Goal: Task Accomplishment & Management: Manage account settings

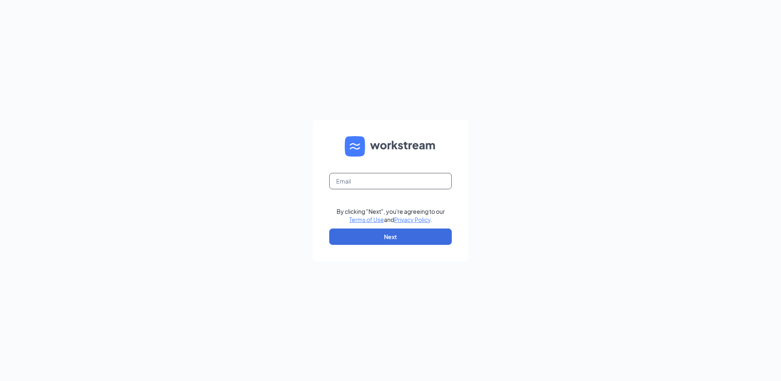
click at [401, 176] on input "text" at bounding box center [390, 181] width 123 height 16
type input "[PERSON_NAME][EMAIL_ADDRESS][DOMAIN_NAME]"
click at [387, 233] on button "Next" at bounding box center [390, 236] width 123 height 16
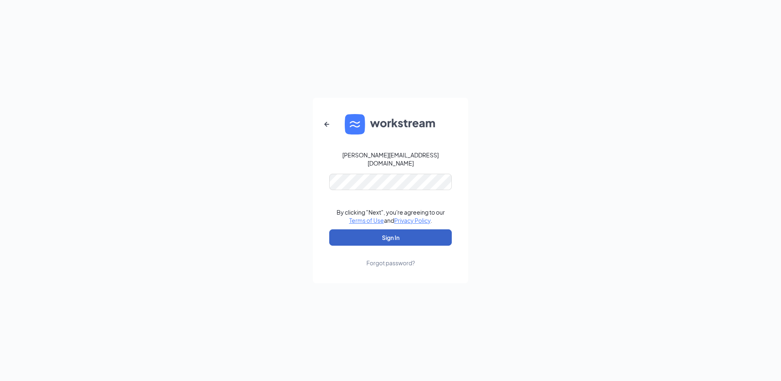
click at [395, 229] on button "Sign In" at bounding box center [390, 237] width 123 height 16
drag, startPoint x: 419, startPoint y: 169, endPoint x: 279, endPoint y: 169, distance: 140.5
click at [279, 169] on div "carleyv@ruthschris.us Credential mismatches. By clicking "Next", you're agreein…" at bounding box center [390, 190] width 781 height 381
click at [329, 229] on button "Sign In" at bounding box center [390, 237] width 123 height 16
click at [438, 118] on form "carleyv@ruthschris.us Credential mismatches. By clicking "Next", you're agreein…" at bounding box center [390, 190] width 155 height 185
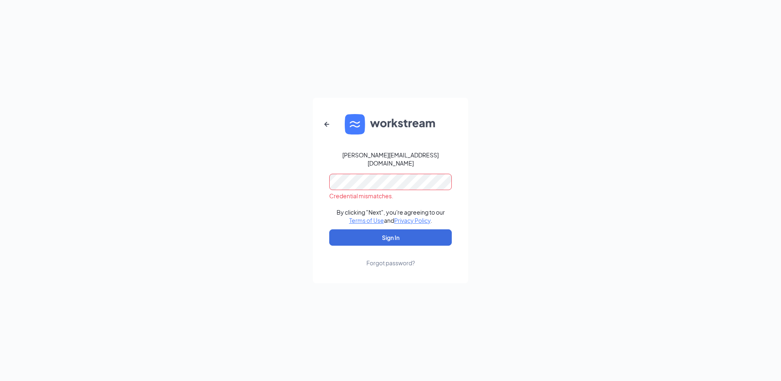
click at [141, 172] on div "carleyv@ruthschris.us Credential mismatches. By clicking "Next", you're agreein…" at bounding box center [390, 190] width 781 height 381
click at [329, 229] on button "Sign In" at bounding box center [390, 237] width 123 height 16
click at [582, 208] on div "carleyv@ruthschris.us Credential mismatches. By clicking "Next", you're agreein…" at bounding box center [390, 190] width 781 height 381
click at [375, 200] on form "carleyv@ruthschris.us Credential mismatches. By clicking "Next", you're agreein…" at bounding box center [390, 190] width 155 height 185
click at [393, 259] on div "Forgot password?" at bounding box center [390, 263] width 49 height 8
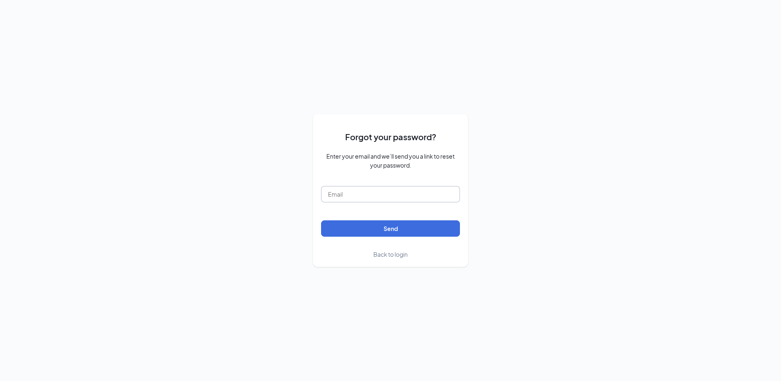
click at [364, 200] on input "text" at bounding box center [390, 194] width 139 height 16
type input "carleyv@ruthschris.us"
click at [424, 231] on button "Send" at bounding box center [390, 228] width 139 height 16
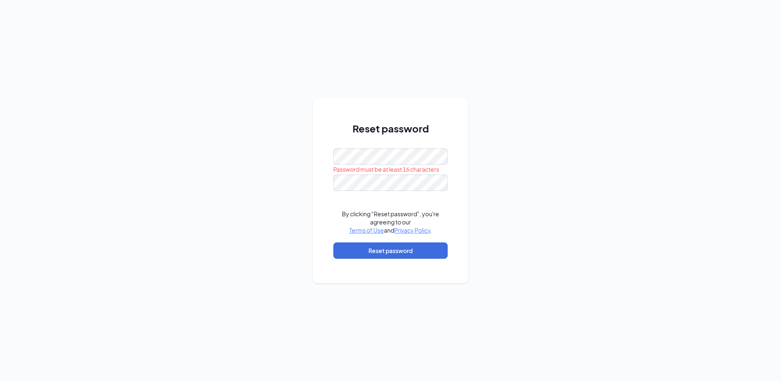
click at [538, 106] on div "Reset password Password must be at least 16 characters By clicking "Reset passw…" at bounding box center [390, 190] width 781 height 381
click at [304, 162] on div "Reset password Password must be at least 16 characters By clicking "Reset passw…" at bounding box center [390, 190] width 781 height 381
click at [147, 161] on div "Reset password Password must be at least 16 characters By clicking "Reset passw…" at bounding box center [390, 190] width 781 height 381
click at [234, 161] on div "Reset password Password must be at least 16 characters By clicking "Reset passw…" at bounding box center [390, 190] width 781 height 381
drag, startPoint x: 245, startPoint y: 173, endPoint x: 263, endPoint y: 184, distance: 21.4
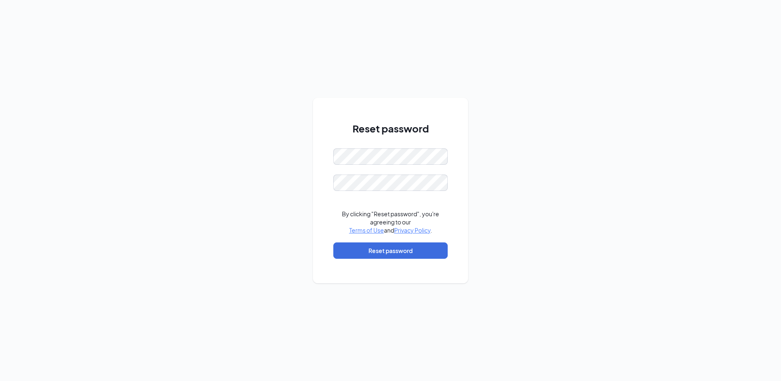
click at [246, 173] on div "Reset password By clicking "Reset password", you're agreeing to our Terms of Us…" at bounding box center [390, 190] width 781 height 381
click at [502, 192] on div "Reset password By clicking "Reset password", you're agreeing to our Terms of Us…" at bounding box center [390, 190] width 781 height 381
click at [388, 255] on button "Reset password" at bounding box center [390, 250] width 114 height 16
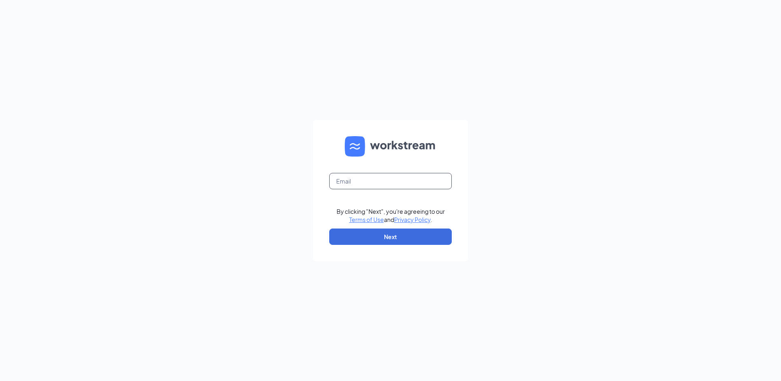
click at [347, 179] on input "text" at bounding box center [390, 181] width 123 height 16
click at [367, 175] on input "text" at bounding box center [390, 181] width 123 height 16
type input "[PERSON_NAME][EMAIL_ADDRESS][DOMAIN_NAME]"
click at [380, 237] on button "Next" at bounding box center [390, 236] width 123 height 16
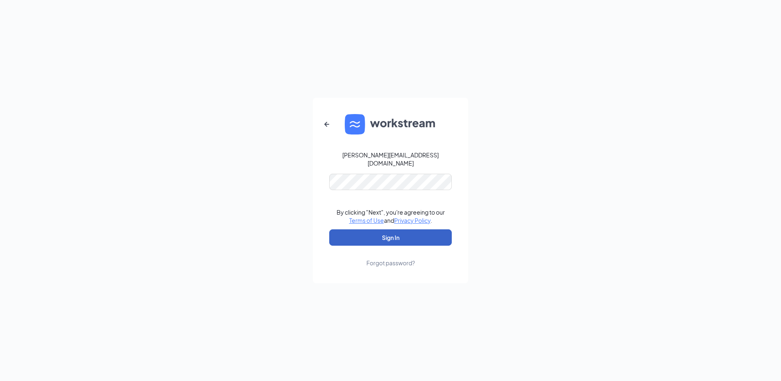
click at [375, 232] on button "Sign In" at bounding box center [390, 237] width 123 height 16
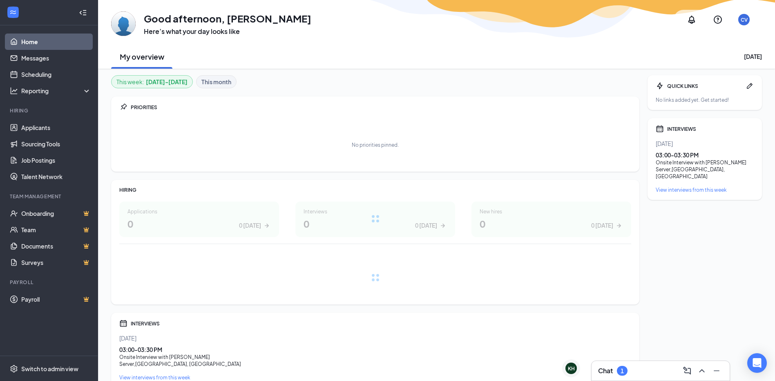
click at [632, 364] on div "Chat 1" at bounding box center [660, 371] width 138 height 20
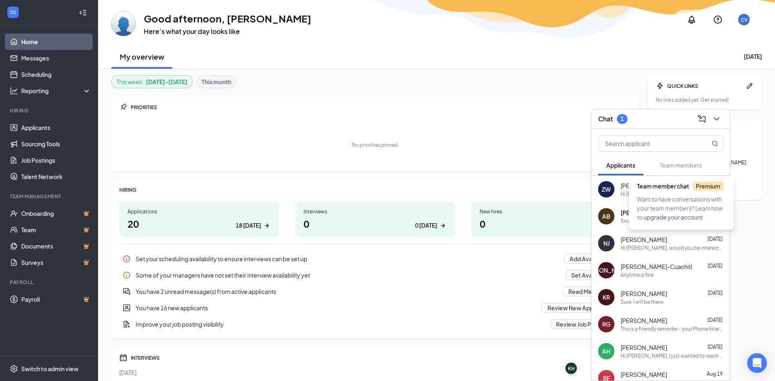
click at [678, 192] on div "Team member chat Premium" at bounding box center [683, 187] width 92 height 13
click at [649, 190] on div "Hi Zachary, I left you a voicemail but I'd love to set up your training schedul…" at bounding box center [671, 193] width 103 height 7
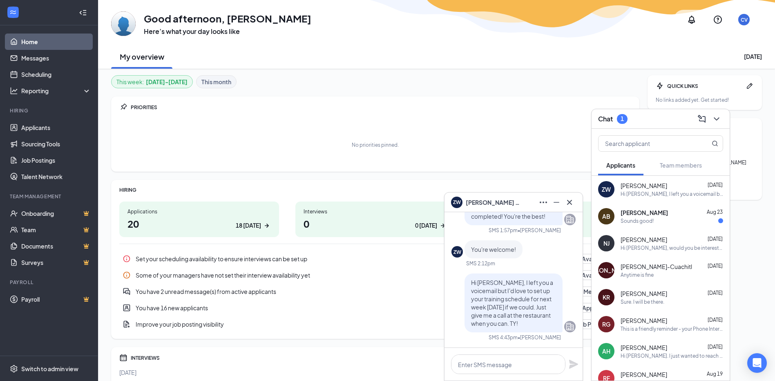
drag, startPoint x: 661, startPoint y: 123, endPoint x: 649, endPoint y: 125, distance: 12.0
click at [649, 125] on div "Chat 1" at bounding box center [660, 118] width 125 height 13
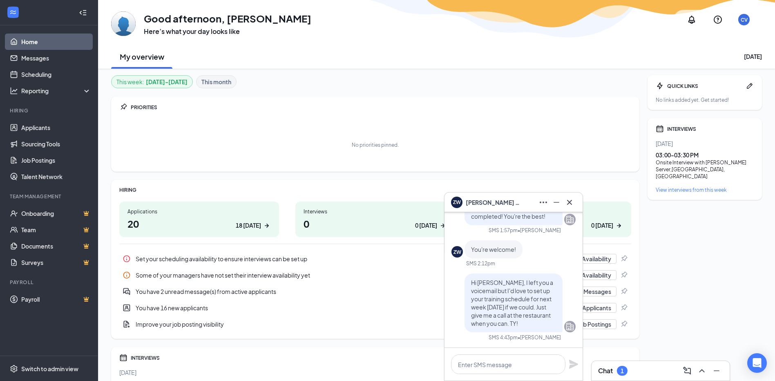
click at [511, 201] on div "ZW Zachary Wilska" at bounding box center [513, 202] width 125 height 13
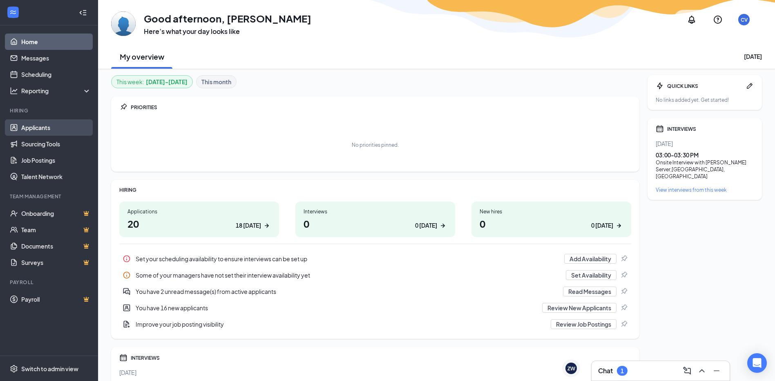
click at [29, 126] on link "Applicants" at bounding box center [56, 127] width 70 height 16
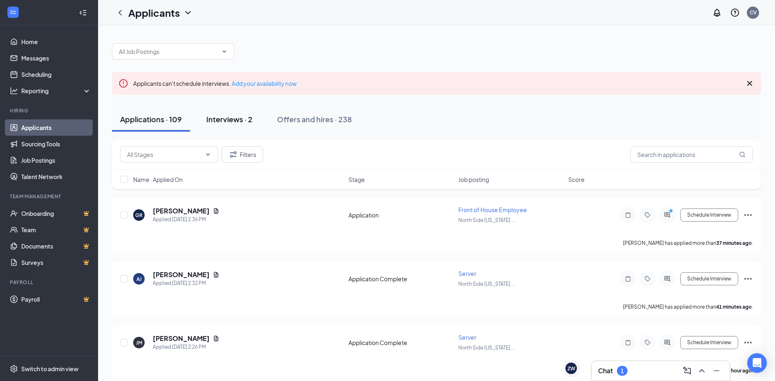
click at [235, 124] on div "Interviews · 2" at bounding box center [229, 119] width 46 height 10
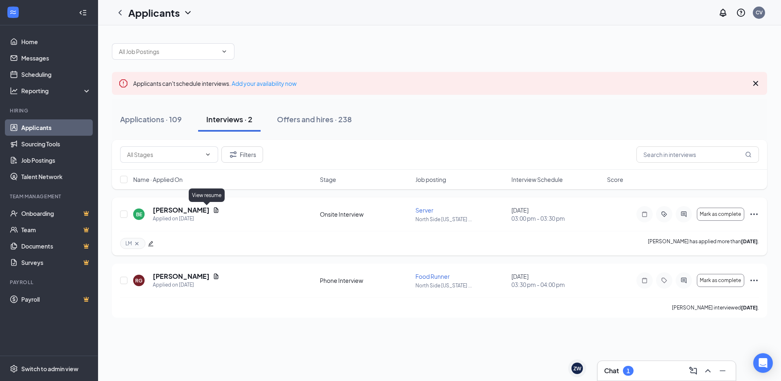
click at [213, 210] on icon "Document" at bounding box center [216, 210] width 7 height 7
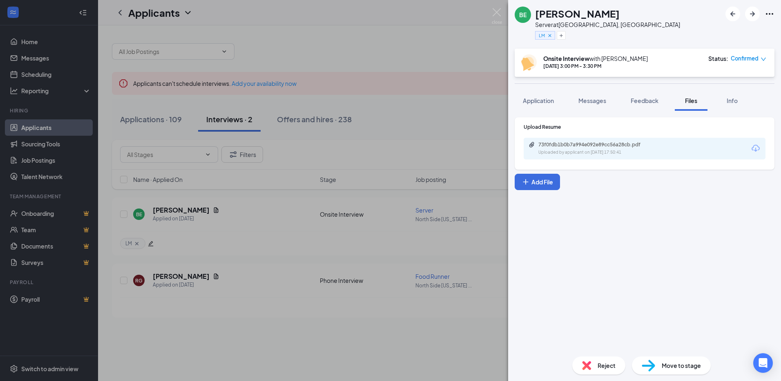
click at [609, 359] on div "Reject" at bounding box center [598, 365] width 53 height 18
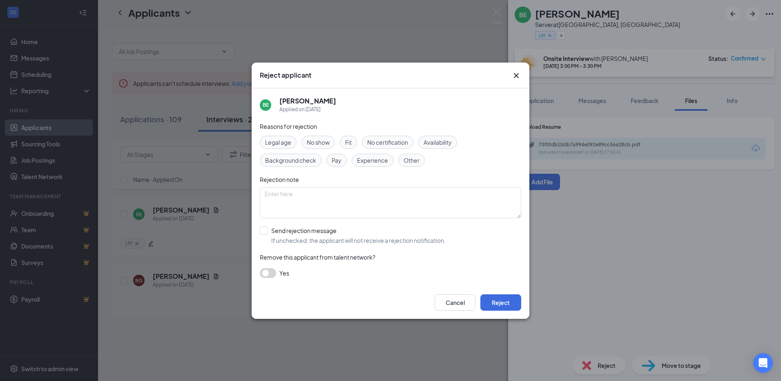
click at [481, 163] on div "Legal age No show Fit No certification Availability Background check Pay Experi…" at bounding box center [390, 151] width 261 height 31
drag, startPoint x: 292, startPoint y: 157, endPoint x: 482, endPoint y: 259, distance: 215.1
click at [482, 259] on div "Remove this applicant from talent network?" at bounding box center [390, 256] width 261 height 9
click at [518, 77] on icon "Cross" at bounding box center [516, 76] width 10 height 10
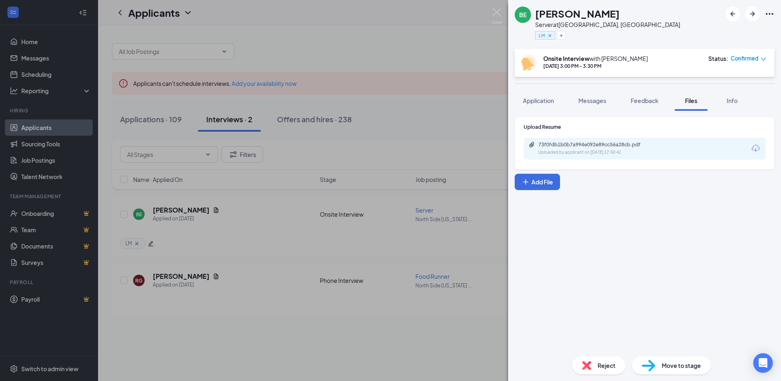
click at [235, 180] on div "BE Brianna Elmore Server at North Side Indianapolis, IN LM Onsite Interview wit…" at bounding box center [390, 190] width 781 height 381
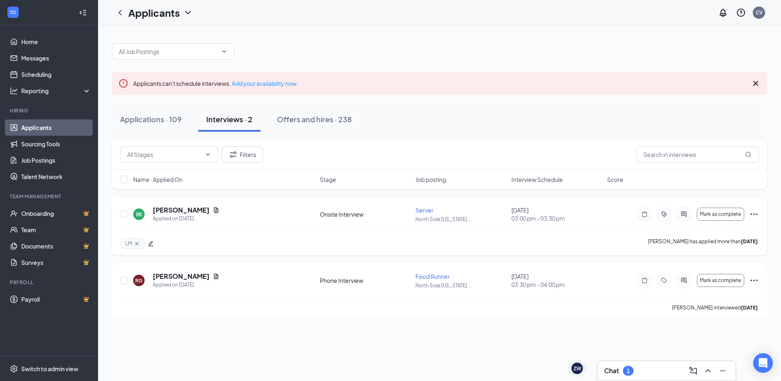
click at [755, 213] on icon "Ellipses" at bounding box center [754, 214] width 10 height 10
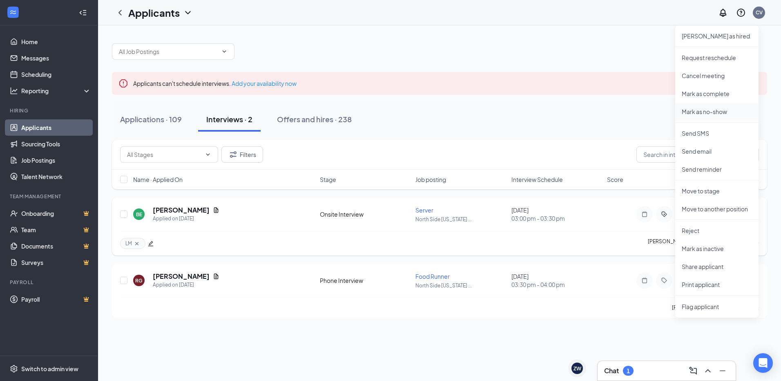
click at [728, 112] on p "Mark as no-show" at bounding box center [717, 111] width 70 height 8
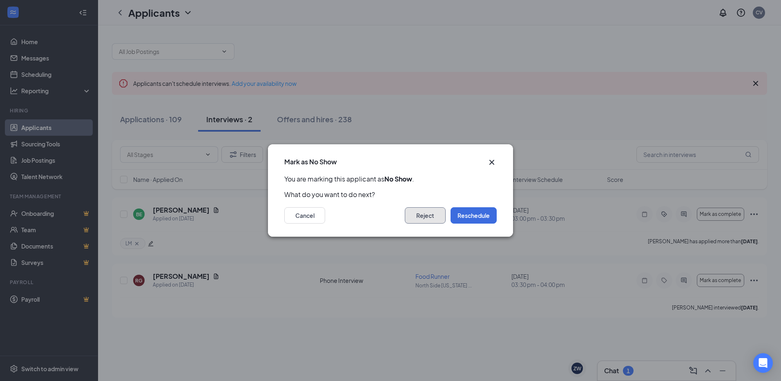
click at [420, 219] on button "Reject" at bounding box center [425, 215] width 41 height 16
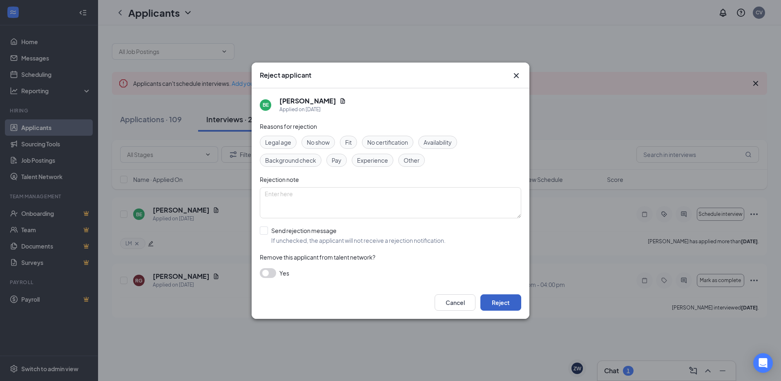
click at [503, 302] on button "Reject" at bounding box center [500, 302] width 41 height 16
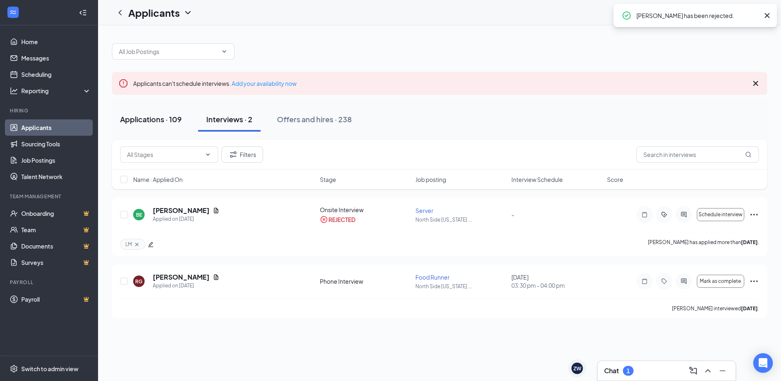
click at [150, 123] on div "Applications · 109" at bounding box center [151, 119] width 62 height 10
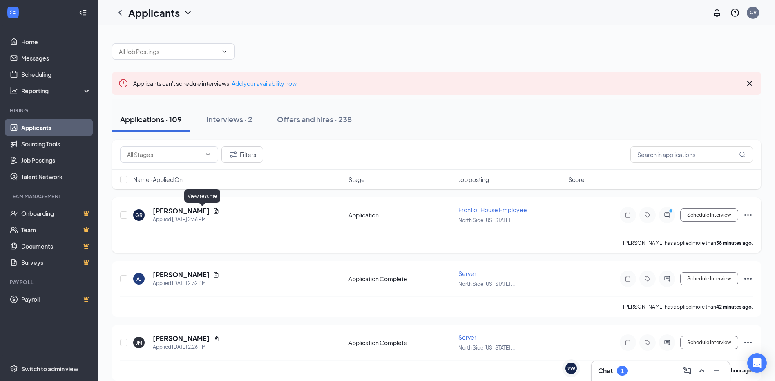
click at [213, 211] on icon "Document" at bounding box center [216, 211] width 7 height 7
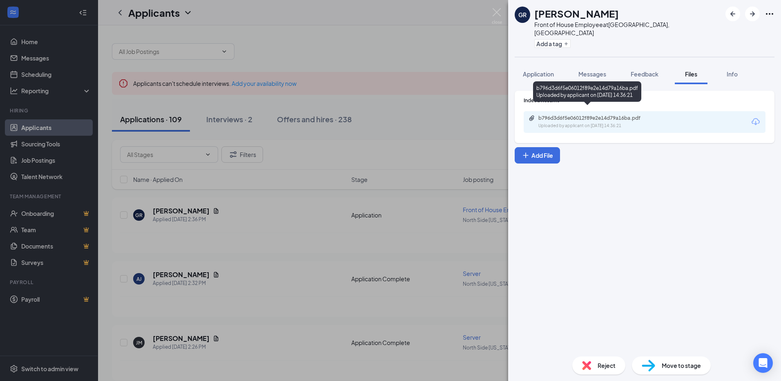
click at [604, 115] on div "b796d3d6f5e06012f89e2e14d79a16ba.pdf" at bounding box center [595, 118] width 114 height 7
click at [554, 70] on span "Application" at bounding box center [538, 73] width 31 height 7
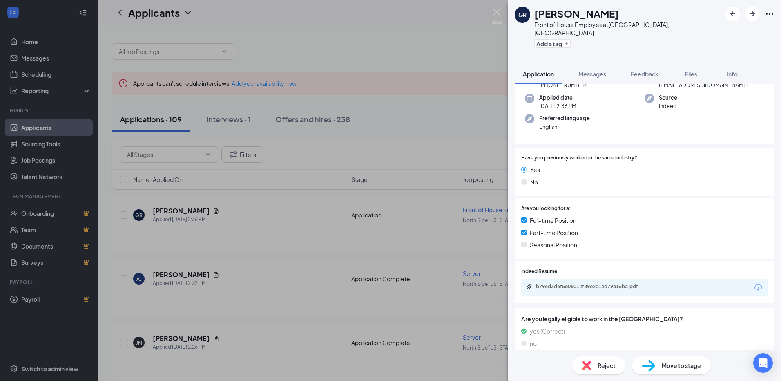
scroll to position [58, 0]
click at [616, 281] on div "b796d3d6f5e06012f89e2e14d79a16ba.pdf" at bounding box center [593, 284] width 114 height 7
drag, startPoint x: 351, startPoint y: 258, endPoint x: 344, endPoint y: 262, distance: 7.7
click at [351, 258] on div "GR Garry Rhodes Front of House Employee at North Side Indianapolis, IN Add a ta…" at bounding box center [390, 190] width 781 height 381
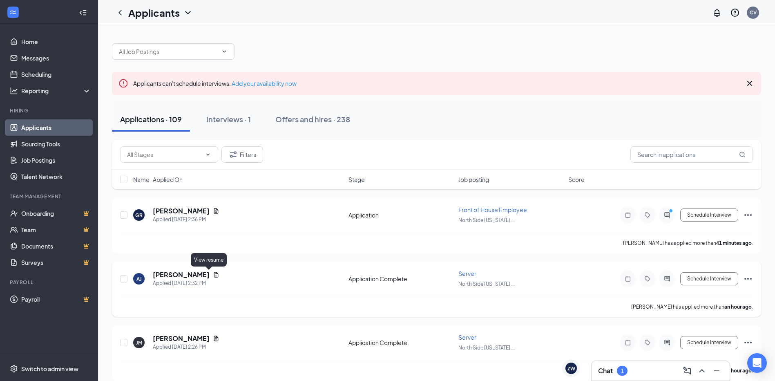
click at [214, 276] on icon "Document" at bounding box center [216, 274] width 4 height 5
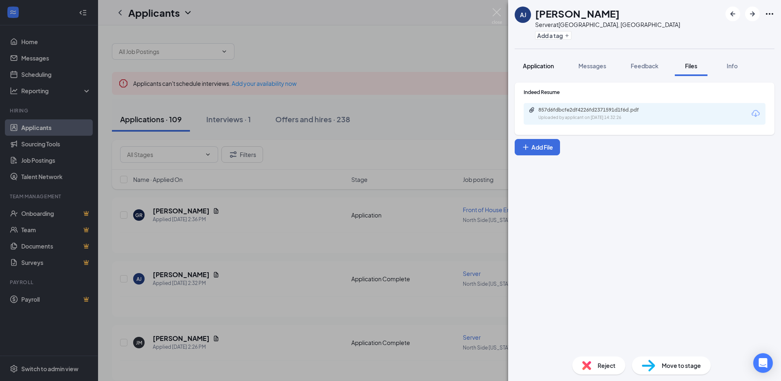
click at [547, 65] on span "Application" at bounding box center [538, 65] width 31 height 7
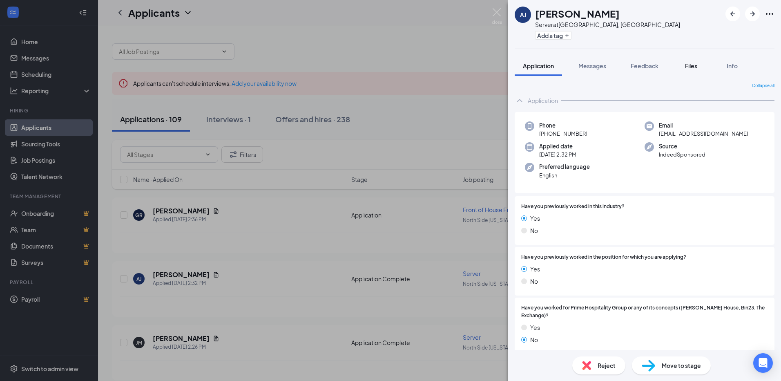
click at [692, 71] on button "Files" at bounding box center [691, 66] width 33 height 20
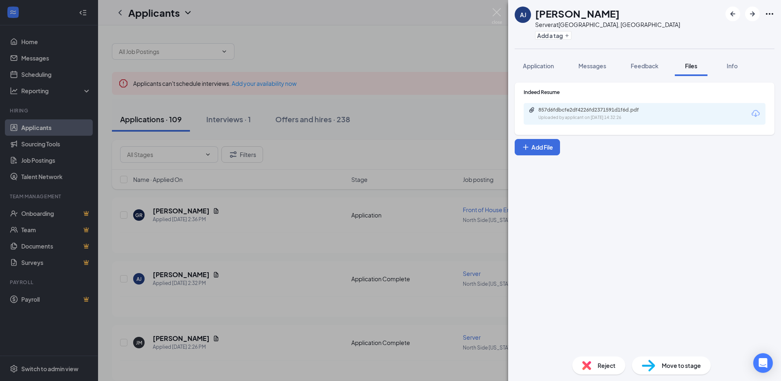
click at [668, 109] on div "857d6fdbcfe2df4226fd2371591d1f6d.pdf Uploaded by applicant on Aug 26, 2025 at 1…" at bounding box center [645, 114] width 242 height 22
click at [620, 110] on div "857d6fdbcfe2df4226fd2371591d1f6d.pdf" at bounding box center [595, 110] width 114 height 7
click at [609, 364] on span "Reject" at bounding box center [607, 365] width 18 height 9
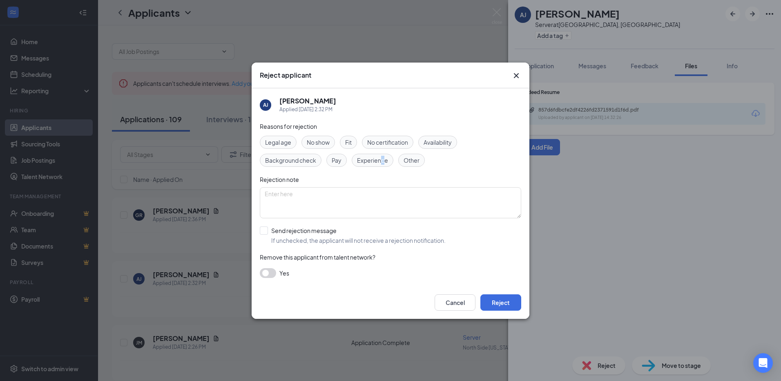
click at [381, 162] on span "Experience" at bounding box center [372, 160] width 31 height 9
click at [379, 156] on span "Experience" at bounding box center [372, 160] width 31 height 9
click at [384, 162] on span "Experience" at bounding box center [372, 160] width 31 height 9
click at [500, 301] on button "Reject" at bounding box center [500, 302] width 41 height 16
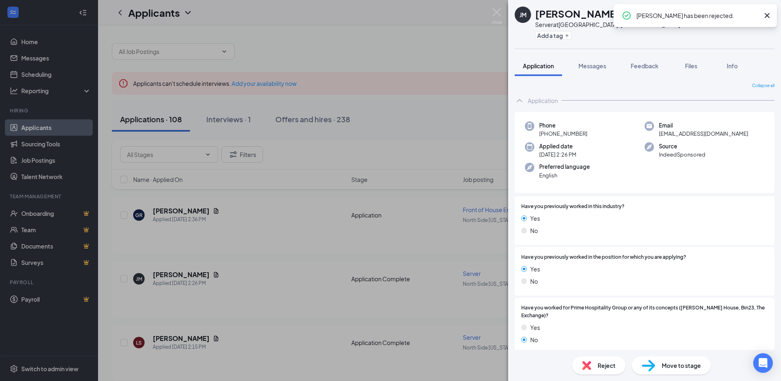
click at [398, 213] on div "JM Jadynn Matthews Server at North Side Indianapolis, IN Add a tag Application …" at bounding box center [390, 190] width 781 height 381
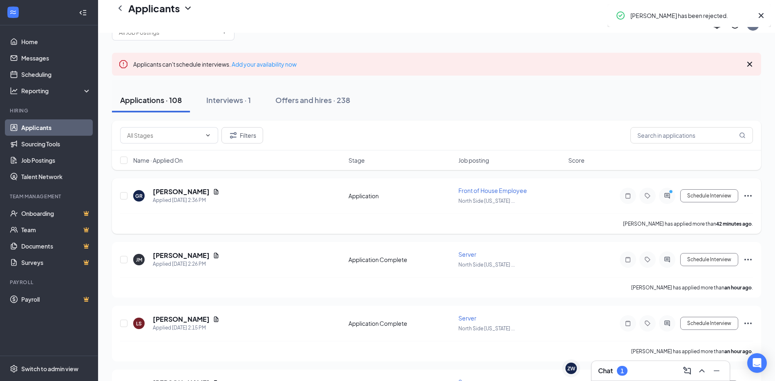
scroll to position [41, 0]
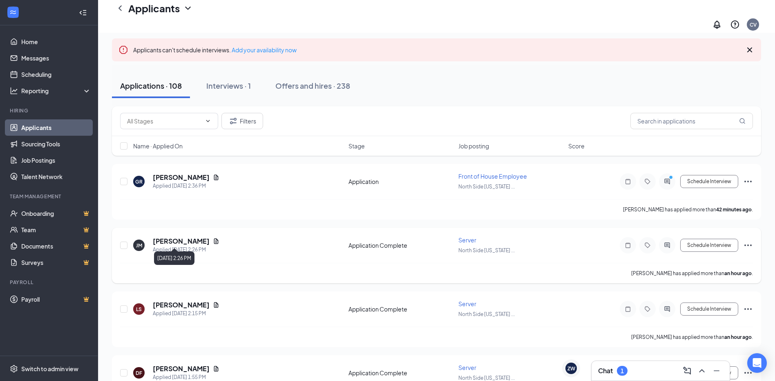
click at [214, 238] on icon "Document" at bounding box center [216, 240] width 4 height 5
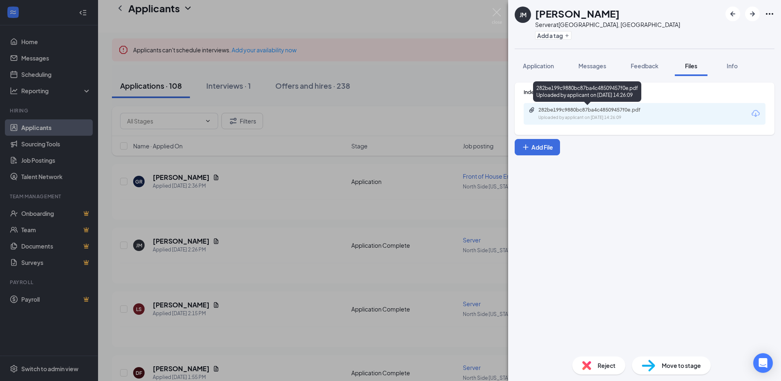
click at [603, 115] on div "Uploaded by applicant on Aug 26, 2025 at 14:26:09" at bounding box center [599, 117] width 123 height 7
click at [317, 197] on div "JM Jadynn Matthews Server at North Side Indianapolis, IN Add a tag Application …" at bounding box center [390, 190] width 781 height 381
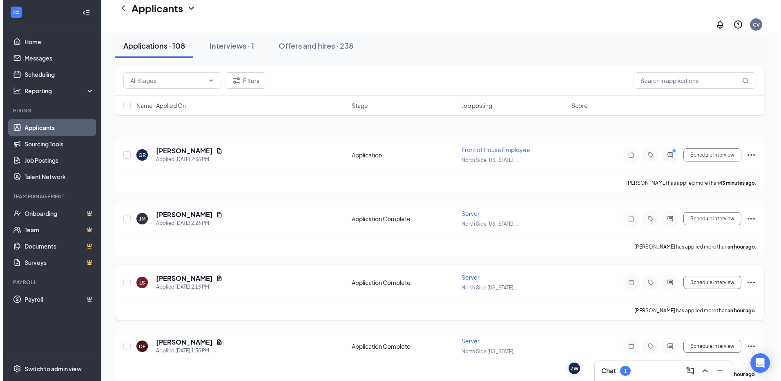
scroll to position [82, 0]
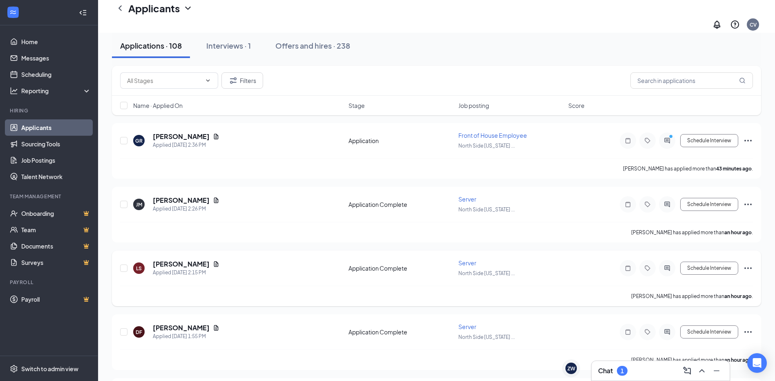
click at [214, 261] on icon "Document" at bounding box center [216, 263] width 4 height 5
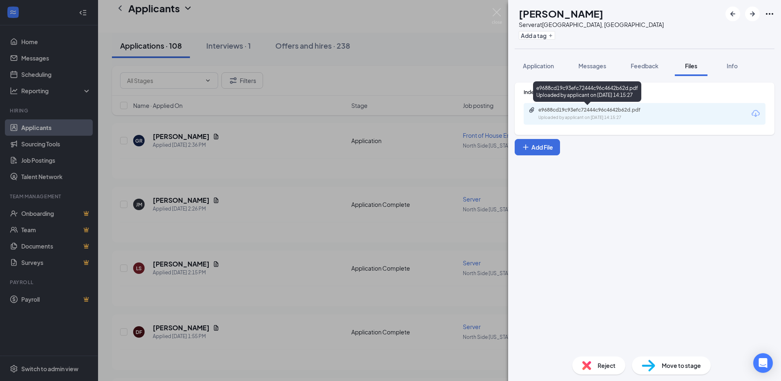
click at [555, 109] on div "e9688cd19c93efc72444c96c4642b62d.pdf" at bounding box center [595, 110] width 114 height 7
click at [603, 364] on span "Reject" at bounding box center [607, 365] width 18 height 9
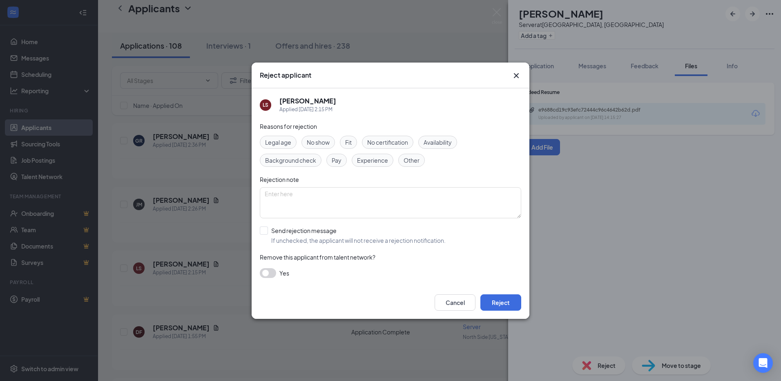
click at [382, 158] on span "Experience" at bounding box center [372, 160] width 31 height 9
click at [511, 306] on button "Reject" at bounding box center [500, 302] width 41 height 16
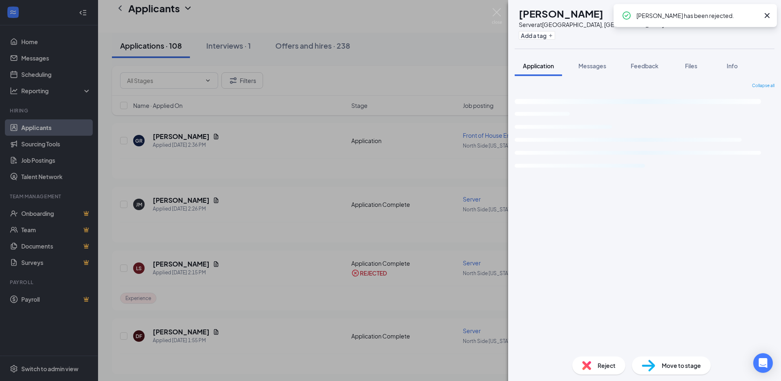
click at [257, 183] on div "DF David Fisher Server at North Side Indianapolis, IN Add a tag Application Mes…" at bounding box center [390, 190] width 781 height 381
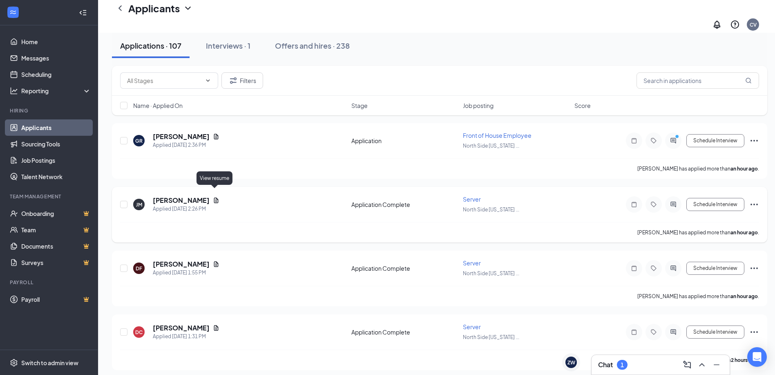
click at [214, 197] on icon "Document" at bounding box center [216, 200] width 7 height 7
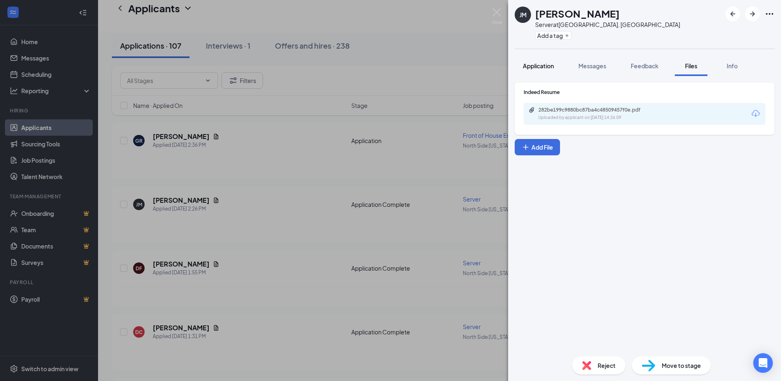
drag, startPoint x: 551, startPoint y: 65, endPoint x: 553, endPoint y: 69, distance: 4.4
click at [551, 65] on span "Application" at bounding box center [538, 65] width 31 height 7
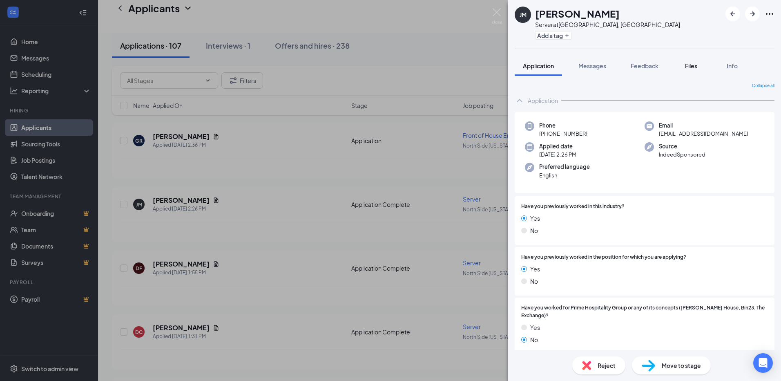
click at [694, 64] on span "Files" at bounding box center [691, 65] width 12 height 7
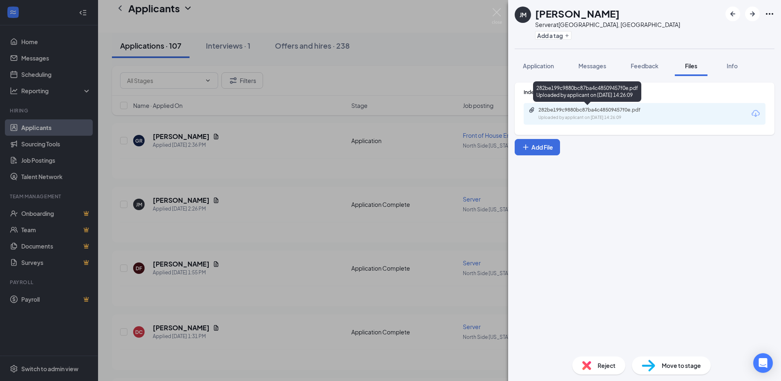
click at [609, 120] on div "Uploaded by applicant on Aug 26, 2025 at 14:26:09" at bounding box center [599, 117] width 123 height 7
click at [296, 136] on div "JM Jadynn Matthews Server at North Side Indianapolis, IN Add a tag Application …" at bounding box center [390, 190] width 781 height 381
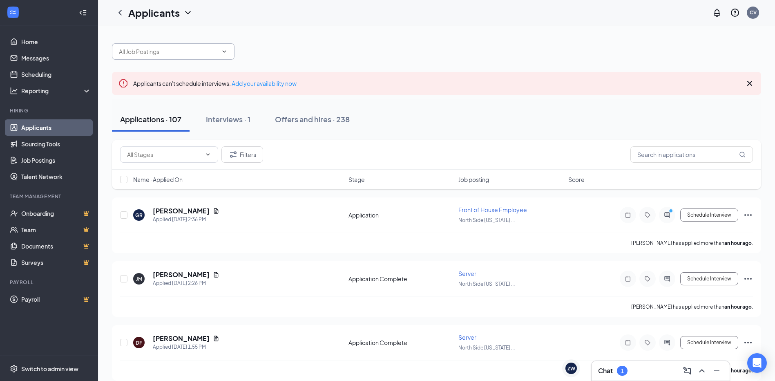
click at [202, 51] on input "text" at bounding box center [168, 51] width 99 height 9
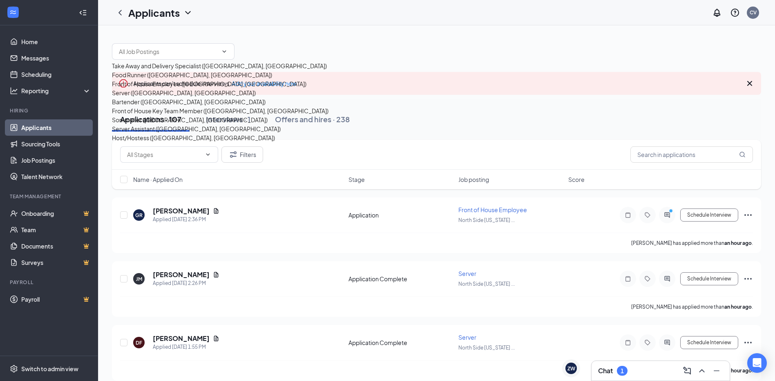
click at [276, 51] on div at bounding box center [436, 47] width 649 height 25
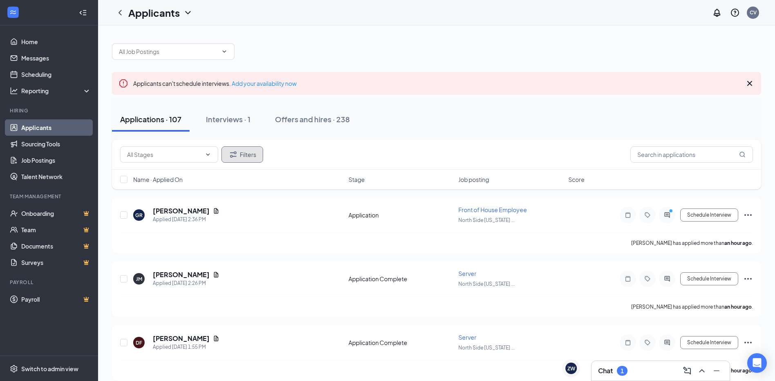
click at [243, 154] on button "Filters" at bounding box center [242, 154] width 42 height 16
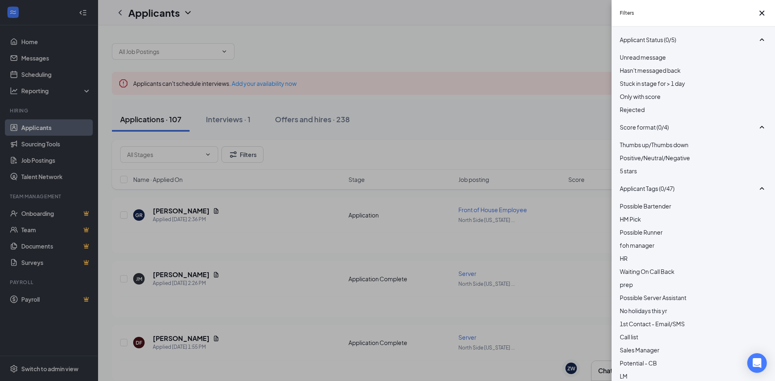
click at [645, 113] on span "Rejected" at bounding box center [632, 109] width 25 height 7
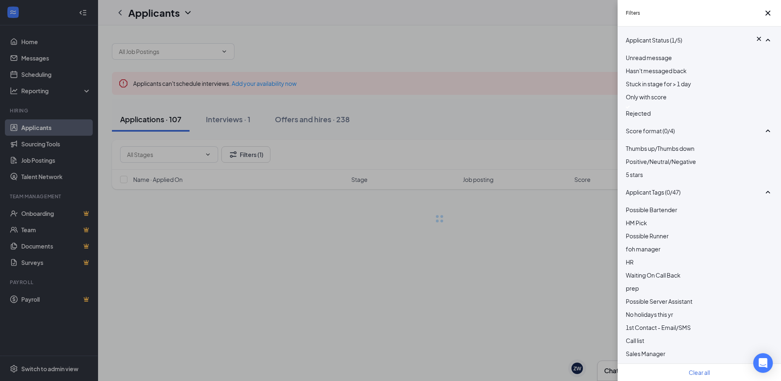
click at [557, 55] on div "Filters Applicant Status (1/5) Unread message Hasn't messaged back Stuck in sta…" at bounding box center [390, 190] width 781 height 381
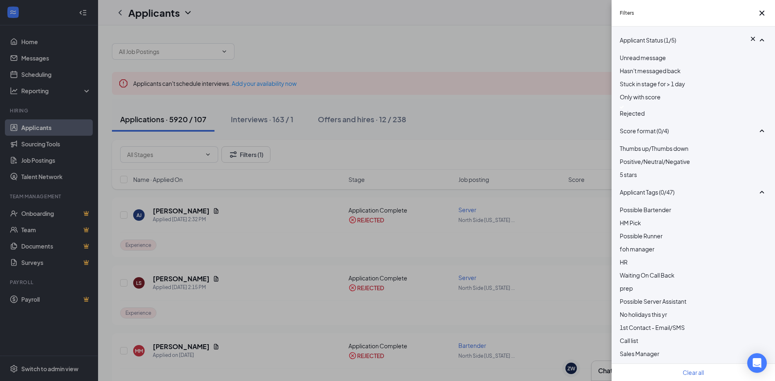
click at [381, 263] on div "Filters Applicant Status (1/5) Unread message Hasn't messaged back Stuck in sta…" at bounding box center [387, 190] width 775 height 381
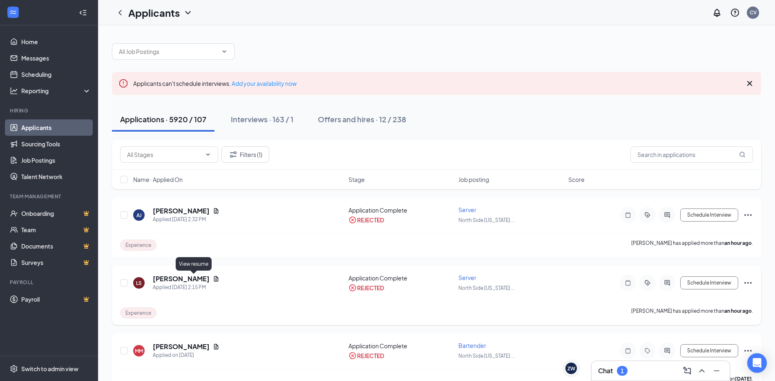
click at [213, 276] on icon "Document" at bounding box center [216, 278] width 7 height 7
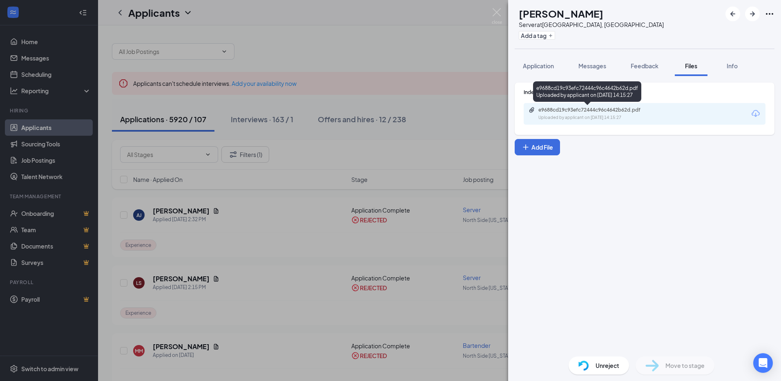
click at [620, 115] on div "Uploaded by applicant on Aug 26, 2025 at 14:15:27" at bounding box center [599, 117] width 123 height 7
click at [288, 267] on div "LS Lily Sexton Server at North Side Indianapolis, IN Add a tag Application Mess…" at bounding box center [390, 190] width 781 height 381
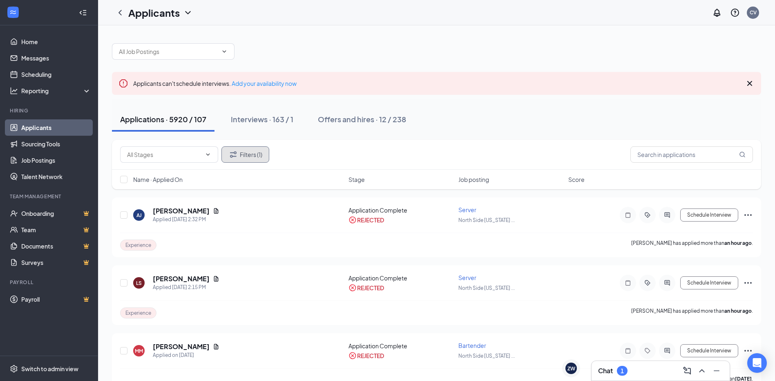
click at [254, 150] on button "Filters (1)" at bounding box center [245, 154] width 48 height 16
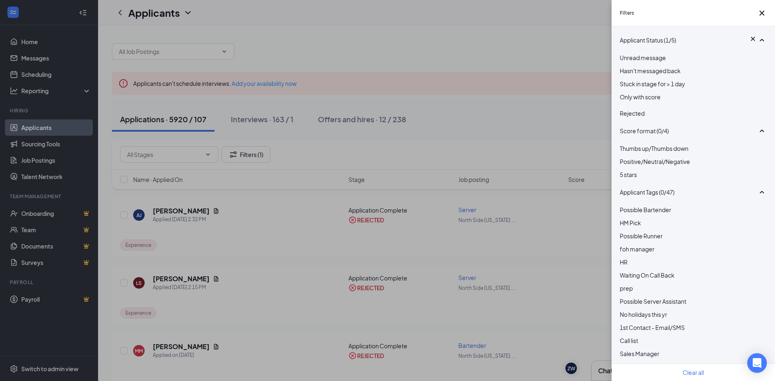
click at [640, 117] on span "Rejected" at bounding box center [632, 112] width 25 height 7
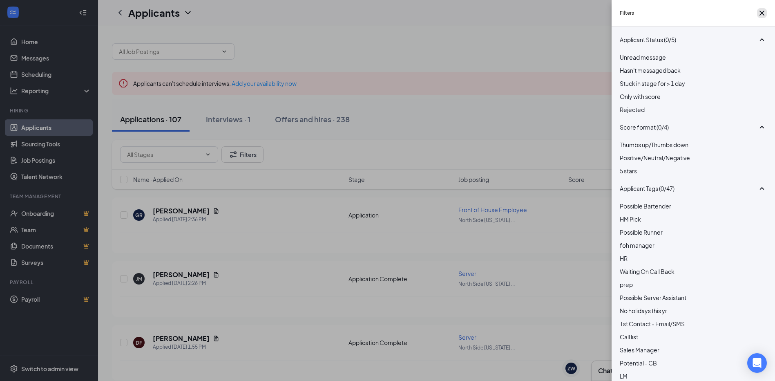
click at [759, 13] on icon "Cross" at bounding box center [761, 13] width 5 height 5
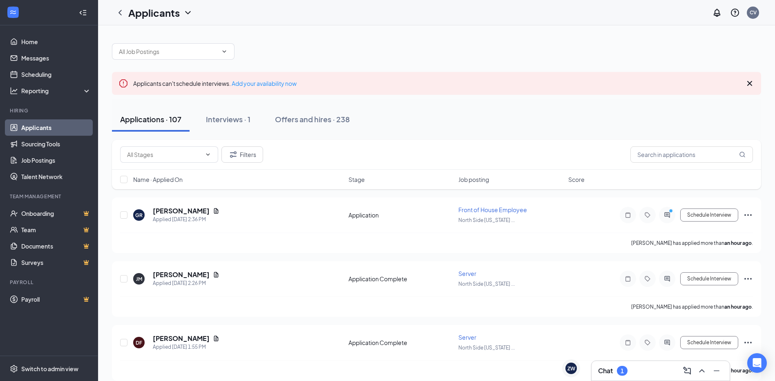
click at [153, 124] on button "Applications · 107" at bounding box center [151, 119] width 78 height 25
click at [668, 215] on icon "ActiveChat" at bounding box center [667, 215] width 10 height 7
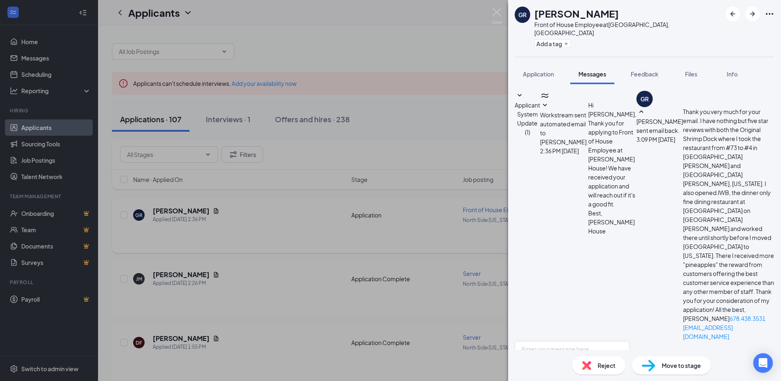
scroll to position [53, 0]
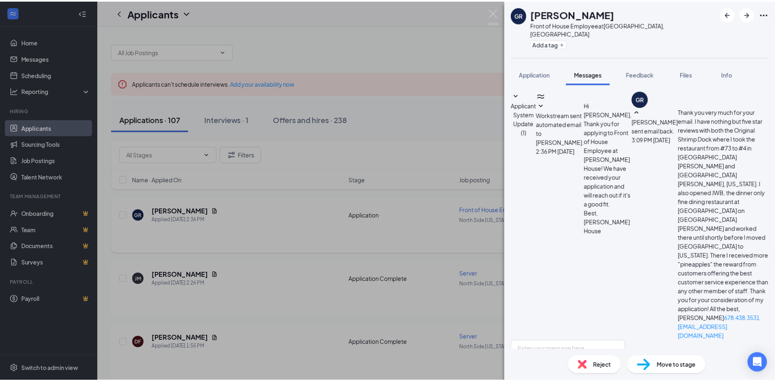
scroll to position [94, 0]
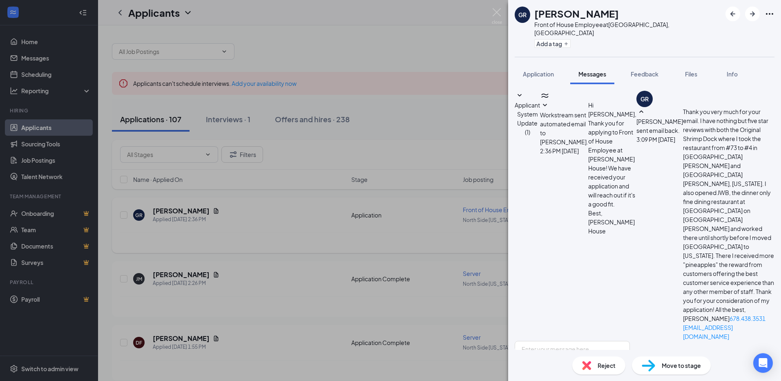
click at [323, 248] on div "GR Garry Rhodes Front of House Employee at North Side Indianapolis, IN Add a ta…" at bounding box center [390, 190] width 781 height 381
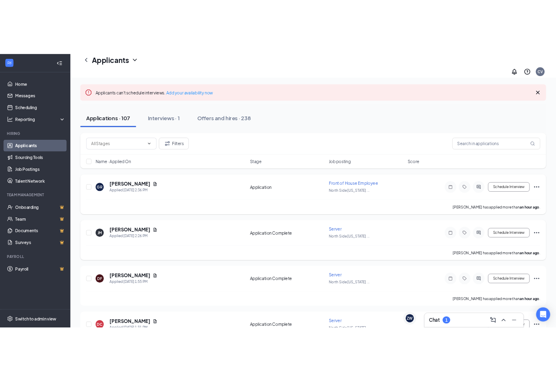
scroll to position [41, 0]
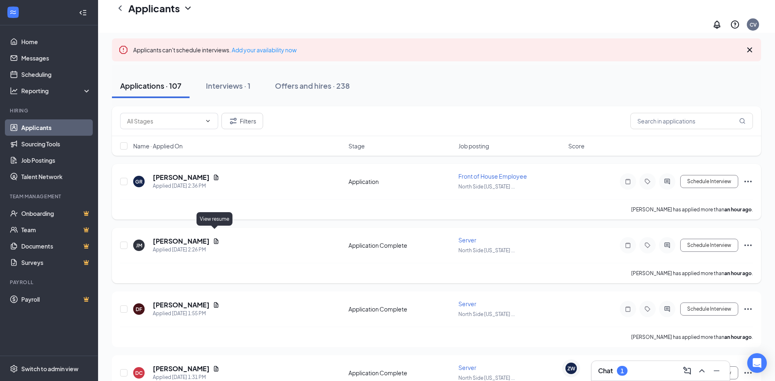
click at [214, 238] on icon "Document" at bounding box center [216, 241] width 7 height 7
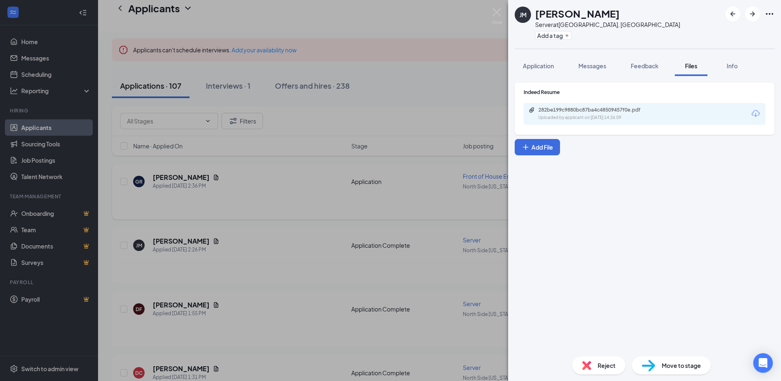
click at [617, 359] on div "Reject" at bounding box center [598, 365] width 53 height 18
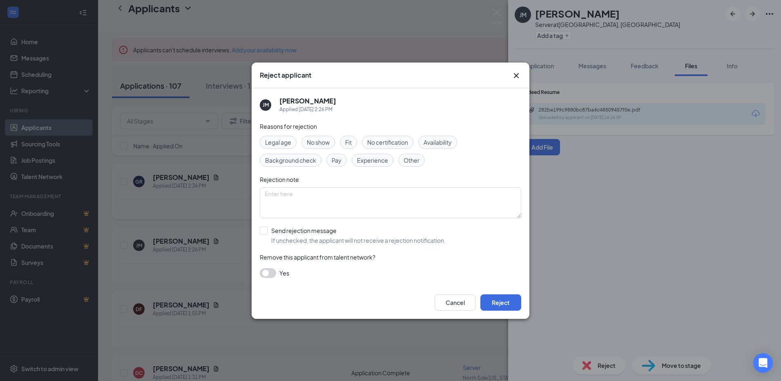
click at [369, 162] on span "Experience" at bounding box center [372, 160] width 31 height 9
click at [498, 305] on button "Reject" at bounding box center [500, 302] width 41 height 16
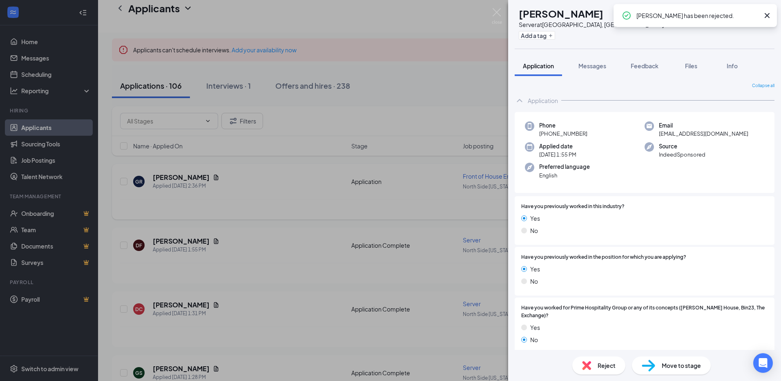
click at [257, 217] on div "DF David Fisher Server at North Side Indianapolis, IN Add a tag Application Mes…" at bounding box center [390, 190] width 781 height 381
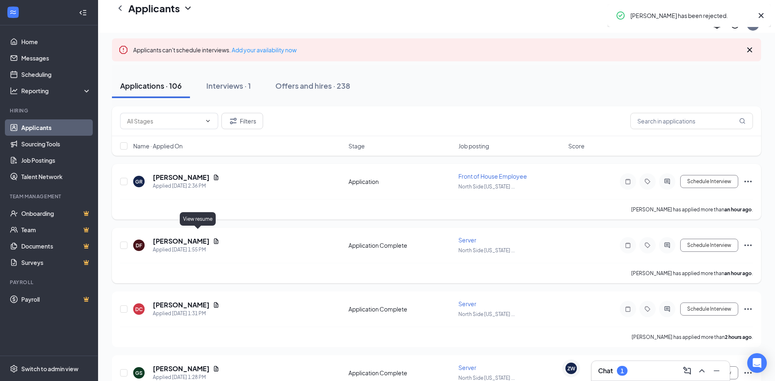
click at [213, 238] on icon "Document" at bounding box center [216, 241] width 7 height 7
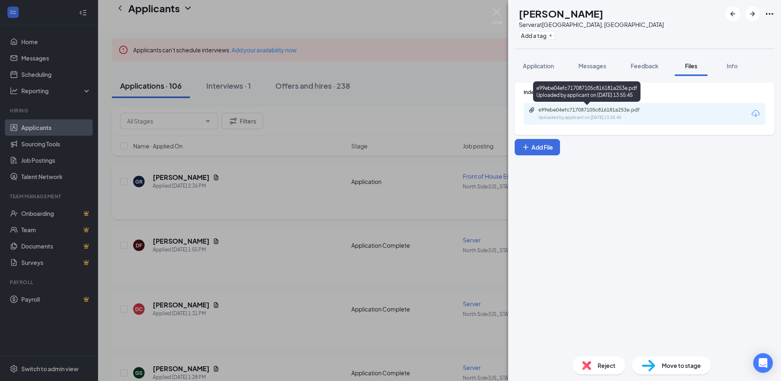
click at [570, 108] on div "e99ebe04efc717087105c816181a253e.pdf" at bounding box center [595, 110] width 114 height 7
click at [601, 364] on span "Reject" at bounding box center [607, 365] width 18 height 9
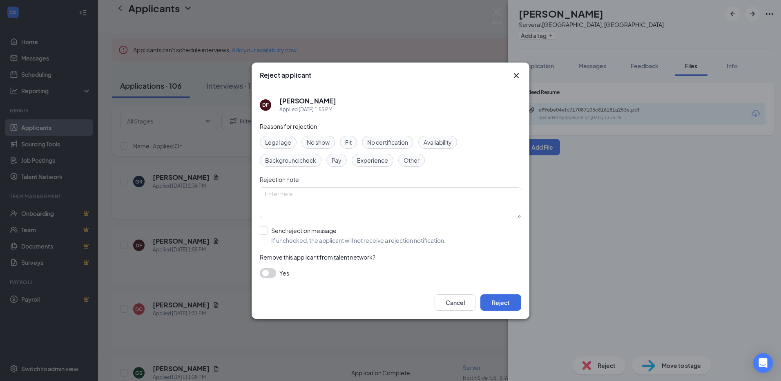
click at [383, 163] on span "Experience" at bounding box center [372, 160] width 31 height 9
click at [509, 305] on button "Reject" at bounding box center [500, 302] width 41 height 16
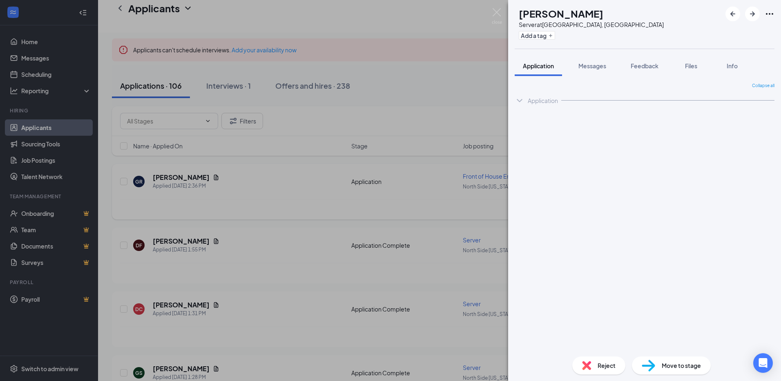
click at [221, 284] on div "DF David Fisher Server at North Side Indianapolis, IN Add a tag Application Mes…" at bounding box center [390, 190] width 781 height 381
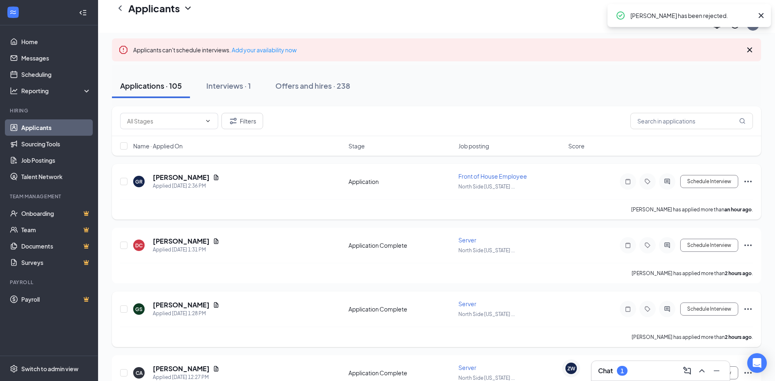
click at [217, 303] on div "GS Genesis Santana Applied Today 1:28 PM" at bounding box center [238, 308] width 210 height 17
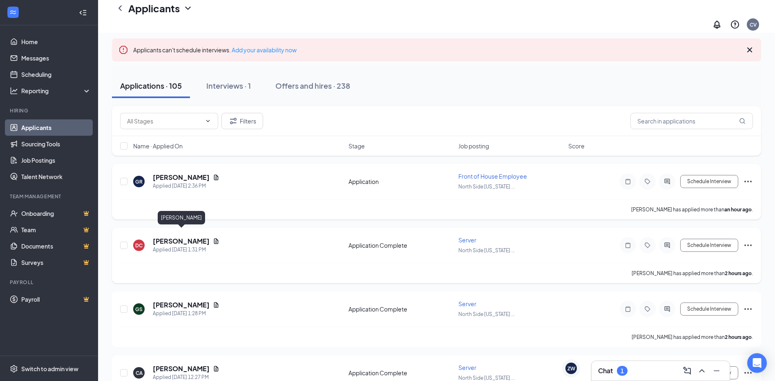
click at [219, 238] on icon "Document" at bounding box center [216, 240] width 4 height 5
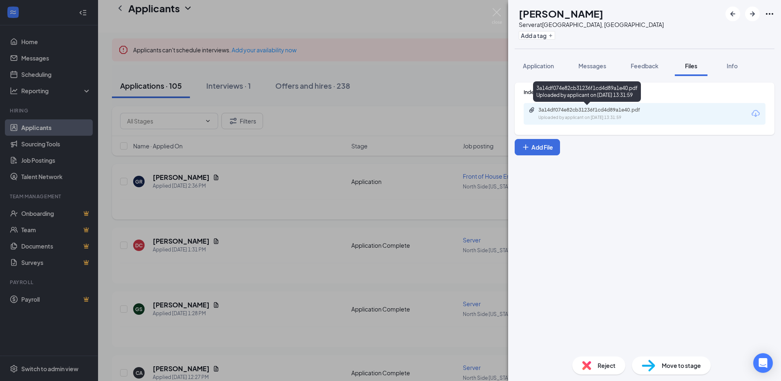
click at [571, 106] on div "3a14df074e82cb31236f1cd4d89a1e40.pdf Uploaded by applicant on Aug 26, 2025 at 1…" at bounding box center [645, 114] width 242 height 22
click at [580, 112] on div "3a14df074e82cb31236f1cd4d89a1e40.pdf" at bounding box center [595, 110] width 114 height 7
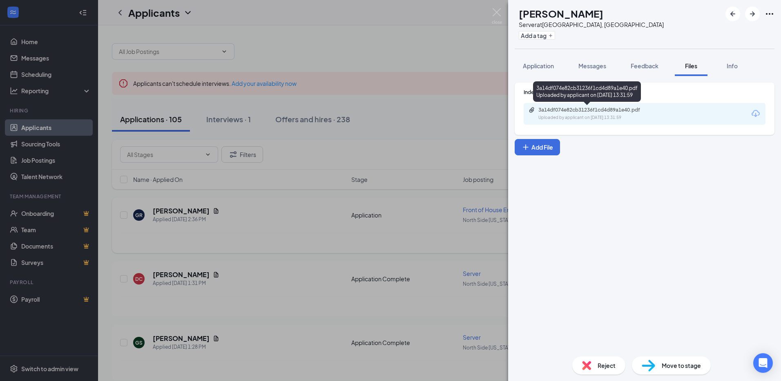
click at [592, 114] on div "Uploaded by applicant on Aug 26, 2025 at 13:31:59" at bounding box center [599, 117] width 123 height 7
click at [594, 372] on div "Reject" at bounding box center [598, 365] width 53 height 18
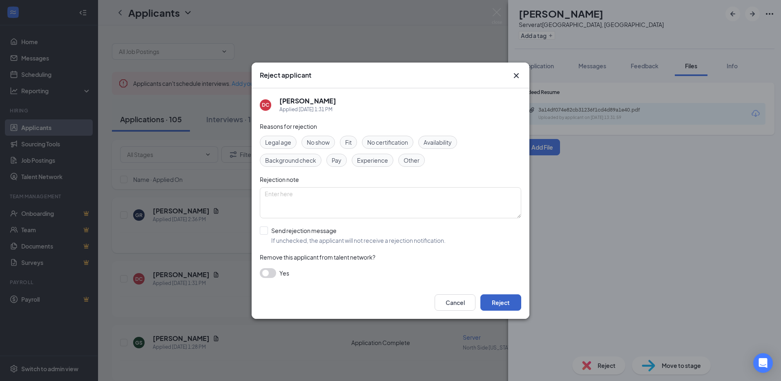
click at [497, 302] on button "Reject" at bounding box center [500, 302] width 41 height 16
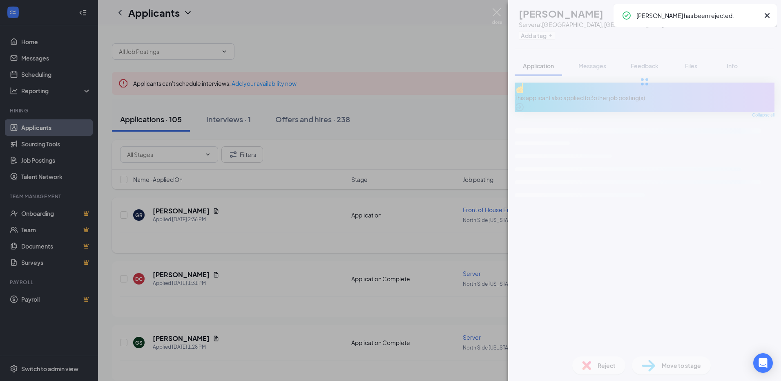
click at [487, 113] on div "DC Dashawn Coleman Server at North Side Indianapolis, IN Add a tag Application …" at bounding box center [390, 190] width 781 height 381
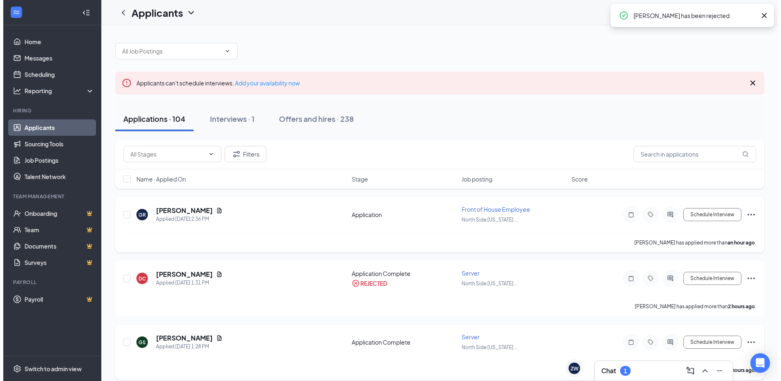
scroll to position [41, 0]
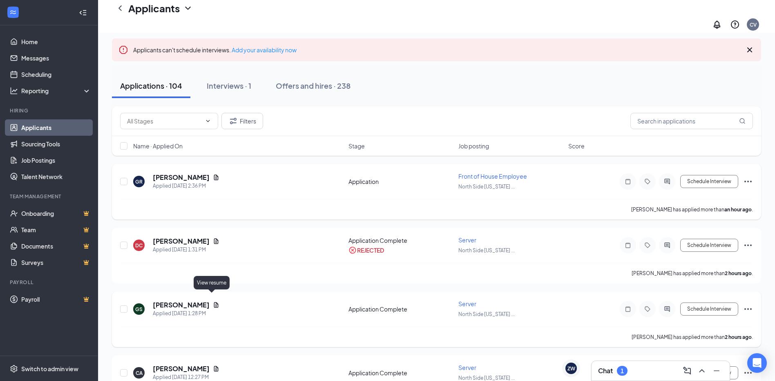
click at [214, 301] on icon "Document" at bounding box center [216, 304] width 7 height 7
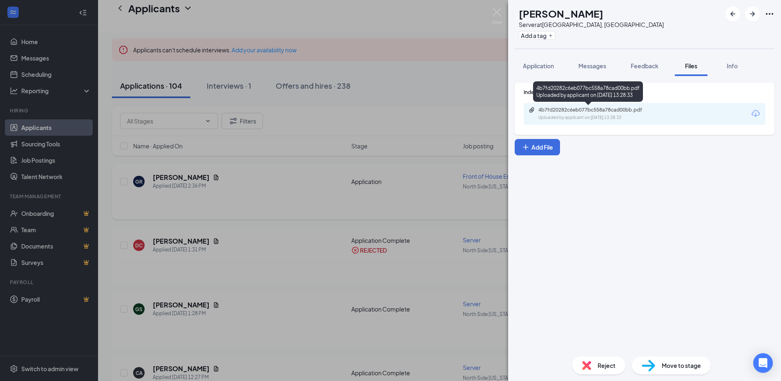
click at [568, 117] on div "Uploaded by applicant on Aug 26, 2025 at 13:28:33" at bounding box center [599, 117] width 123 height 7
click at [543, 70] on button "Application" at bounding box center [538, 66] width 47 height 20
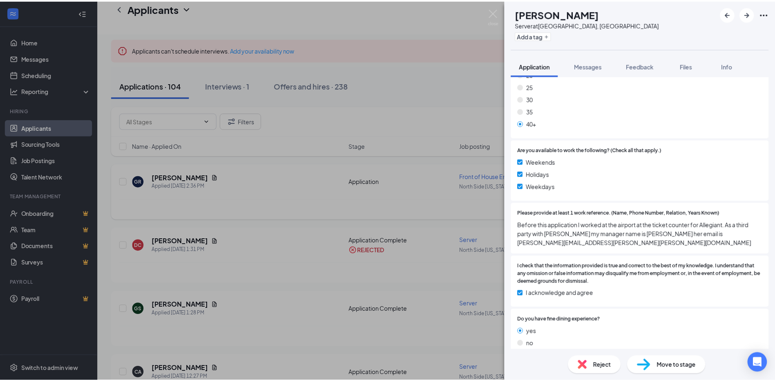
scroll to position [41, 0]
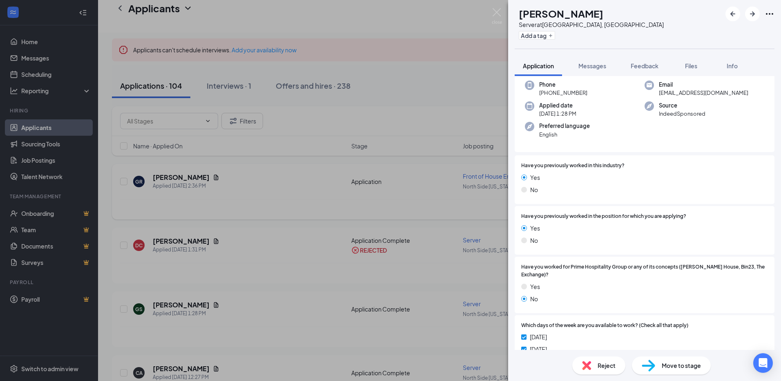
click at [596, 360] on div "Reject" at bounding box center [598, 365] width 53 height 18
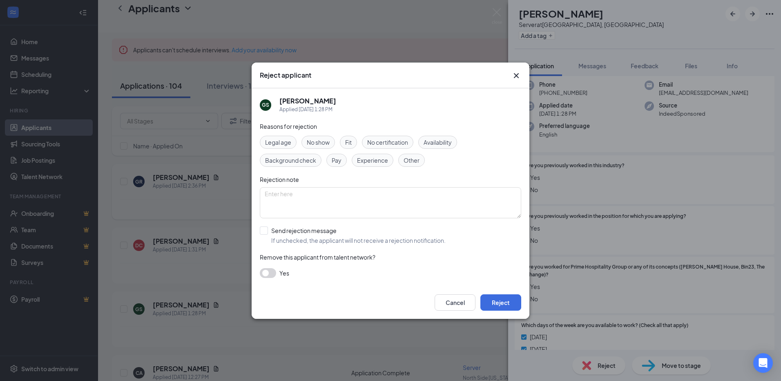
click at [373, 164] on span "Experience" at bounding box center [372, 160] width 31 height 9
click at [503, 303] on button "Reject" at bounding box center [500, 302] width 41 height 16
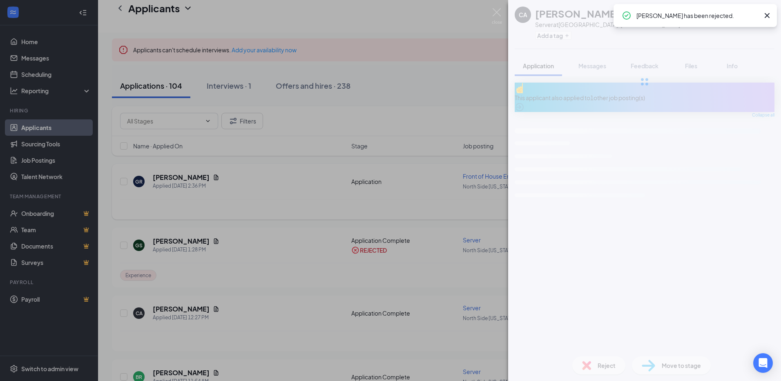
click at [225, 188] on div "CA Christopher Atkinson Server at North Side Indianapolis, IN Add a tag Applica…" at bounding box center [390, 190] width 781 height 381
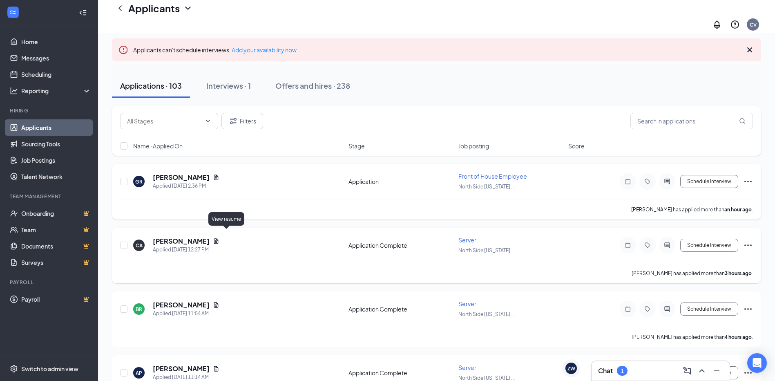
click at [219, 238] on icon "Document" at bounding box center [216, 241] width 7 height 7
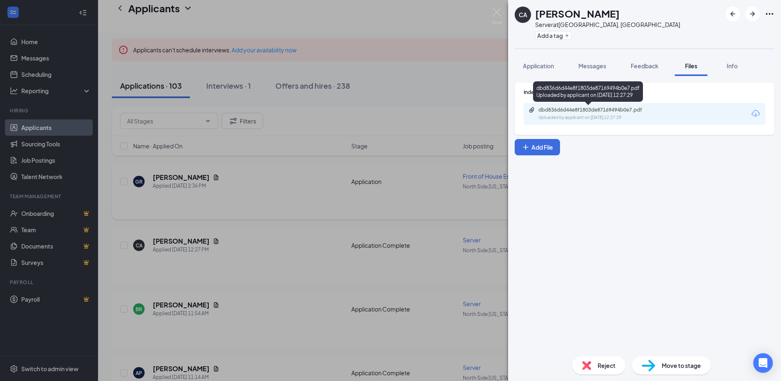
click at [608, 110] on div "dbd836d6d44e8f1803de87169494b0e7.pdf" at bounding box center [595, 110] width 114 height 7
click at [285, 157] on div "CA Christopher Atkinson Server at North Side Indianapolis, IN Add a tag Applica…" at bounding box center [390, 190] width 781 height 381
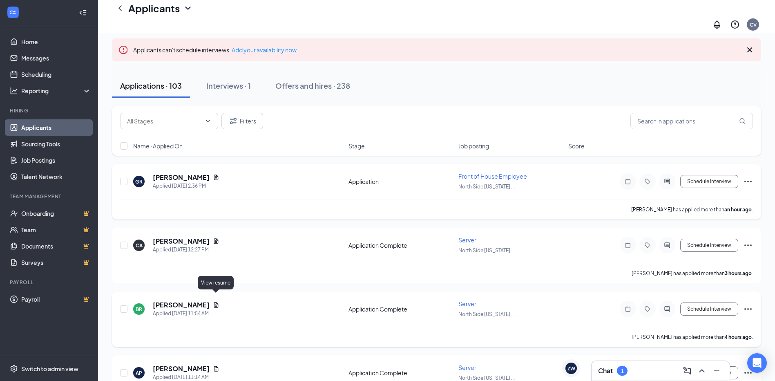
click at [214, 301] on icon "Document" at bounding box center [216, 304] width 7 height 7
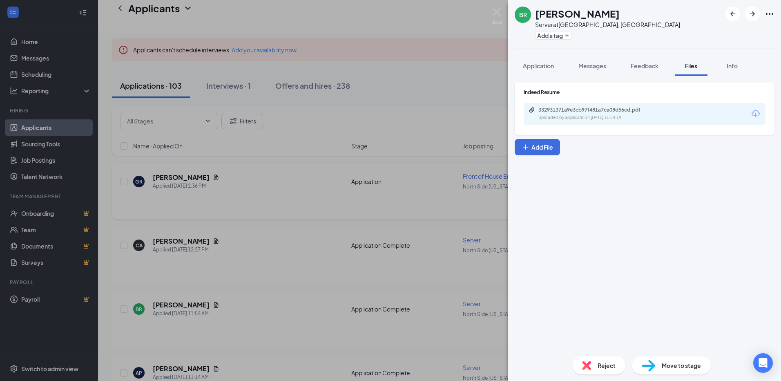
click at [566, 109] on div "332931371a9e3cb97f481a7ca08d56cd.pdf" at bounding box center [595, 110] width 114 height 7
click at [270, 72] on div "BR Brittney Robinson Server at North Side Indianapolis, IN Add a tag Applicatio…" at bounding box center [390, 190] width 781 height 381
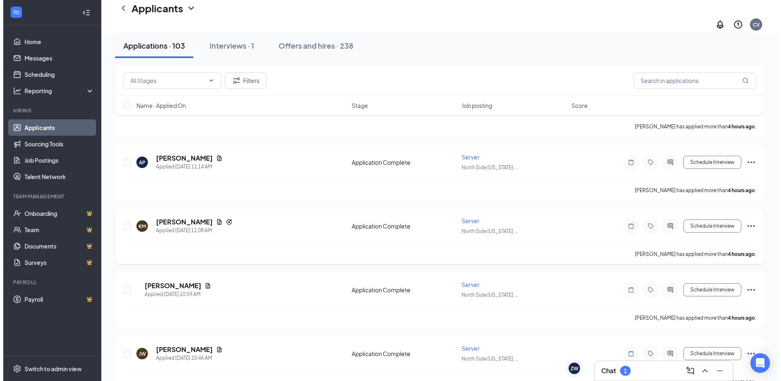
scroll to position [204, 0]
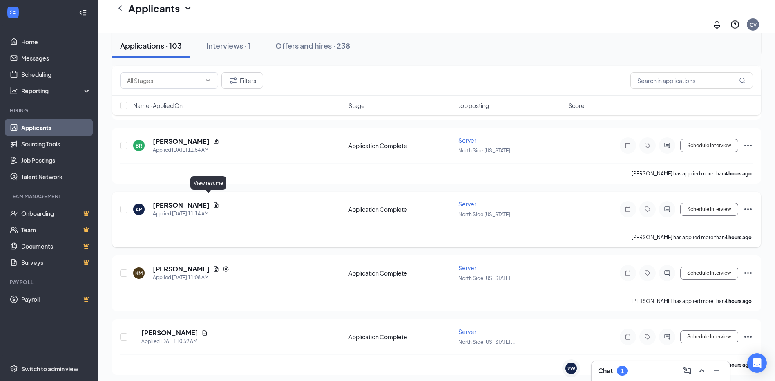
click at [214, 202] on icon "Document" at bounding box center [216, 204] width 4 height 5
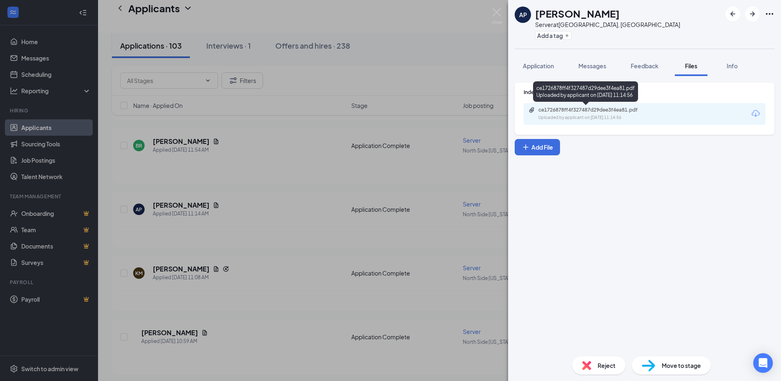
click at [544, 107] on div "ce1726878ff4f327487d29dee3f4ea81.pdf" at bounding box center [595, 110] width 114 height 7
click at [547, 67] on span "Application" at bounding box center [538, 65] width 31 height 7
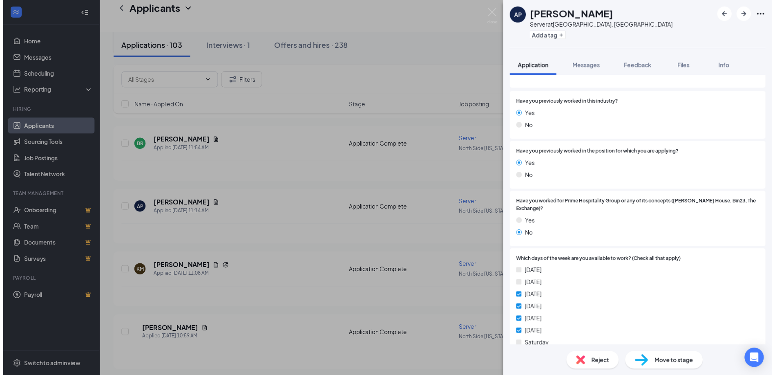
scroll to position [204, 0]
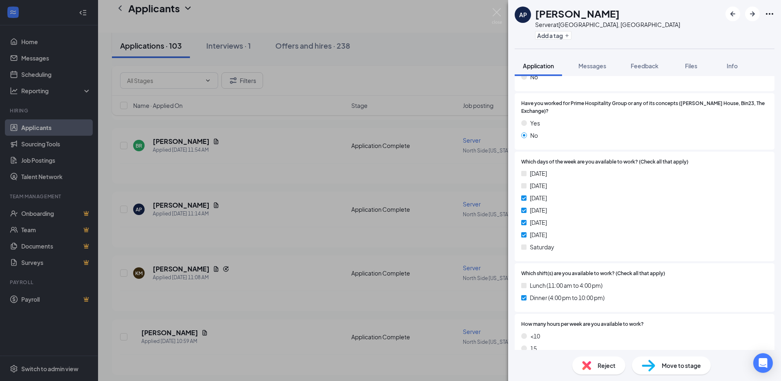
click at [599, 360] on div "Reject" at bounding box center [598, 365] width 53 height 18
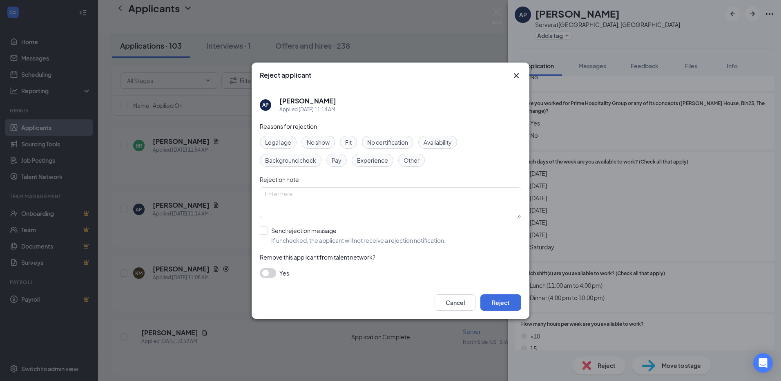
click at [451, 141] on span "Availability" at bounding box center [438, 142] width 28 height 9
click at [512, 304] on button "Reject" at bounding box center [500, 302] width 41 height 16
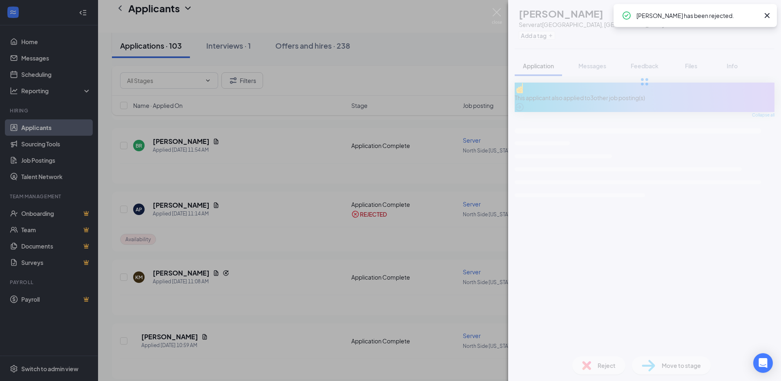
click at [287, 192] on div "KM Kiana Moore Server at North Side Indianapolis, IN Add a tag Application Mess…" at bounding box center [390, 190] width 781 height 381
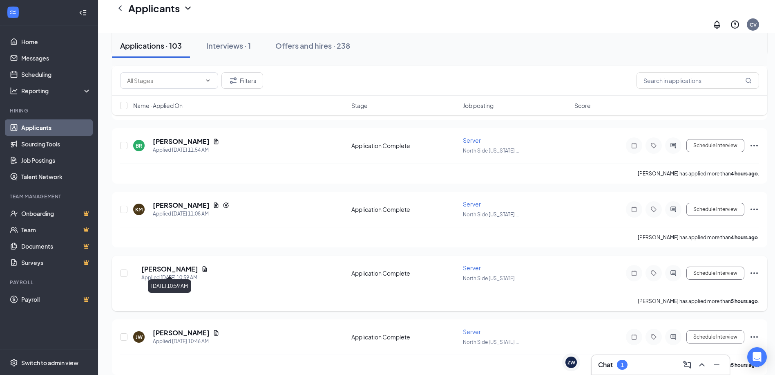
click at [198, 273] on div "Applied Today 10:59 AM" at bounding box center [174, 277] width 67 height 8
click at [214, 202] on icon "Document" at bounding box center [216, 204] width 4 height 5
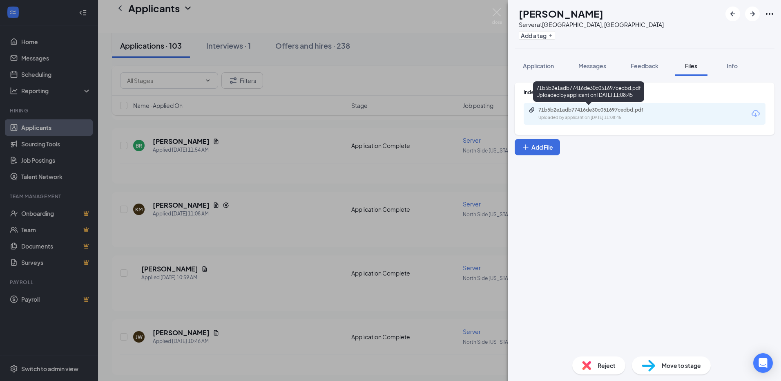
click at [610, 115] on div "Uploaded by applicant on Aug 26, 2025 at 11:08:45" at bounding box center [599, 117] width 123 height 7
click at [600, 365] on span "Reject" at bounding box center [607, 365] width 18 height 9
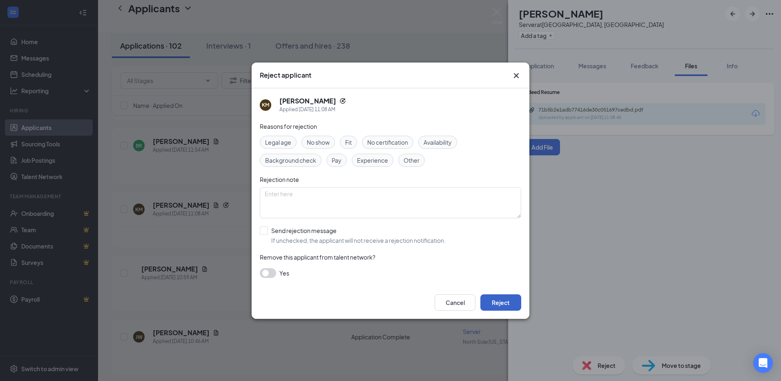
click at [505, 305] on button "Reject" at bounding box center [500, 302] width 41 height 16
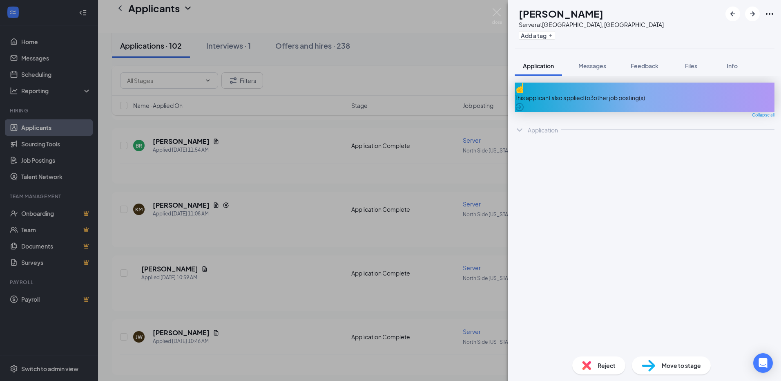
click at [431, 252] on div "KM Kiana Moore Server at North Side Indianapolis, IN Add a tag Application Mess…" at bounding box center [390, 190] width 781 height 381
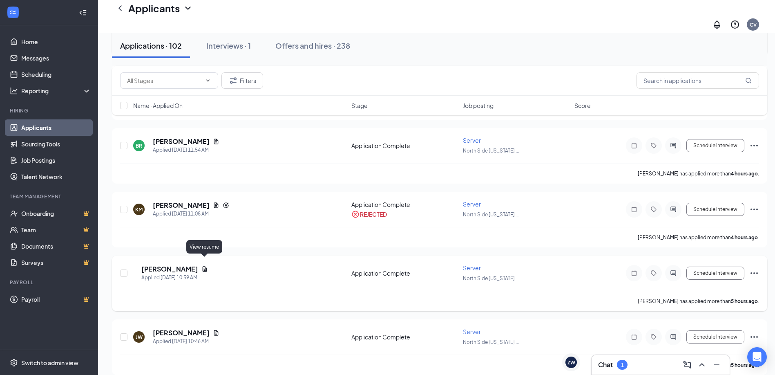
click at [204, 266] on icon "Document" at bounding box center [204, 269] width 7 height 7
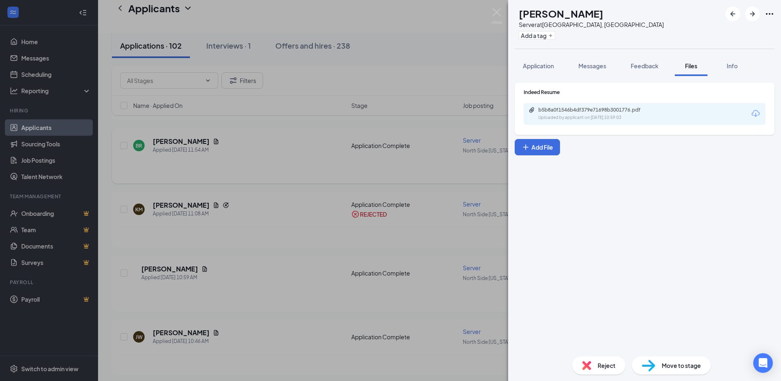
drag, startPoint x: 204, startPoint y: 260, endPoint x: 489, endPoint y: 169, distance: 298.8
click at [268, 295] on div "KM Kelley Morgan Server at North Side Indianapolis, IN Add a tag Application Me…" at bounding box center [390, 190] width 781 height 381
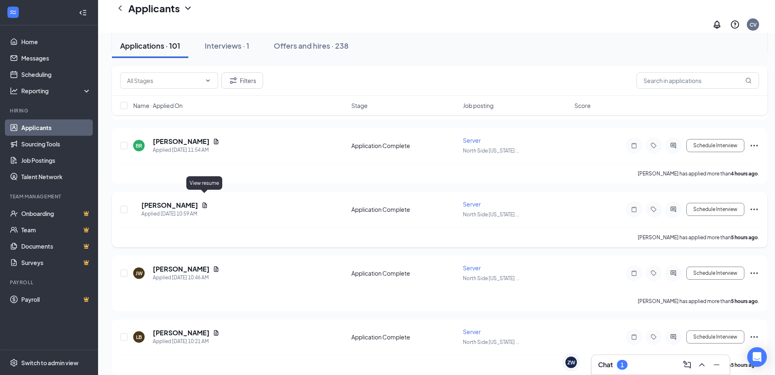
click at [203, 202] on icon "Document" at bounding box center [205, 204] width 4 height 5
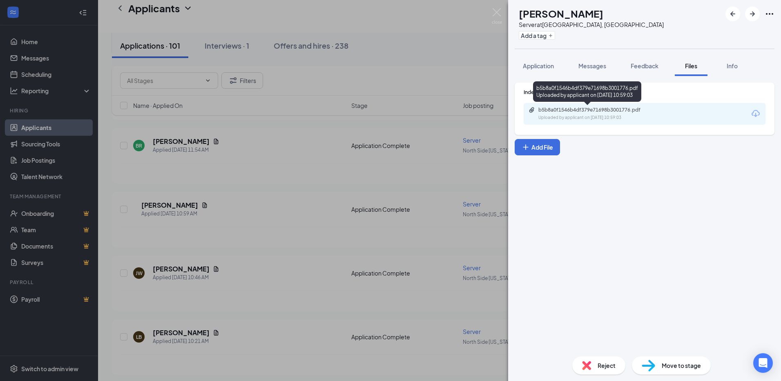
click at [608, 115] on div "Uploaded by applicant on Aug 26, 2025 at 10:59:03" at bounding box center [599, 117] width 123 height 7
click at [239, 222] on div "KM Kelley Morgan Server at North Side Indianapolis, IN Add a tag Application Me…" at bounding box center [390, 190] width 781 height 381
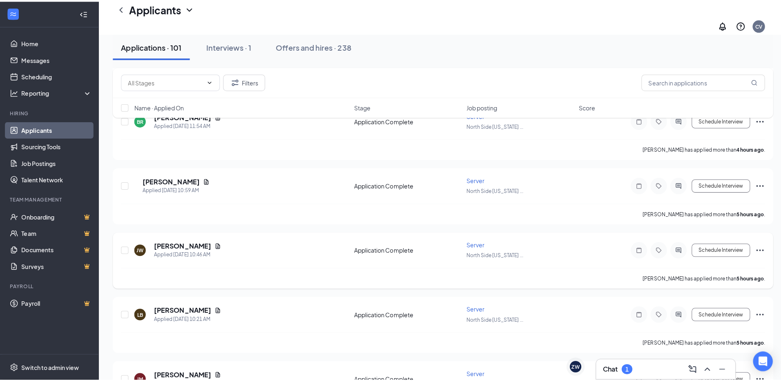
scroll to position [245, 0]
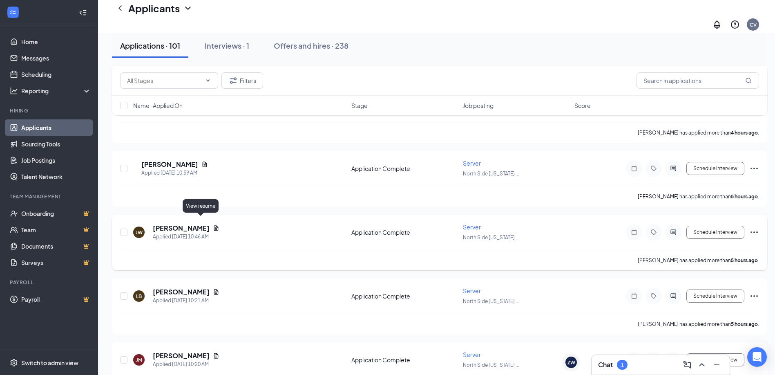
click at [213, 225] on icon "Document" at bounding box center [216, 228] width 7 height 7
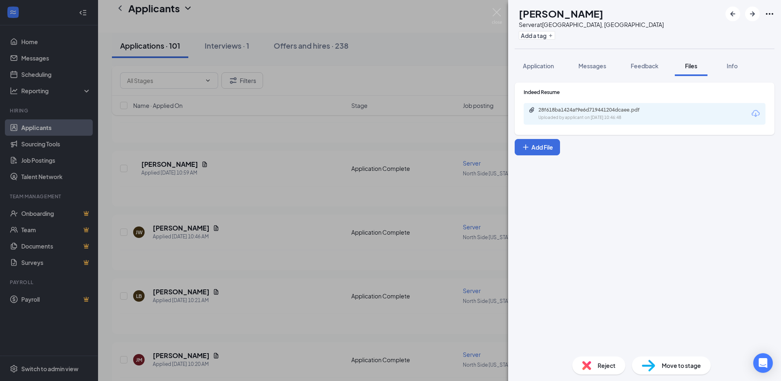
click at [607, 110] on div "28f618ba1424af9e6d719441204dcaee.pdf" at bounding box center [595, 110] width 114 height 7
click at [547, 58] on button "Application" at bounding box center [538, 66] width 47 height 20
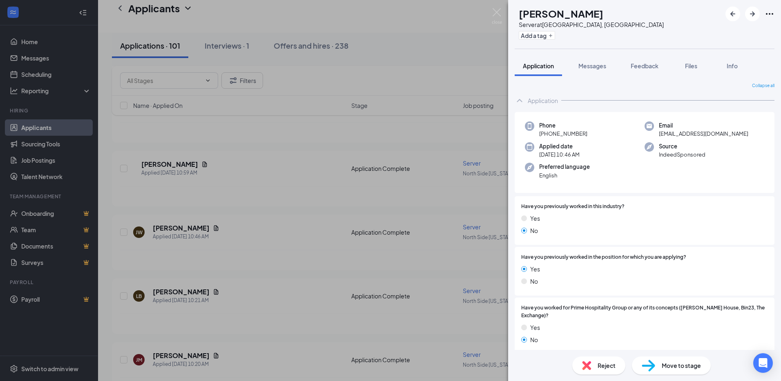
click at [338, 250] on div "JW Julie Williams Server at North Side Indianapolis, IN Add a tag Application M…" at bounding box center [390, 190] width 781 height 381
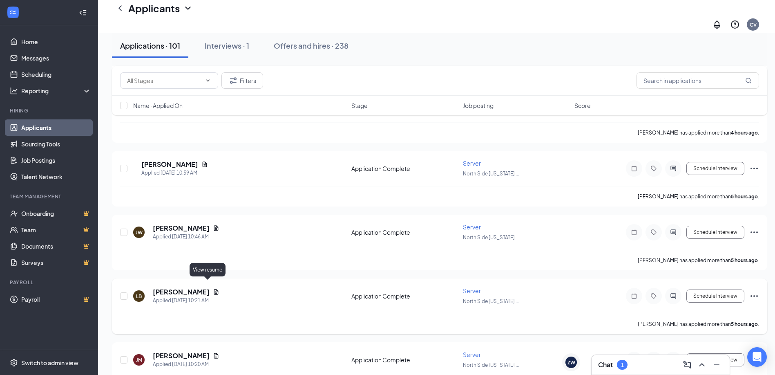
click at [213, 288] on icon "Document" at bounding box center [216, 291] width 7 height 7
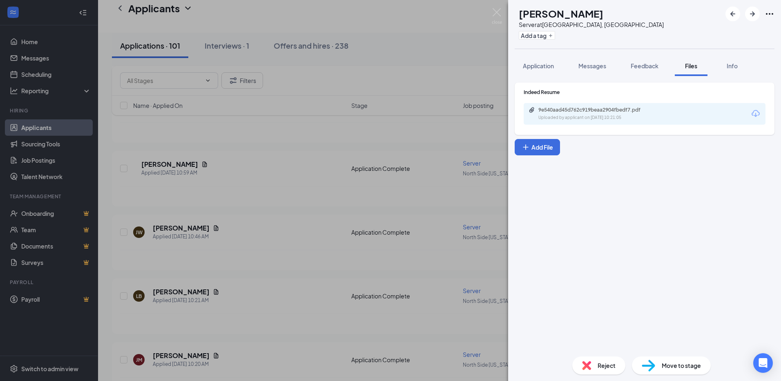
click at [615, 115] on div "Uploaded by applicant on Aug 26, 2025 at 10:21:05" at bounding box center [599, 117] width 123 height 7
click at [594, 360] on div "Reject" at bounding box center [598, 365] width 53 height 18
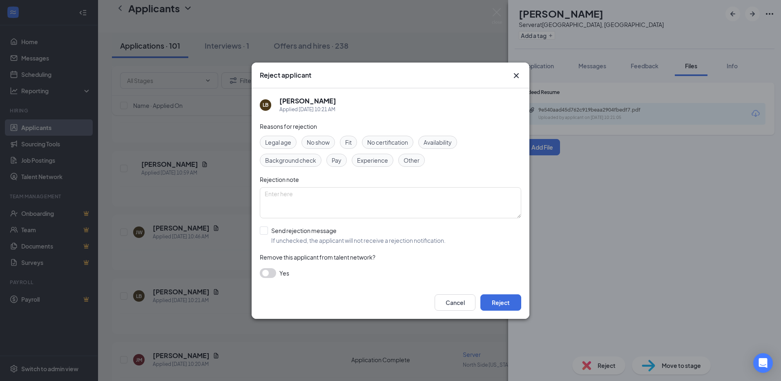
click at [362, 158] on span "Experience" at bounding box center [372, 160] width 31 height 9
click at [509, 300] on button "Reject" at bounding box center [500, 302] width 41 height 16
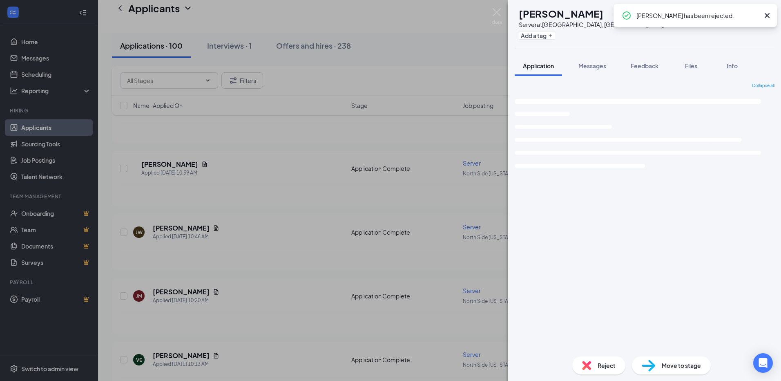
click at [296, 291] on div "JM Jade Moon Server at North Side Indianapolis, IN Add a tag Application Messag…" at bounding box center [390, 190] width 781 height 381
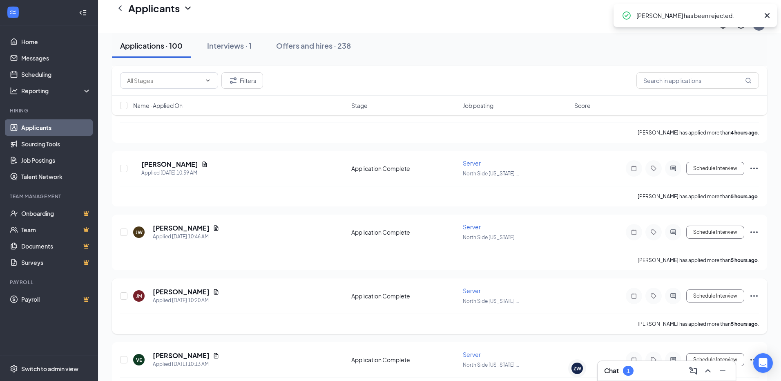
click at [214, 289] on icon "Document" at bounding box center [216, 291] width 4 height 5
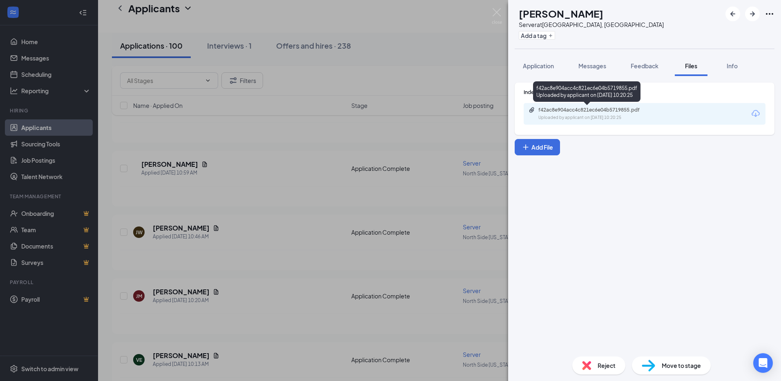
click at [589, 109] on div "f42ac8e904acc4c821ec6e04b5719855.pdf" at bounding box center [595, 110] width 114 height 7
click at [542, 66] on span "Application" at bounding box center [538, 65] width 31 height 7
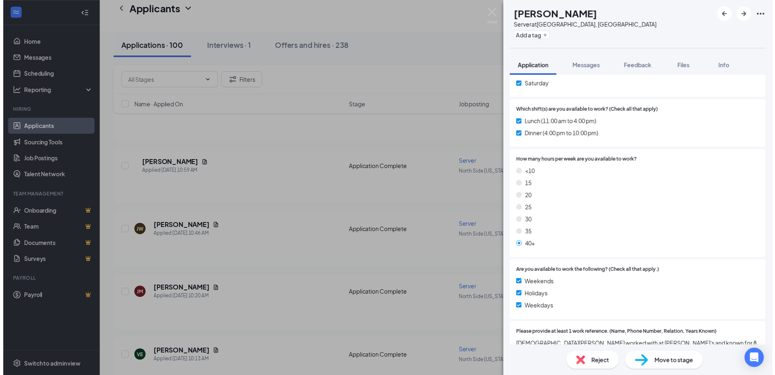
scroll to position [368, 0]
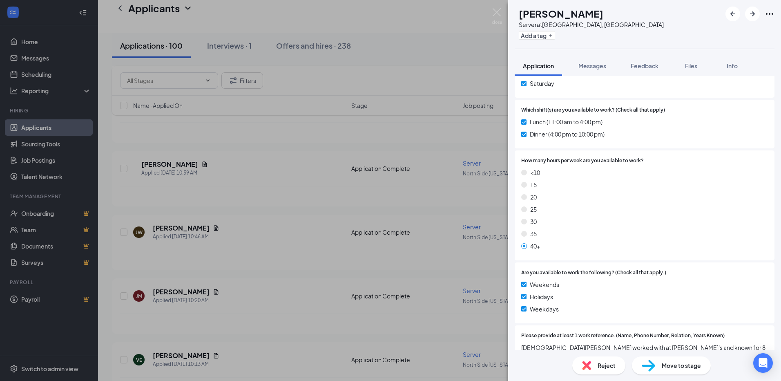
click at [351, 280] on div "JM Jade Moon Server at North Side Indianapolis, IN Add a tag Application Messag…" at bounding box center [390, 190] width 781 height 381
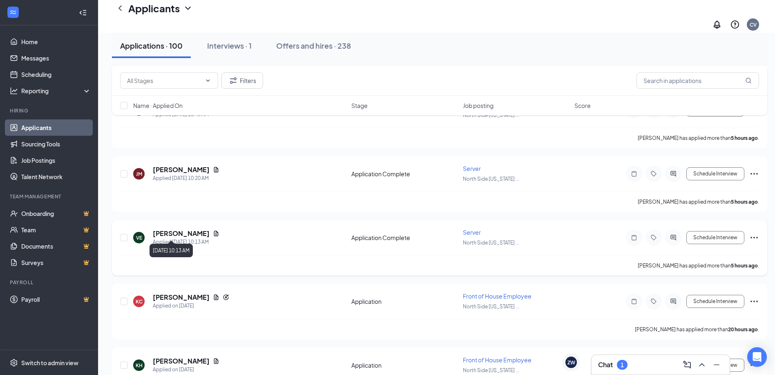
scroll to position [368, 0]
click at [214, 230] on icon "Document" at bounding box center [216, 232] width 4 height 5
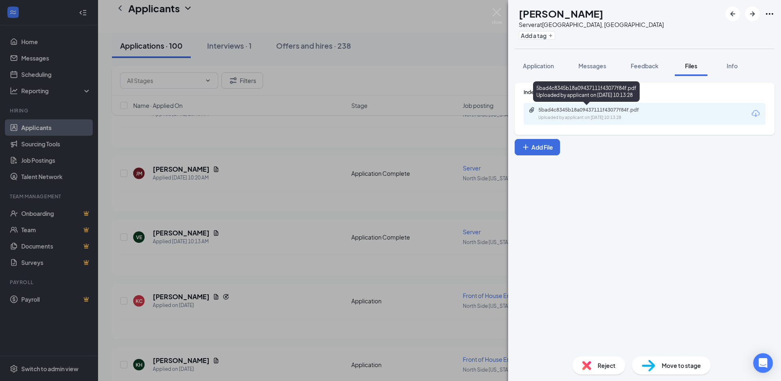
click at [584, 109] on div "5bad4c8345b18a09437111f43077f84f.pdf" at bounding box center [595, 110] width 114 height 7
click at [599, 365] on span "Reject" at bounding box center [607, 365] width 18 height 9
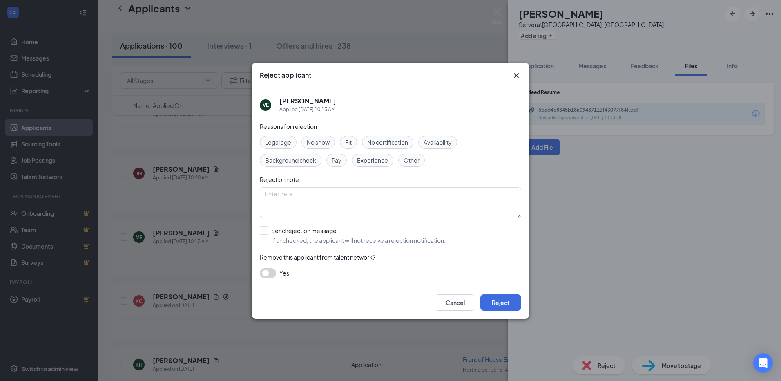
click at [365, 159] on span "Experience" at bounding box center [372, 160] width 31 height 9
click at [499, 302] on button "Reject" at bounding box center [500, 302] width 41 height 16
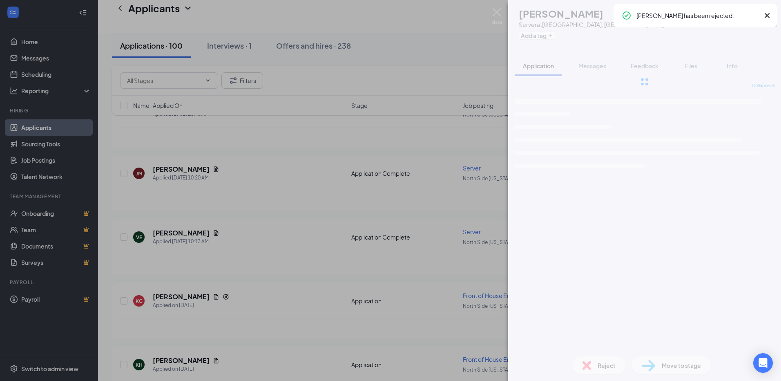
click at [313, 237] on div "VE Vaughn Ehrgott Server at North Side Indianapolis, IN Add a tag Application M…" at bounding box center [390, 190] width 781 height 381
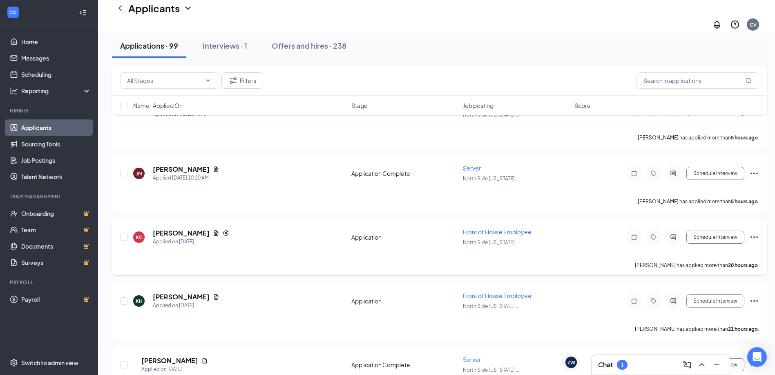
click at [210, 228] on div "Kevin Conover" at bounding box center [191, 232] width 76 height 9
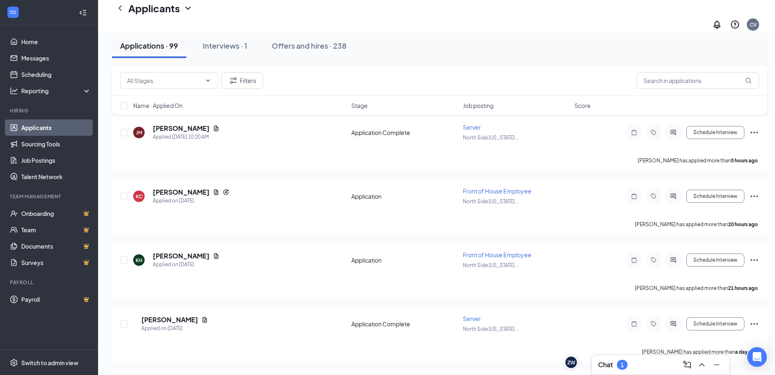
click at [647, 366] on div "Chat 1" at bounding box center [660, 364] width 125 height 13
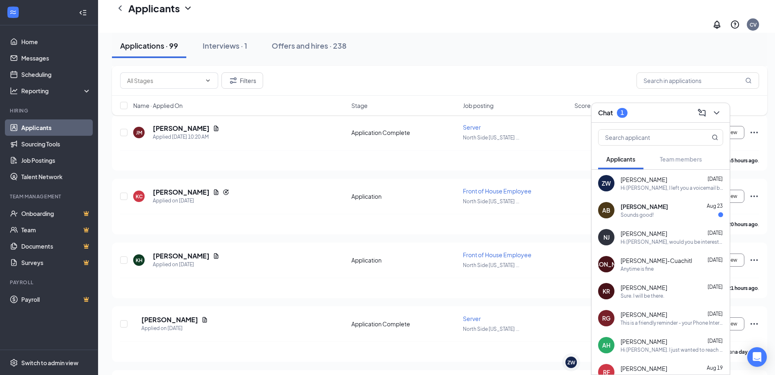
click at [650, 217] on div "Sounds good!" at bounding box center [636, 214] width 33 height 7
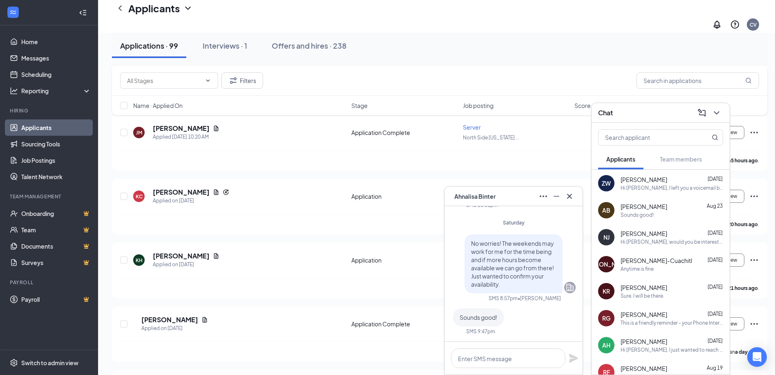
click at [515, 194] on div "AB Ahnalisa Binter" at bounding box center [513, 196] width 125 height 13
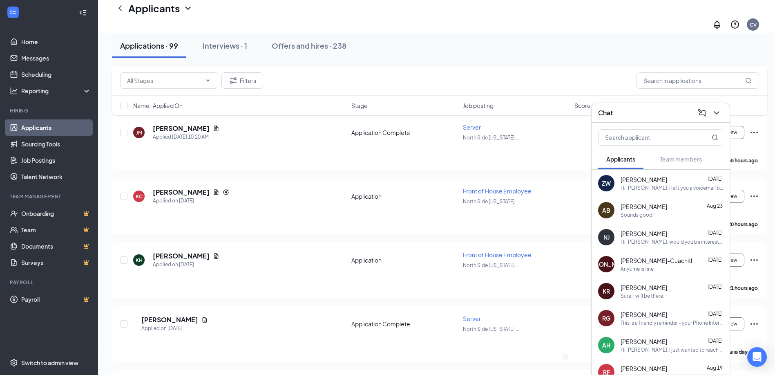
click at [635, 113] on div "Chat" at bounding box center [660, 112] width 125 height 13
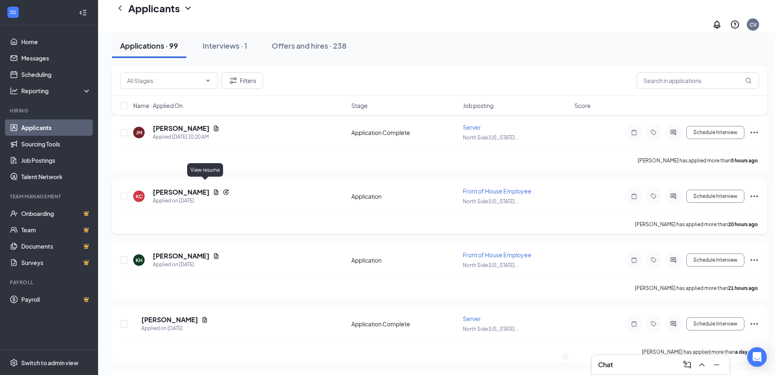
click at [213, 189] on icon "Document" at bounding box center [216, 192] width 7 height 7
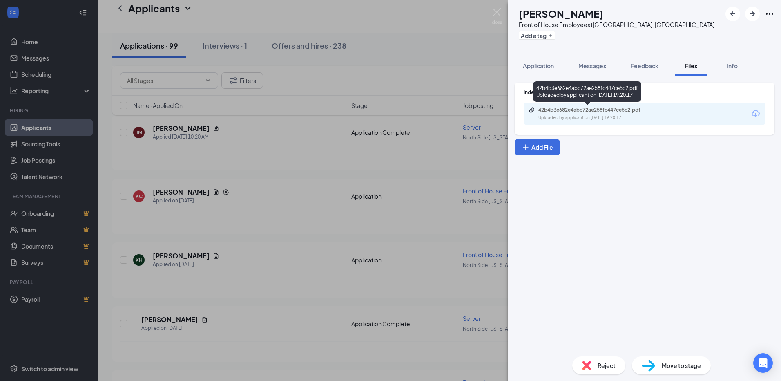
click at [593, 105] on div "42b4b3e682e4abc72ae258fc447ce5c2.pdf Uploaded by applicant on Aug 25, 2025 at 1…" at bounding box center [645, 114] width 242 height 22
click at [589, 109] on div "42b4b3e682e4abc72ae258fc447ce5c2.pdf" at bounding box center [595, 110] width 114 height 7
click at [361, 306] on div "KC Kevin Conover Front of House Employee at North Side Indianapolis, IN Add a t…" at bounding box center [390, 190] width 781 height 381
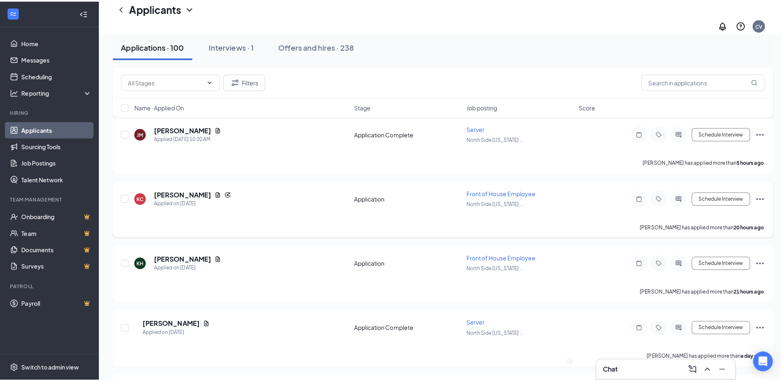
scroll to position [490, 0]
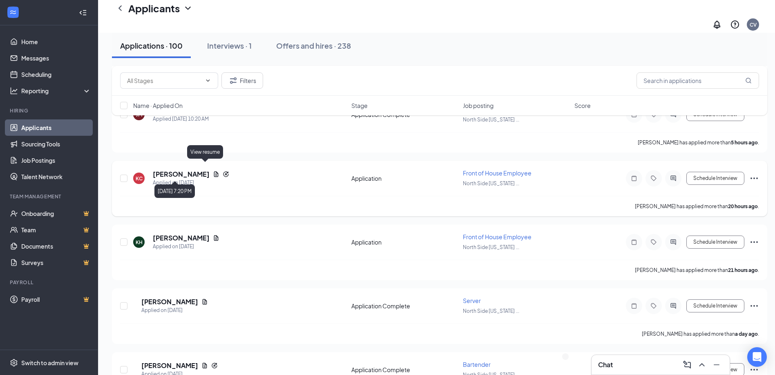
click at [213, 171] on icon "Document" at bounding box center [216, 174] width 7 height 7
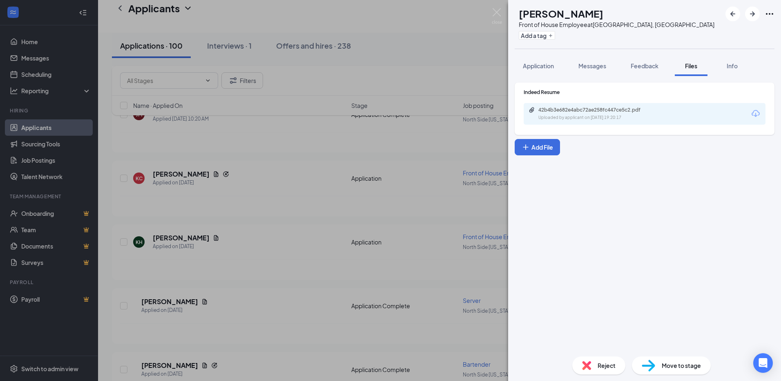
click at [601, 110] on div "42b4b3e682e4abc72ae258fc447ce5c2.pdf" at bounding box center [595, 110] width 114 height 7
click at [540, 63] on span "Application" at bounding box center [538, 65] width 31 height 7
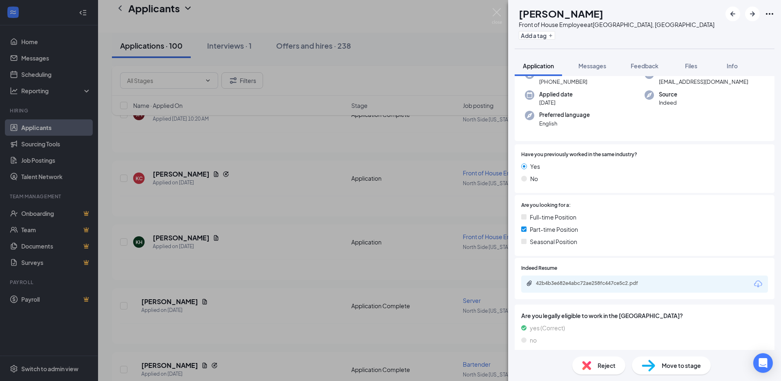
scroll to position [78, 0]
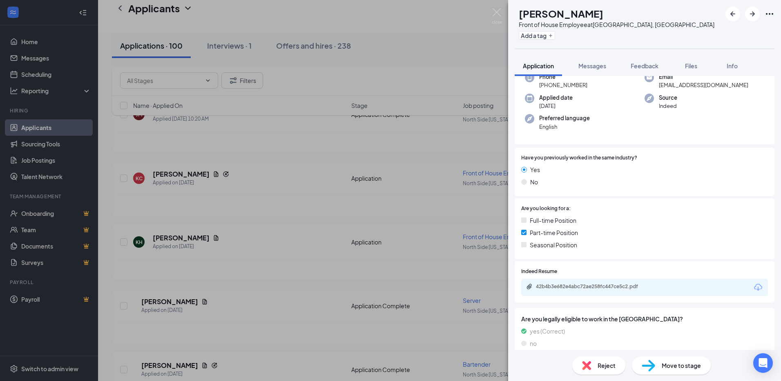
click at [260, 208] on div "KC Kevin Conover Front of House Employee at North Side Indianapolis, IN Add a t…" at bounding box center [390, 190] width 781 height 381
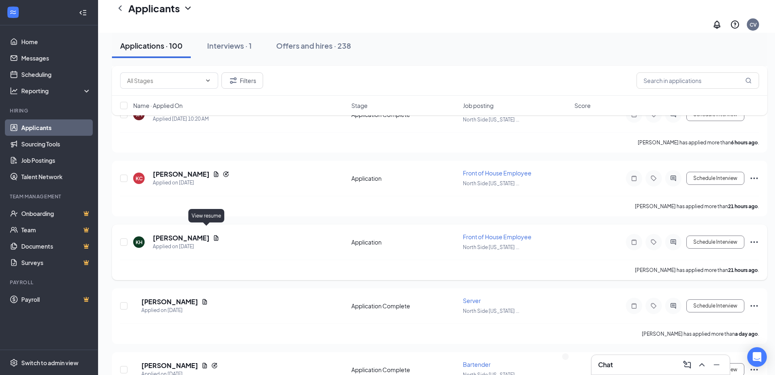
click at [214, 235] on icon "Document" at bounding box center [216, 237] width 4 height 5
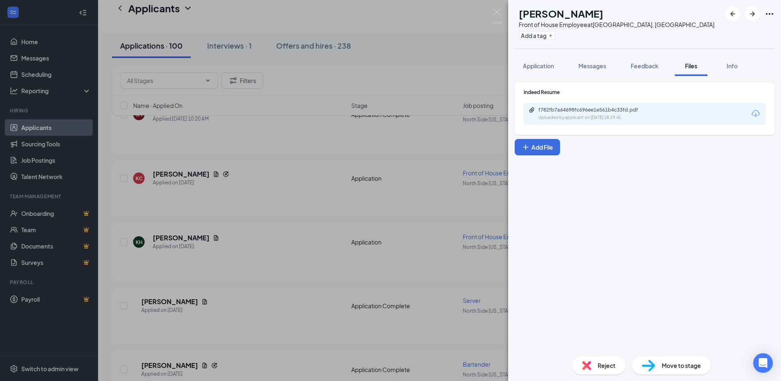
click at [280, 240] on div "KH KAYLA HARSIN Front of House Employee at North Side Indianapolis, IN Add a ta…" at bounding box center [390, 190] width 781 height 381
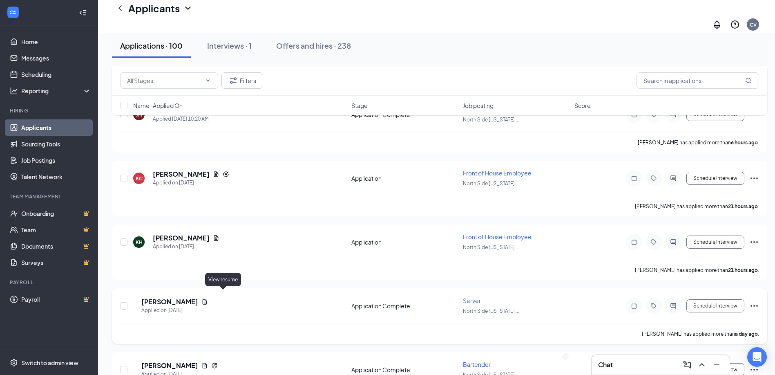
click at [208, 298] on icon "Document" at bounding box center [204, 301] width 7 height 7
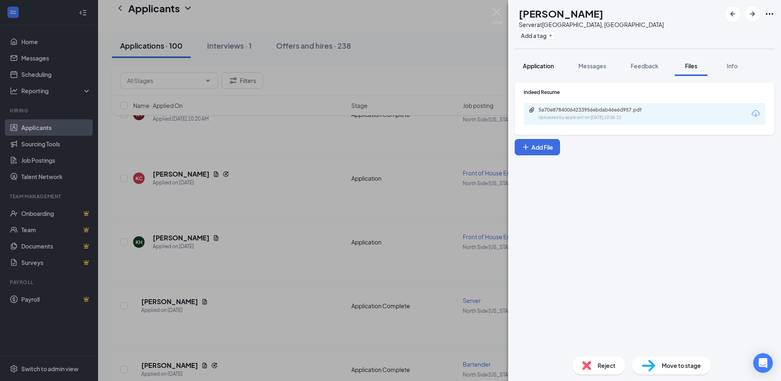
click at [539, 64] on span "Application" at bounding box center [538, 65] width 31 height 7
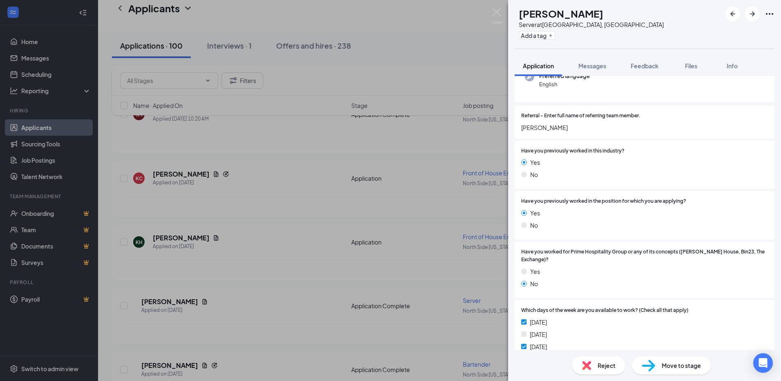
scroll to position [123, 0]
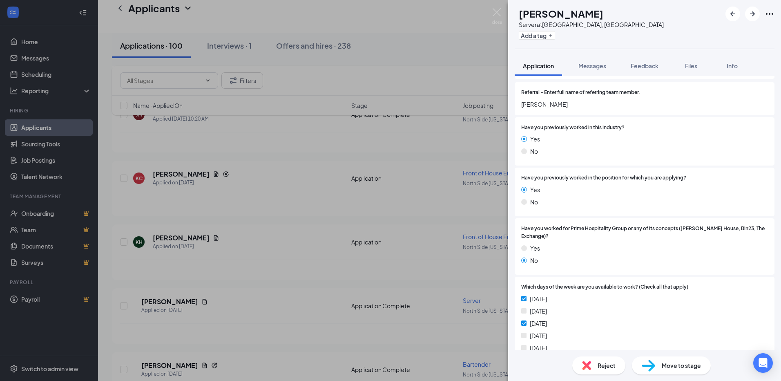
drag, startPoint x: 626, startPoint y: 228, endPoint x: 659, endPoint y: 159, distance: 76.9
click at [659, 167] on div "Have you previously worked in the position for which you are applying? Yes No" at bounding box center [645, 191] width 260 height 49
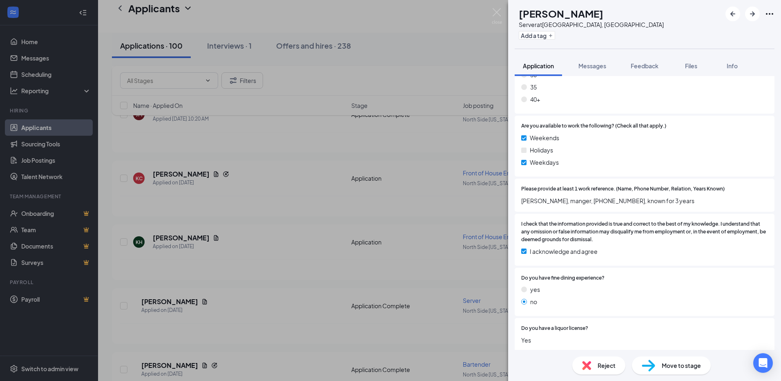
scroll to position [572, 0]
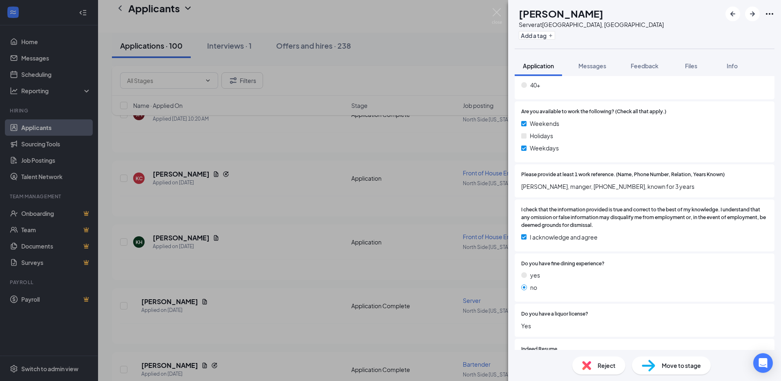
click at [602, 367] on span "Reject" at bounding box center [607, 365] width 18 height 9
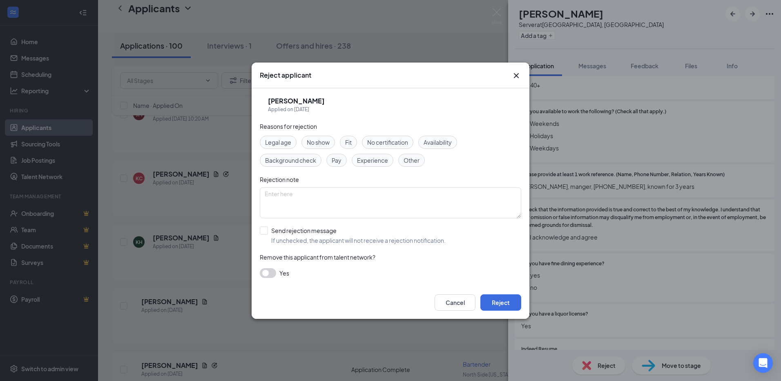
click at [448, 137] on div "Availability" at bounding box center [437, 142] width 39 height 13
click at [508, 297] on button "Reject" at bounding box center [500, 302] width 41 height 16
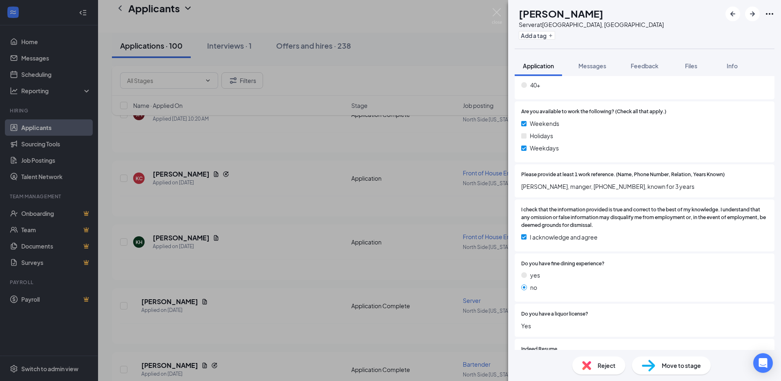
click at [382, 275] on div "CB Carmelita Buchanan Server at North Side Indianapolis, IN Add a tag Applicati…" at bounding box center [390, 190] width 781 height 381
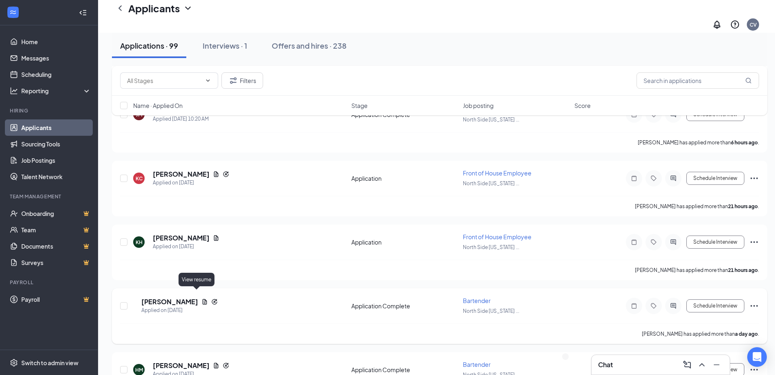
click at [203, 299] on icon "Document" at bounding box center [205, 301] width 4 height 5
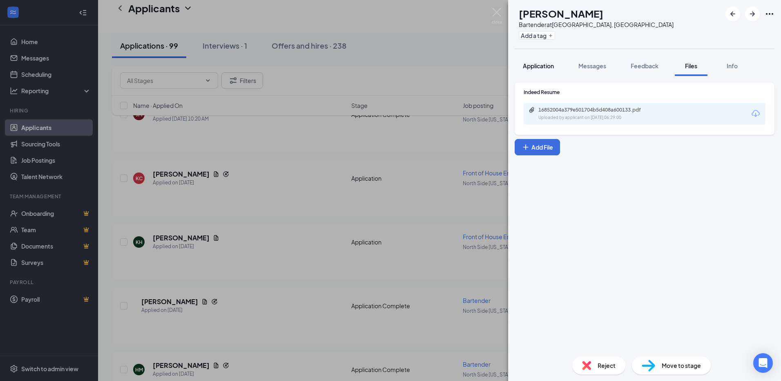
click at [535, 63] on span "Application" at bounding box center [538, 65] width 31 height 7
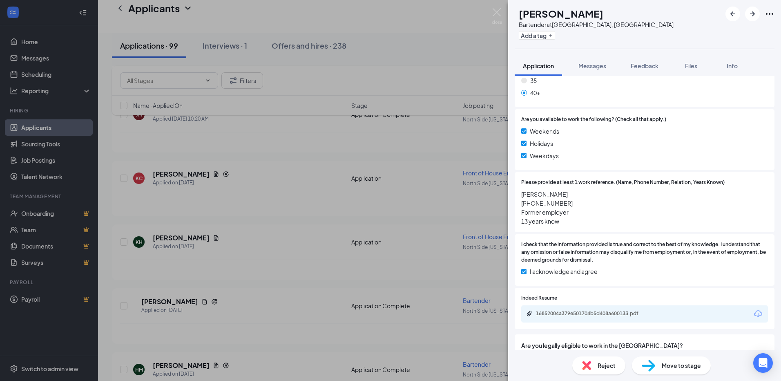
scroll to position [580, 0]
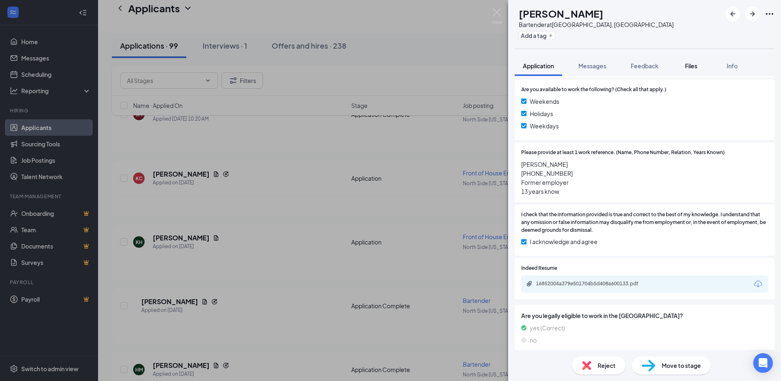
click at [694, 66] on span "Files" at bounding box center [691, 65] width 12 height 7
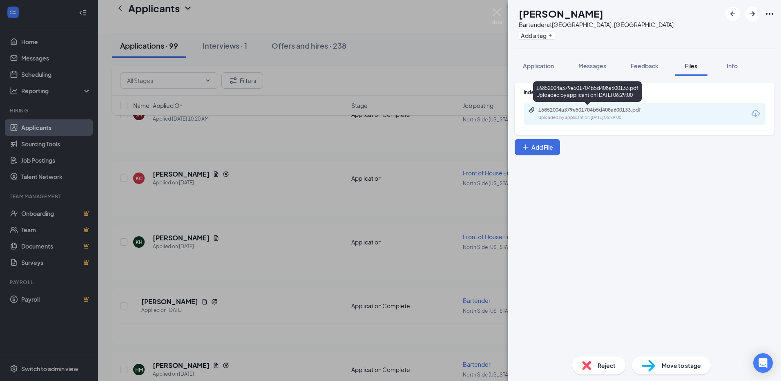
click at [609, 120] on div "Uploaded by applicant on Aug 25, 2025 at 06:29:00" at bounding box center [599, 117] width 123 height 7
click at [545, 61] on button "Application" at bounding box center [538, 66] width 47 height 20
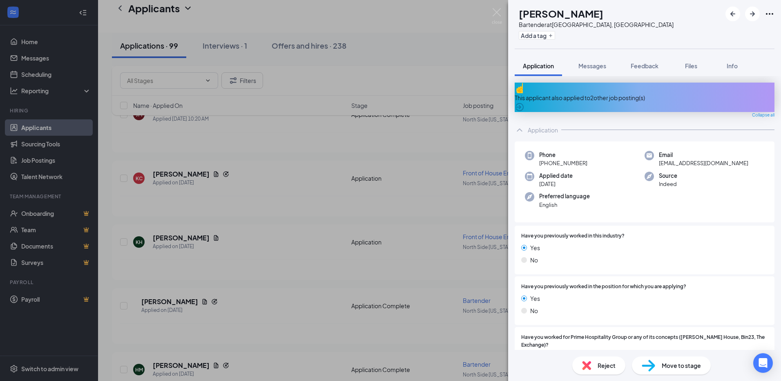
click at [643, 93] on div "This applicant also applied to 2 other job posting(s)" at bounding box center [645, 97] width 260 height 9
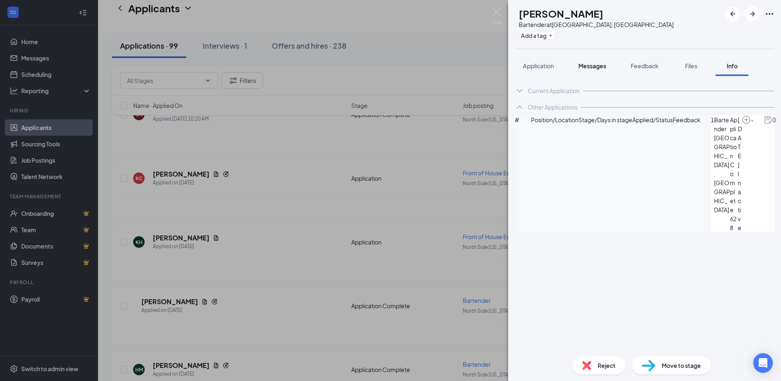
click at [533, 67] on span "Application" at bounding box center [538, 65] width 31 height 7
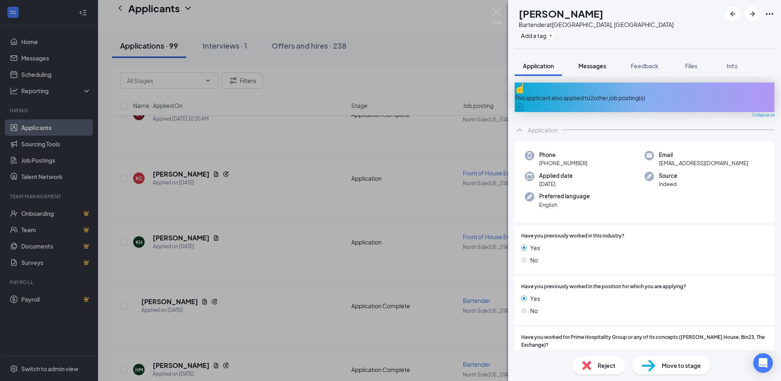
click at [599, 66] on span "Messages" at bounding box center [592, 65] width 28 height 7
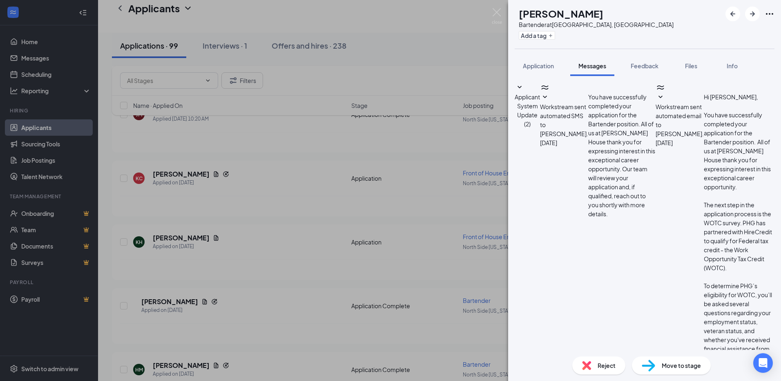
type textarea "Hi John, would you be interested in a serving position?"
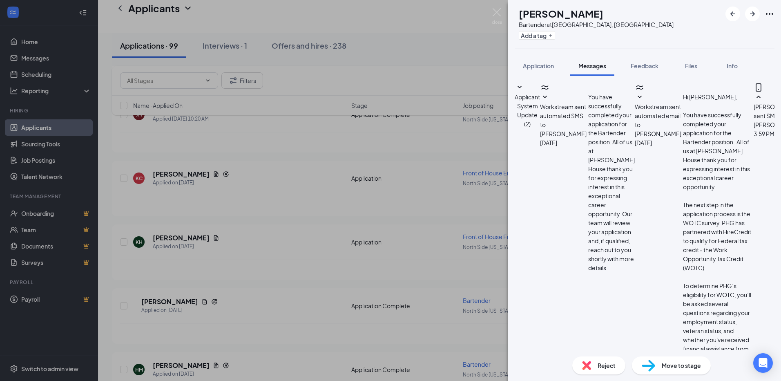
click at [330, 259] on div "JD John Dattilo Bartender at North Side Indianapolis, IN Add a tag Application …" at bounding box center [390, 190] width 781 height 381
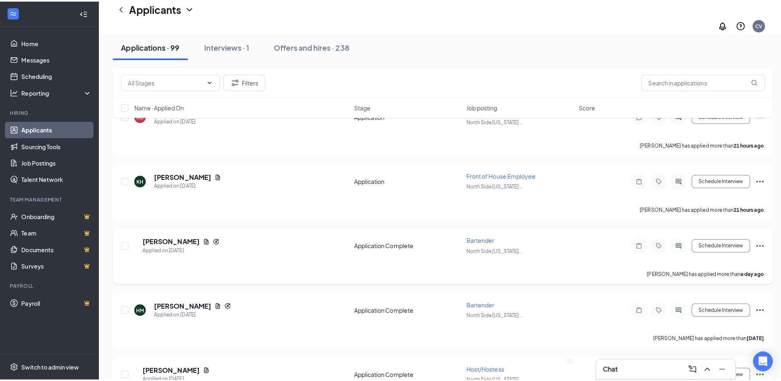
scroll to position [572, 0]
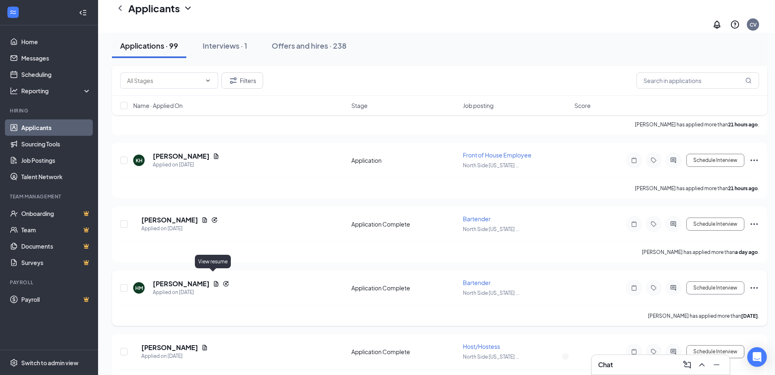
click at [215, 281] on icon "Document" at bounding box center [216, 283] width 4 height 5
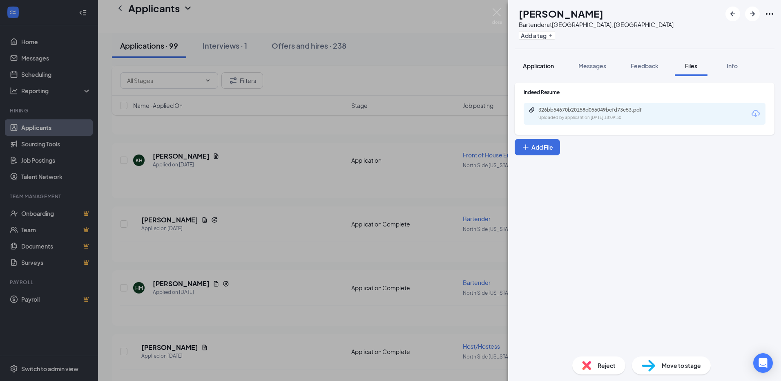
click at [533, 60] on button "Application" at bounding box center [538, 66] width 47 height 20
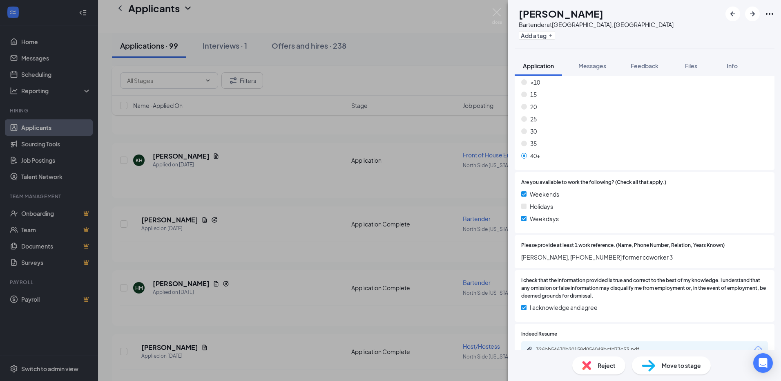
scroll to position [553, 0]
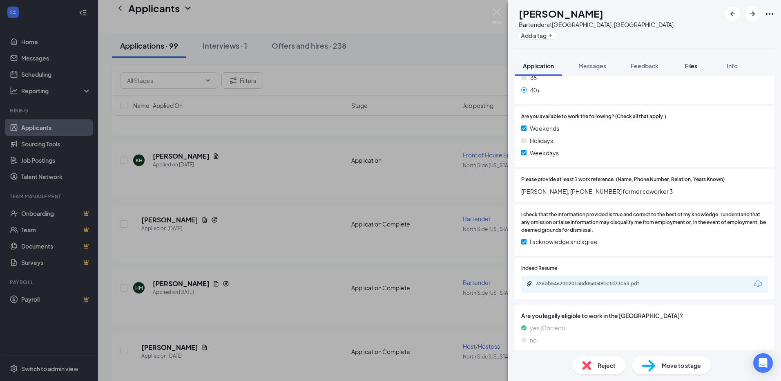
click at [697, 71] on button "Files" at bounding box center [691, 66] width 33 height 20
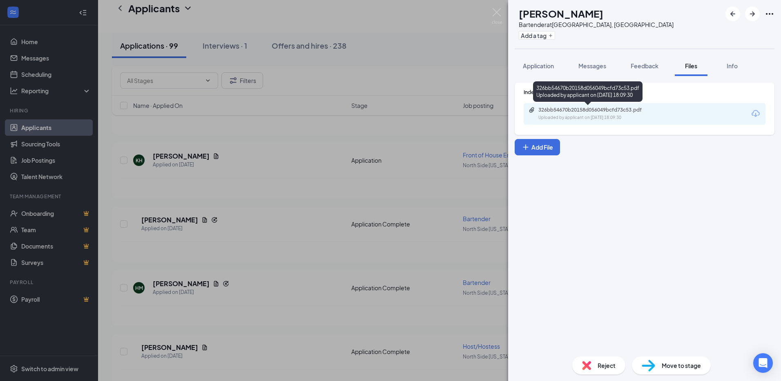
click at [627, 112] on div "326bb54670b20158d056049bcfd73c53.pdf" at bounding box center [595, 110] width 114 height 7
click at [609, 368] on span "Reject" at bounding box center [607, 365] width 18 height 9
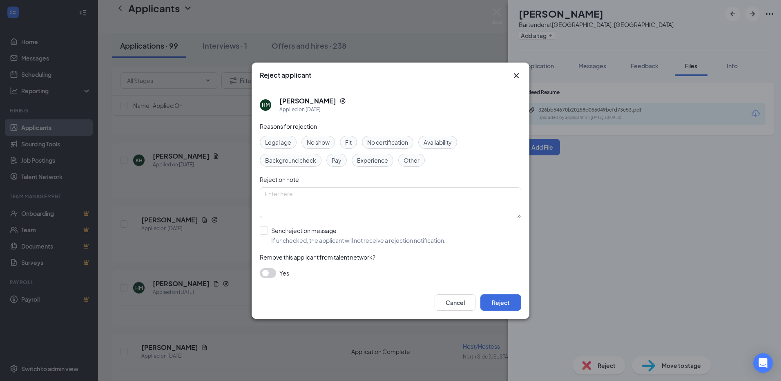
click at [376, 158] on span "Experience" at bounding box center [372, 160] width 31 height 9
click at [507, 305] on button "Reject" at bounding box center [500, 302] width 41 height 16
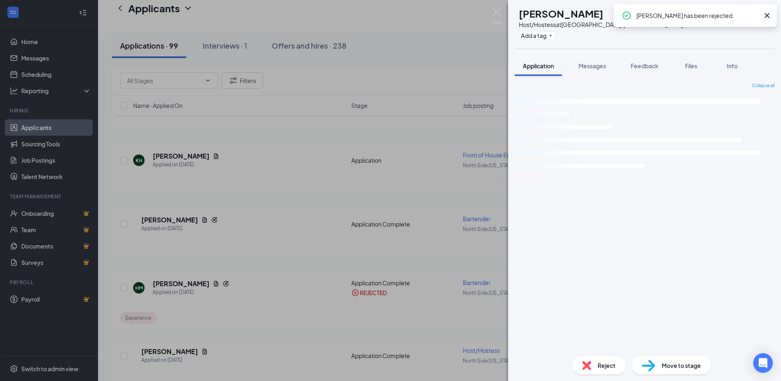
click at [242, 319] on div "EC Emily Cummings Host/Hostess at North Side Indianapolis, IN Add a tag Applica…" at bounding box center [390, 190] width 781 height 381
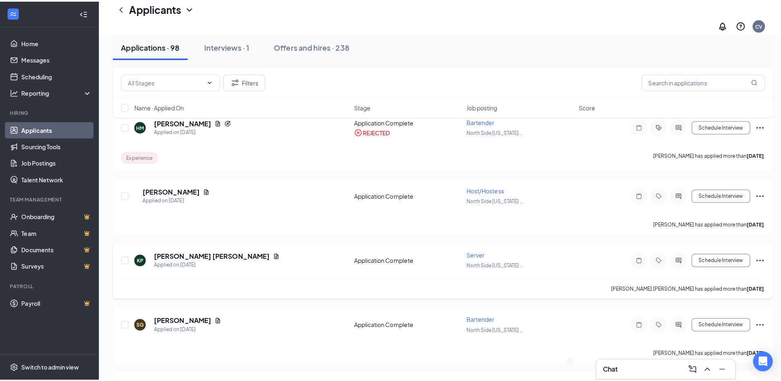
scroll to position [735, 0]
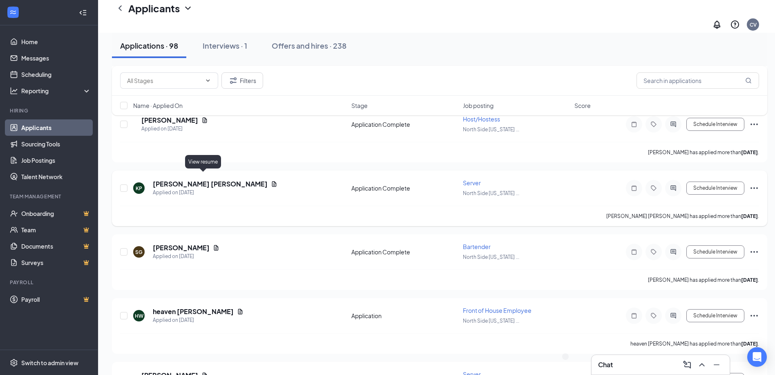
click at [271, 181] on icon "Document" at bounding box center [274, 184] width 7 height 7
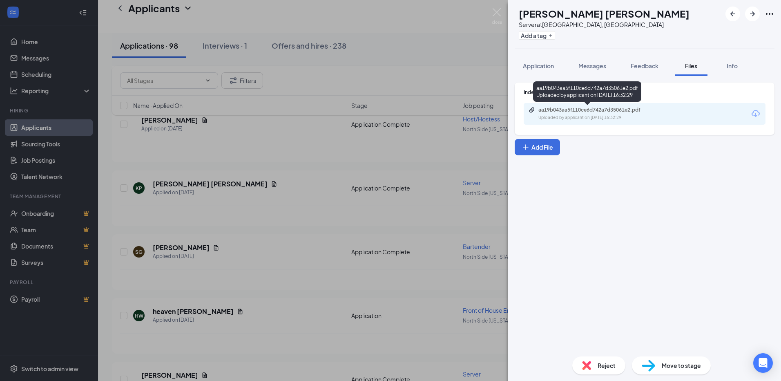
click at [570, 112] on div "aa19b043aa5f110ce6d742a7d35061e2.pdf" at bounding box center [595, 110] width 114 height 7
click at [526, 70] on button "Application" at bounding box center [538, 66] width 47 height 20
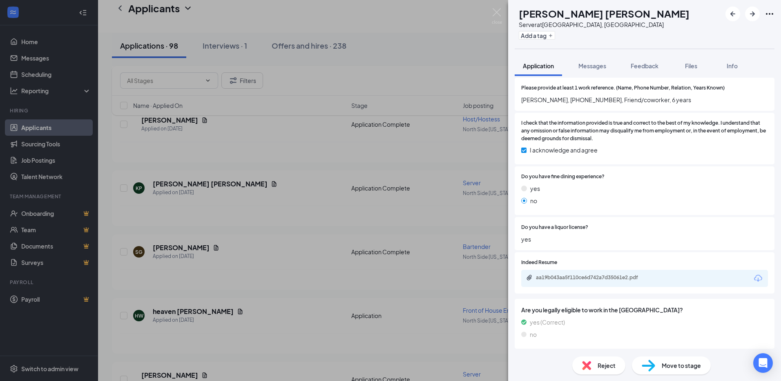
scroll to position [616, 0]
click at [691, 66] on span "Files" at bounding box center [691, 65] width 12 height 7
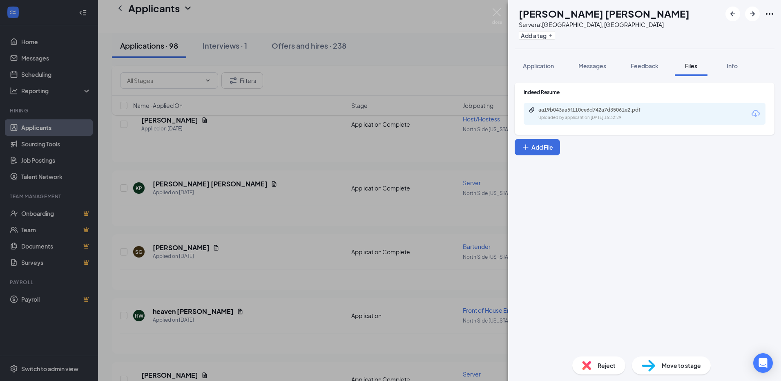
click at [647, 113] on div "aa19b043aa5f110ce6d742a7d35061e2.pdf Uploaded by applicant on Aug 24, 2025 at 1…" at bounding box center [595, 114] width 132 height 14
click at [578, 114] on div "aa19b043aa5f110ce6d742a7d35061e2.pdf Uploaded by applicant on Aug 24, 2025 at 1…" at bounding box center [595, 114] width 132 height 14
click at [305, 220] on div "KP Kennedy Pitts Server at North Side Indianapolis, IN Add a tag Application Me…" at bounding box center [390, 190] width 781 height 381
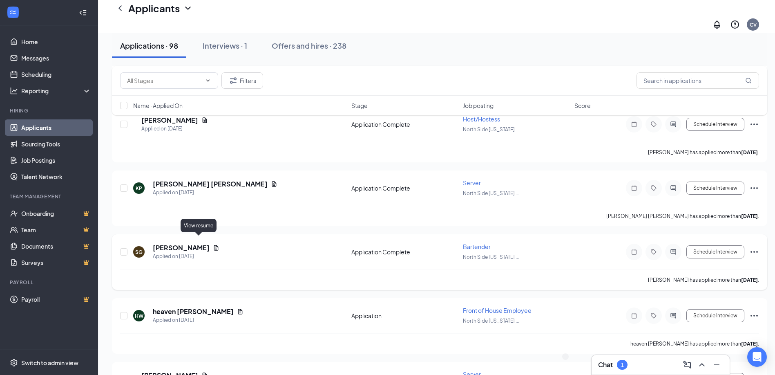
click at [213, 244] on icon "Document" at bounding box center [216, 247] width 7 height 7
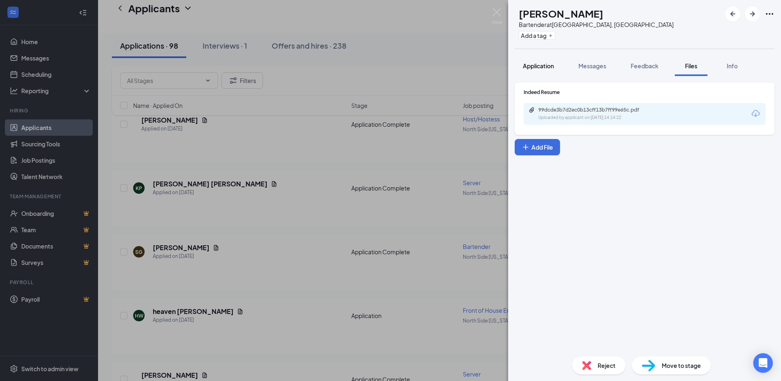
drag, startPoint x: 545, startPoint y: 69, endPoint x: 548, endPoint y: 73, distance: 4.9
click at [545, 69] on div "Application" at bounding box center [538, 66] width 31 height 8
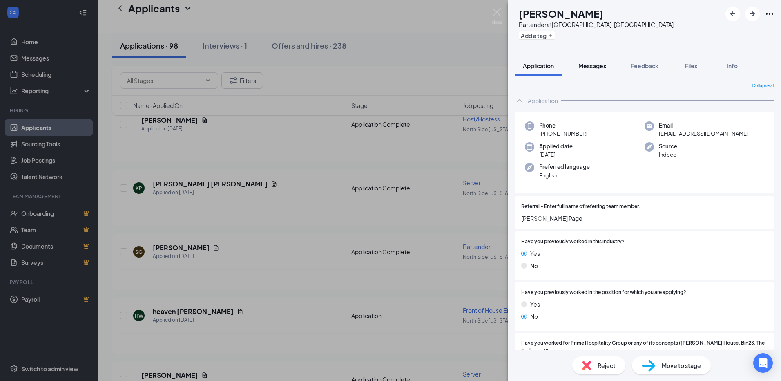
click at [598, 72] on button "Messages" at bounding box center [592, 66] width 44 height 20
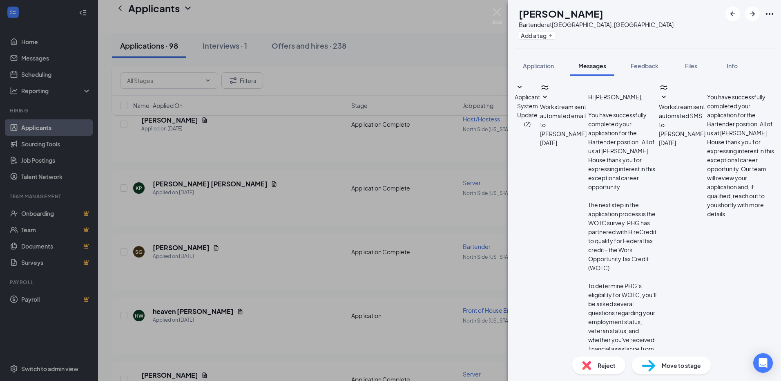
type textarea "Hi [PERSON_NAME]! Would you be interested in a serving position?"
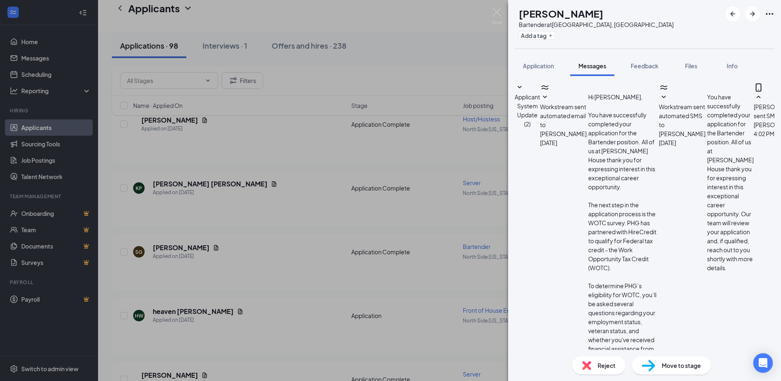
click at [339, 69] on div "SG Sherri Green Bartender at North Side Indianapolis, IN Add a tag Application …" at bounding box center [390, 190] width 781 height 381
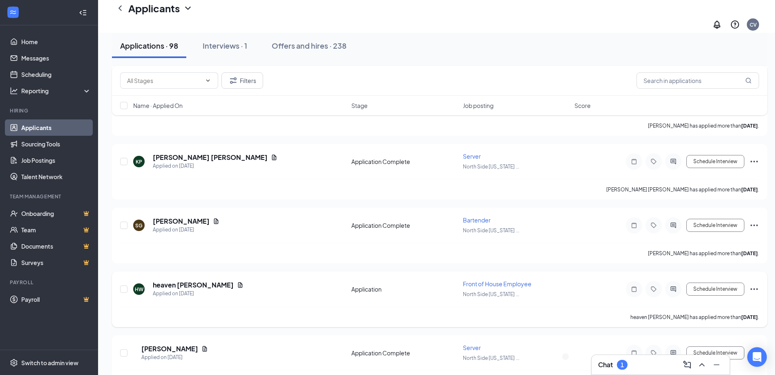
scroll to position [776, 0]
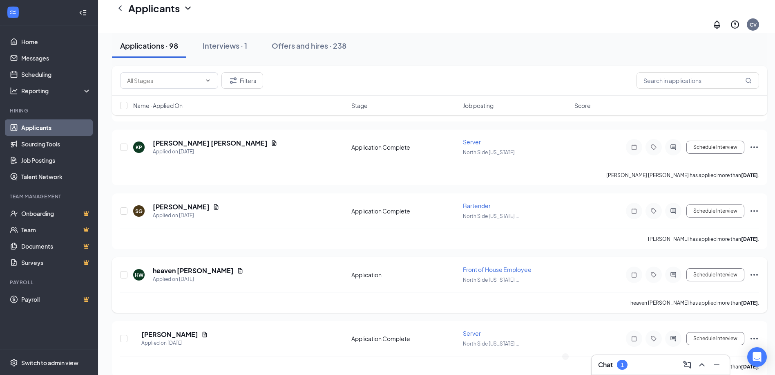
click at [208, 266] on div "heaven winston" at bounding box center [198, 270] width 91 height 9
click at [238, 268] on icon "Document" at bounding box center [240, 270] width 4 height 5
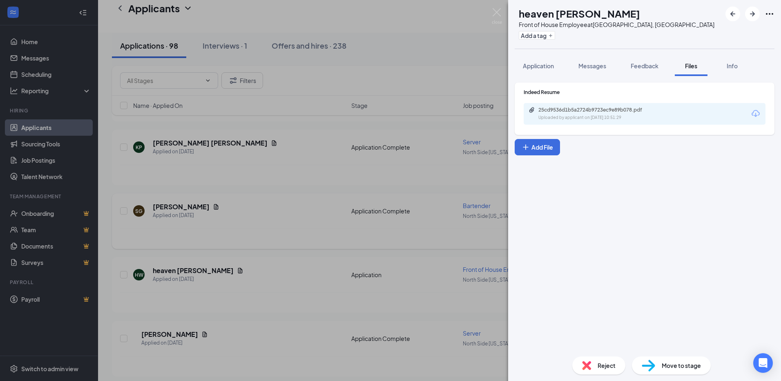
click at [198, 200] on div "HW heaven winston Front of House Employee at North Side Indianapolis, IN Add a …" at bounding box center [390, 190] width 781 height 381
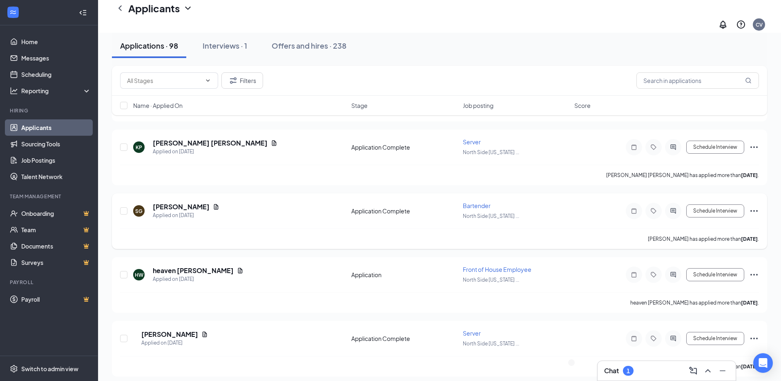
click at [214, 204] on icon "Document" at bounding box center [216, 206] width 4 height 5
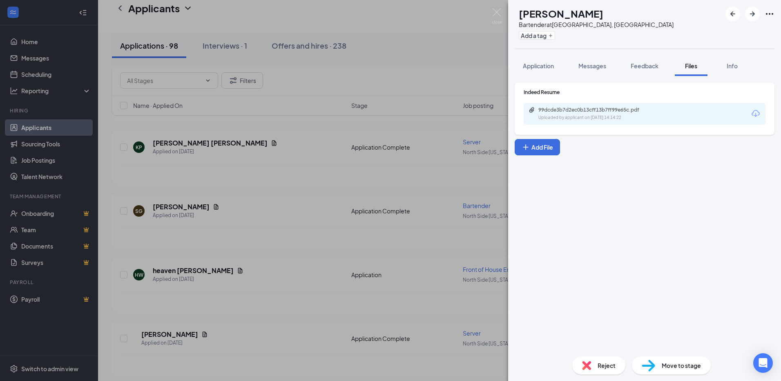
click at [630, 113] on div "99dcde3b7d2ec0b13cff13b7ff99e65c.pdf Uploaded by applicant on Aug 24, 2025 at 1…" at bounding box center [595, 114] width 132 height 14
click at [361, 266] on div "SG Sherri Green Bartender at North Side Indianapolis, IN Add a tag Application …" at bounding box center [390, 190] width 781 height 381
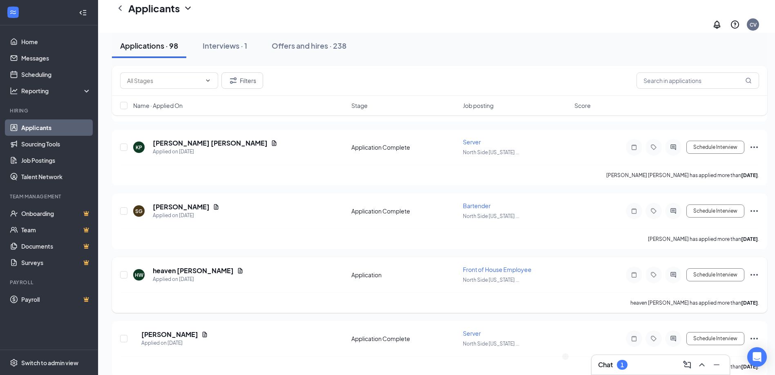
click at [238, 268] on icon "Document" at bounding box center [240, 270] width 4 height 5
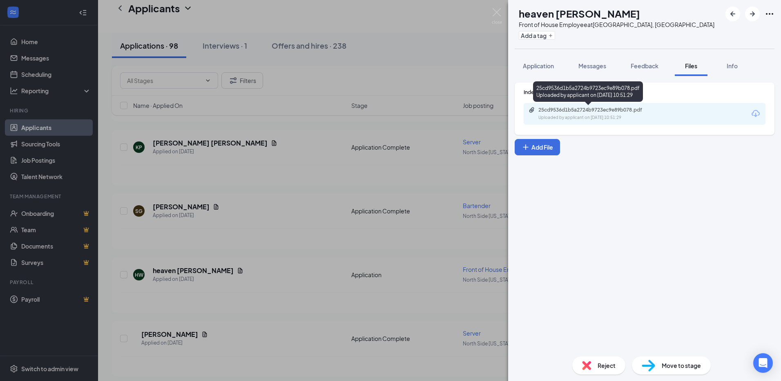
click at [618, 111] on div "25cd9536d1b5a2724b9723ec9e89b078.pdf" at bounding box center [595, 110] width 114 height 7
click at [376, 349] on div "HW heaven winston Front of House Employee at North Side Indianapolis, IN Add a …" at bounding box center [390, 190] width 781 height 381
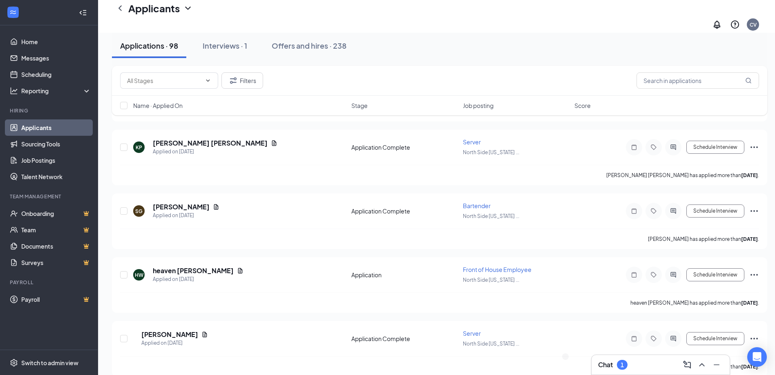
click at [621, 359] on div "Chat 1" at bounding box center [660, 364] width 125 height 13
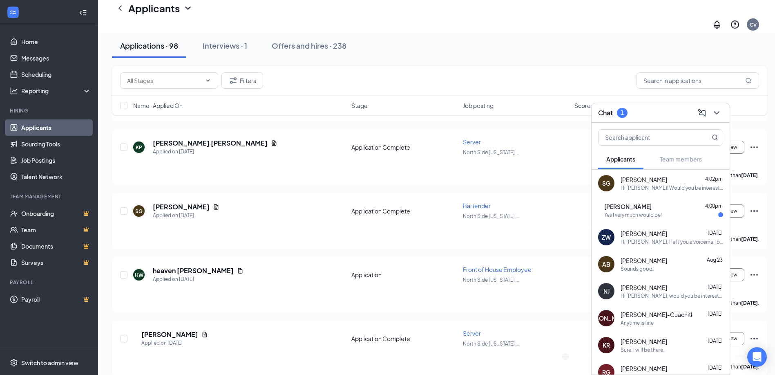
click at [648, 223] on div "JD John Dattilo 4:00pm Yes I very much would be!" at bounding box center [660, 209] width 138 height 27
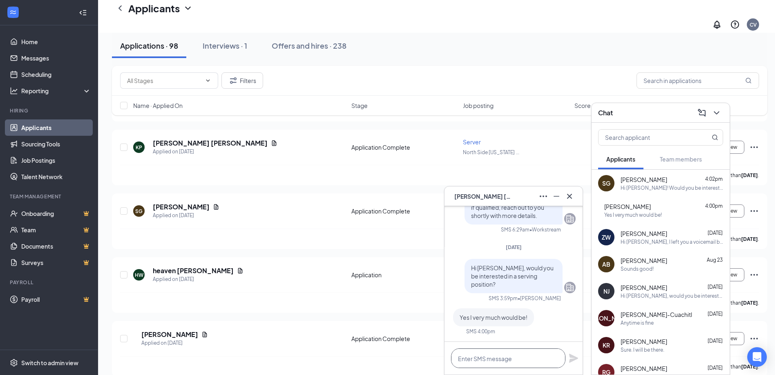
click at [501, 360] on textarea at bounding box center [508, 358] width 114 height 20
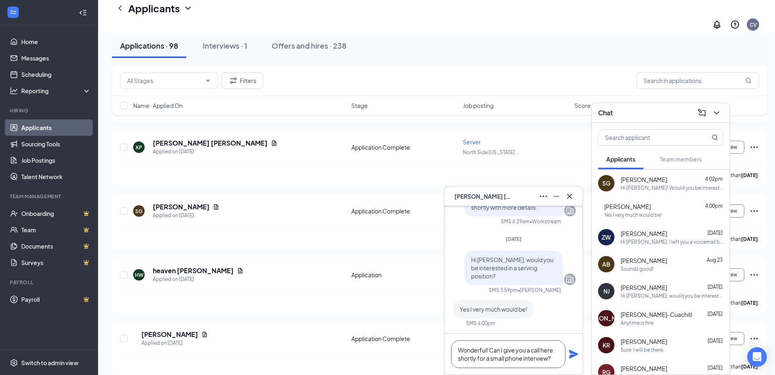
type textarea "Wonderful! Can I give you a call here shortly for a small phone interview?"
click at [570, 349] on icon "Plane" at bounding box center [574, 354] width 10 height 10
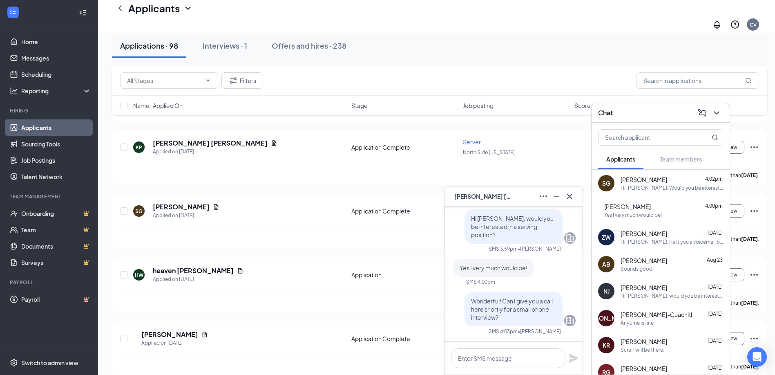
scroll to position [0, 0]
click at [507, 194] on div "JD John Dattilo" at bounding box center [513, 196] width 125 height 13
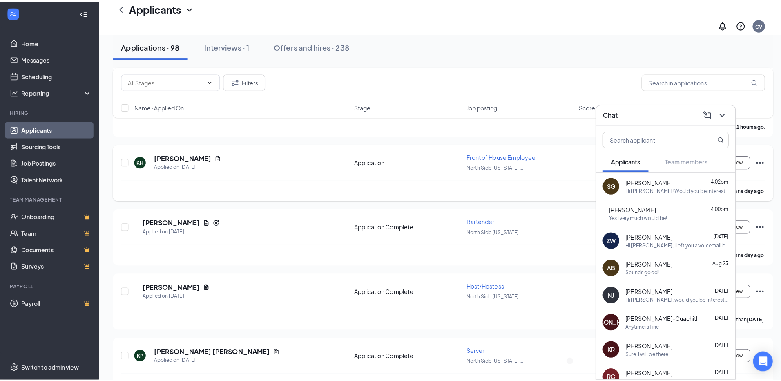
scroll to position [572, 0]
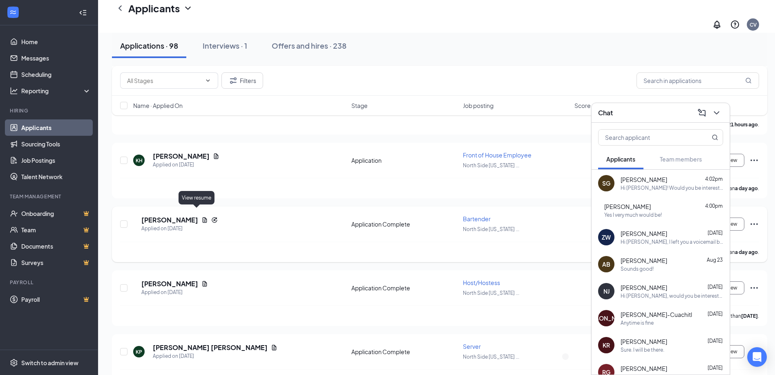
click at [201, 216] on icon "Document" at bounding box center [204, 219] width 7 height 7
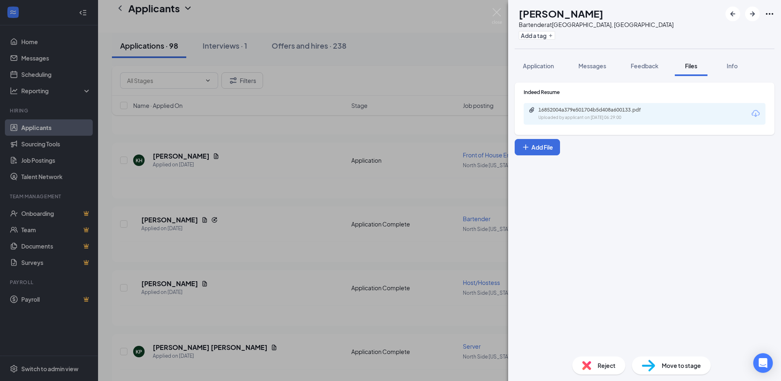
click at [593, 109] on div "16852004a379e501704b5d408a600133.pdf" at bounding box center [595, 110] width 114 height 7
drag, startPoint x: 273, startPoint y: 215, endPoint x: 274, endPoint y: 225, distance: 9.8
click at [273, 216] on div "JD John Dattilo Bartender at North Side Indianapolis, IN Add a tag Application …" at bounding box center [390, 190] width 781 height 381
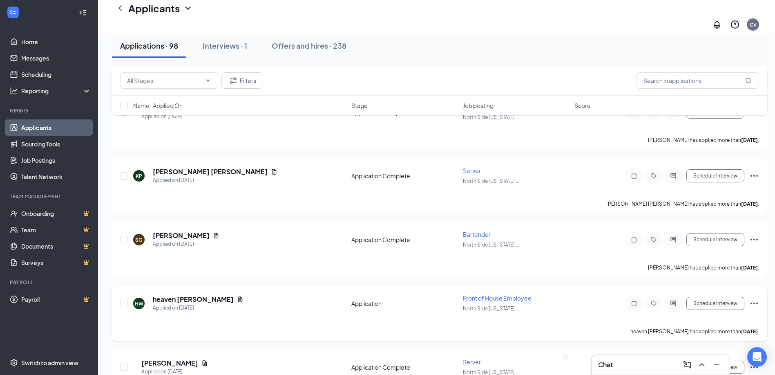
scroll to position [776, 0]
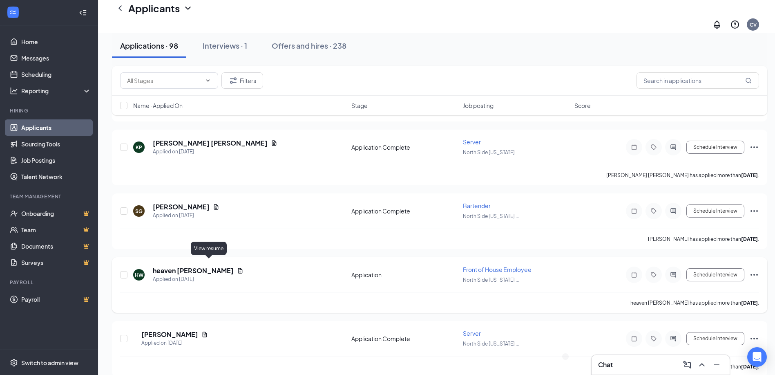
click at [238, 268] on icon "Document" at bounding box center [240, 270] width 4 height 5
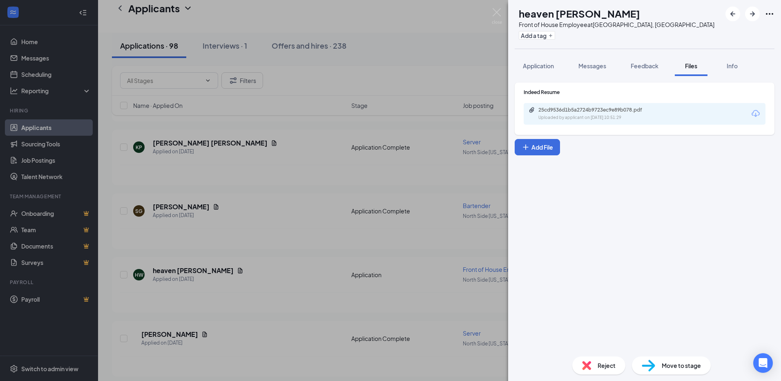
click at [286, 268] on div "HW heaven winston Front of House Employee at North Side Indianapolis, IN Add a …" at bounding box center [390, 190] width 781 height 381
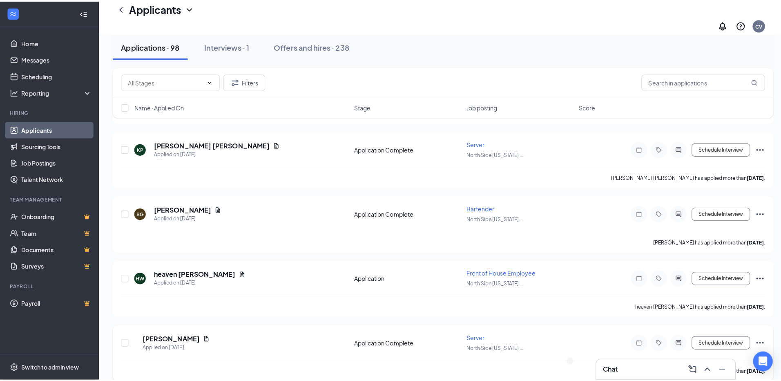
scroll to position [817, 0]
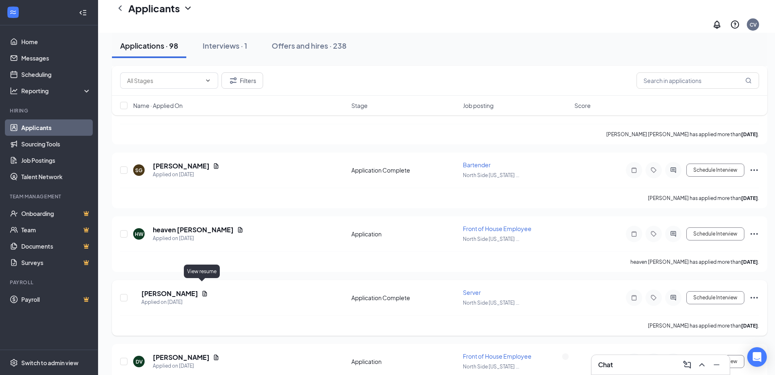
click at [205, 290] on icon "Document" at bounding box center [204, 293] width 7 height 7
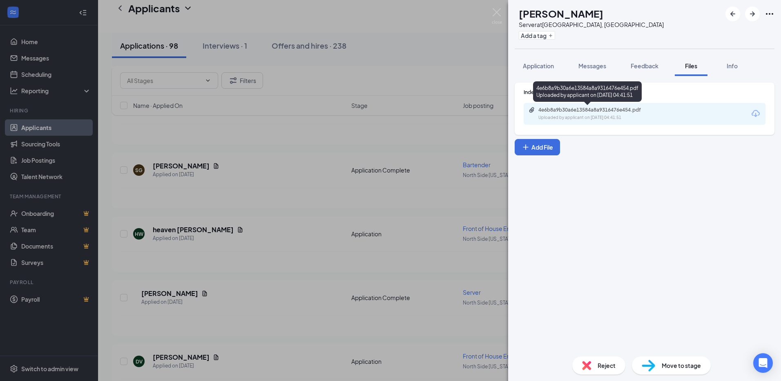
click at [627, 112] on div "4e6b8a9b30a6e13584a8a9316476e454.pdf" at bounding box center [595, 110] width 114 height 7
click at [536, 70] on button "Application" at bounding box center [538, 66] width 47 height 20
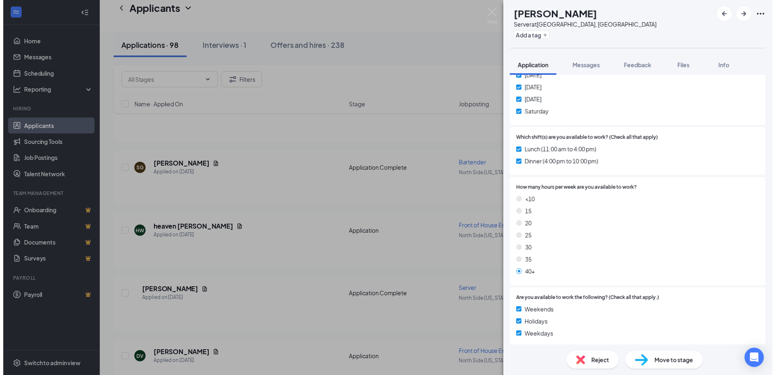
scroll to position [82, 0]
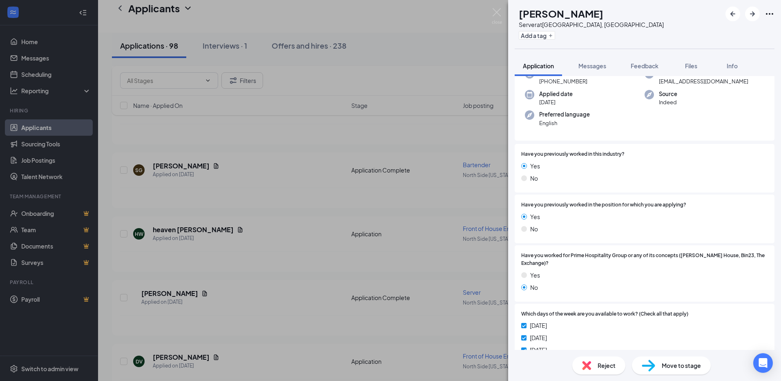
click at [457, 115] on div "DV Daniil Vasiliev Server at North Side Indianapolis, IN Add a tag Application …" at bounding box center [390, 190] width 781 height 381
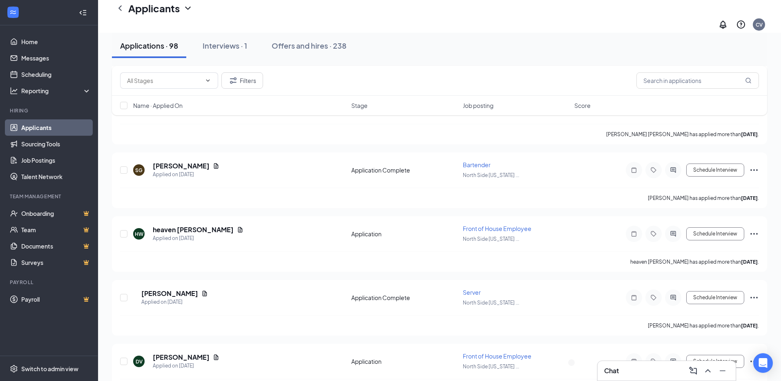
click at [496, 12] on div "Applicants CV" at bounding box center [439, 16] width 683 height 33
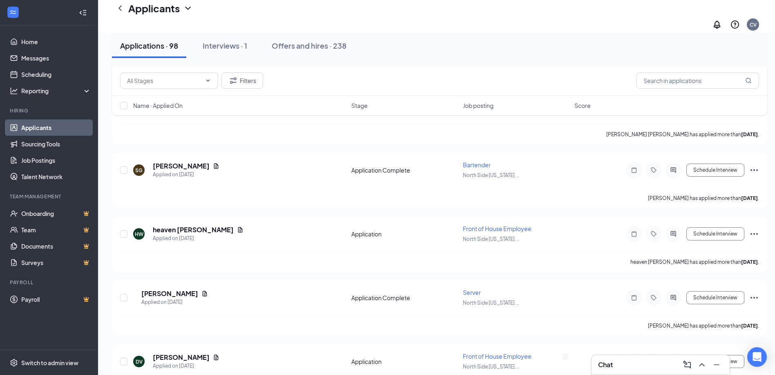
click at [618, 361] on div "Chat" at bounding box center [660, 364] width 125 height 13
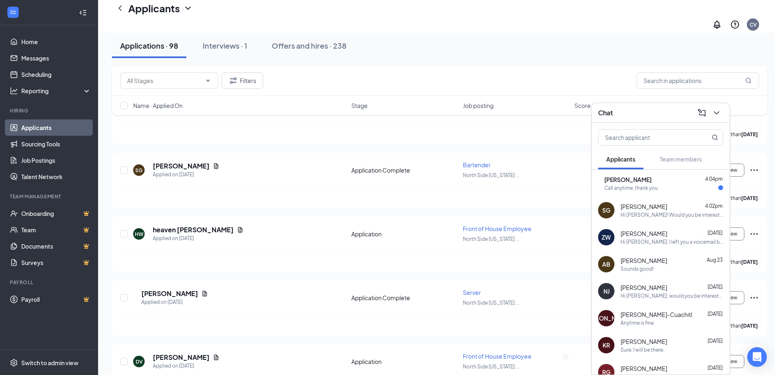
click at [645, 192] on div "JD John Dattilo 4:04pm Call anytime, thank you" at bounding box center [660, 183] width 138 height 27
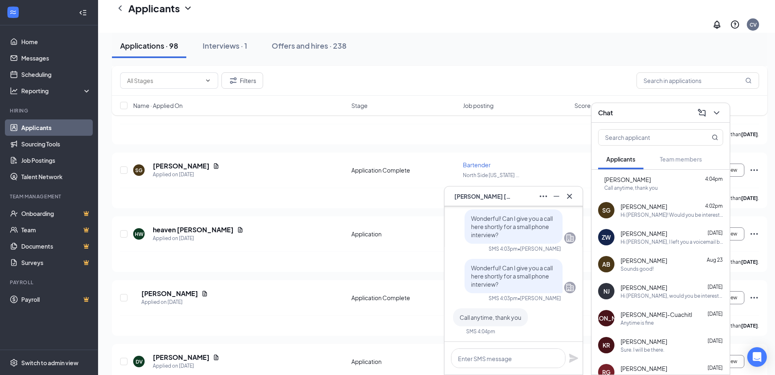
click at [651, 114] on div "Chat" at bounding box center [660, 112] width 125 height 13
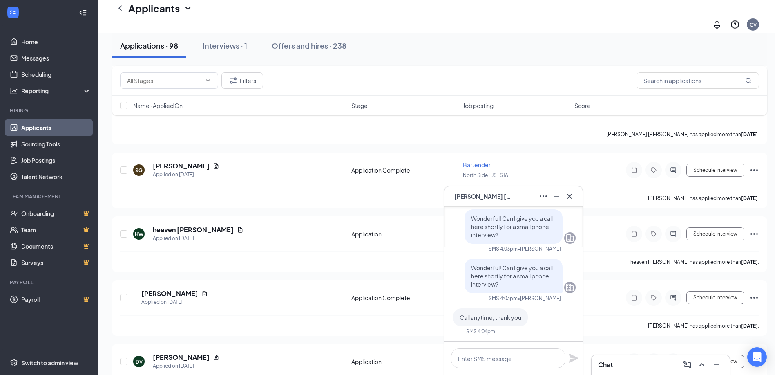
click at [516, 198] on div "JD John Dattilo" at bounding box center [513, 196] width 125 height 13
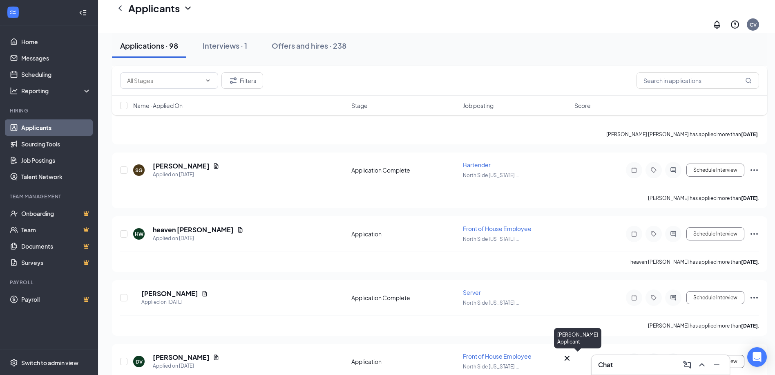
click at [564, 362] on div "JD" at bounding box center [567, 359] width 10 height 12
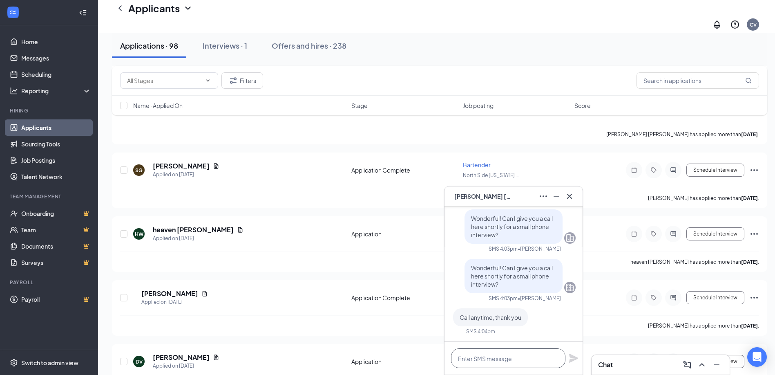
click at [495, 362] on textarea at bounding box center [508, 358] width 114 height 20
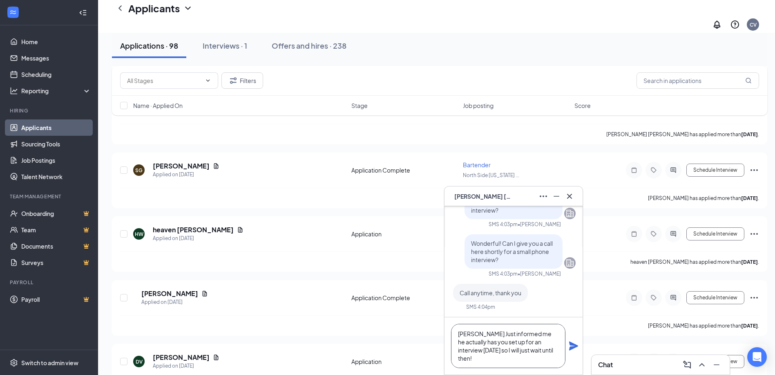
type textarea "Bmy Just informed me he actually has you set up for an interview on wednesday s…"
click at [576, 350] on div "Bmy Just informed me he actually has you set up for an interview on wednesday s…" at bounding box center [513, 345] width 138 height 57
click at [577, 347] on icon "Plane" at bounding box center [574, 346] width 10 height 10
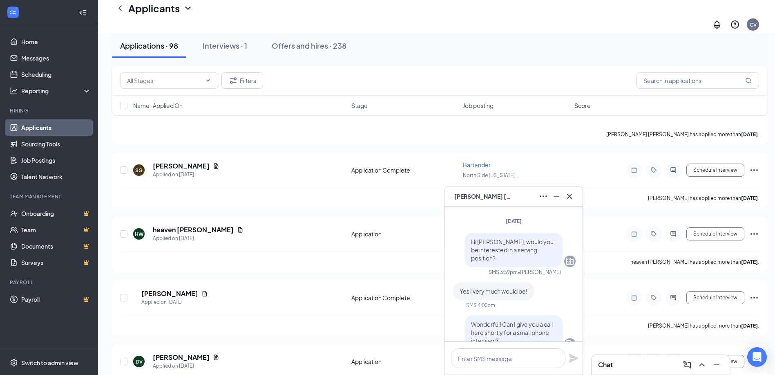
scroll to position [-221, 0]
click at [511, 201] on div "JD John Dattilo" at bounding box center [513, 196] width 125 height 13
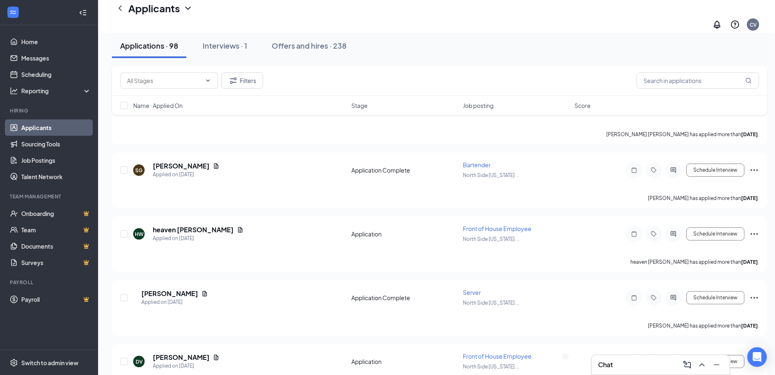
scroll to position [0, 0]
click at [232, 42] on div "Interviews · 1" at bounding box center [225, 45] width 45 height 10
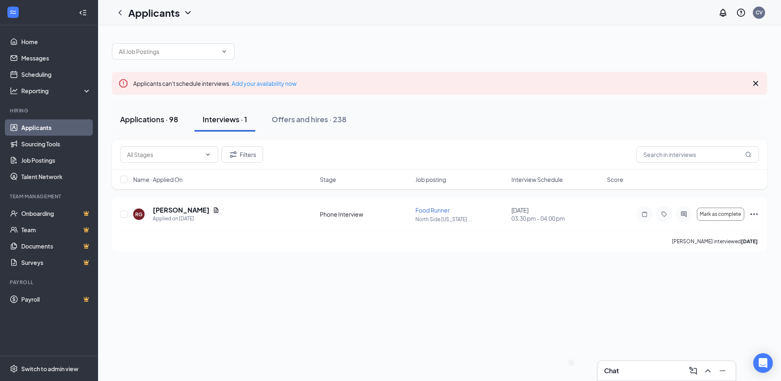
drag, startPoint x: 152, startPoint y: 117, endPoint x: 156, endPoint y: 108, distance: 9.9
click at [153, 117] on div "Applications · 98" at bounding box center [149, 119] width 58 height 10
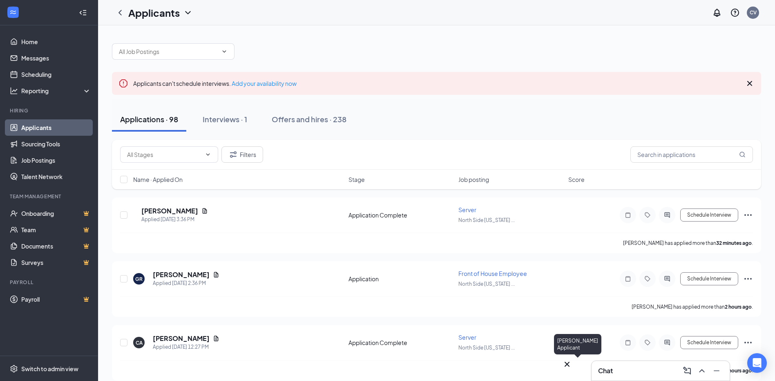
click at [572, 371] on div "JD" at bounding box center [567, 371] width 10 height 0
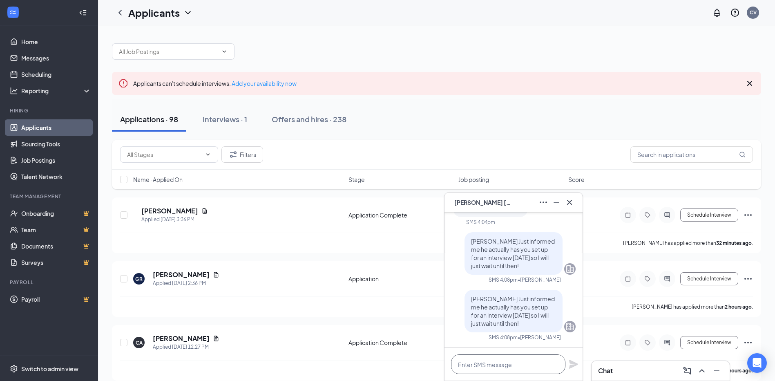
click at [515, 367] on textarea at bounding box center [508, 364] width 114 height 20
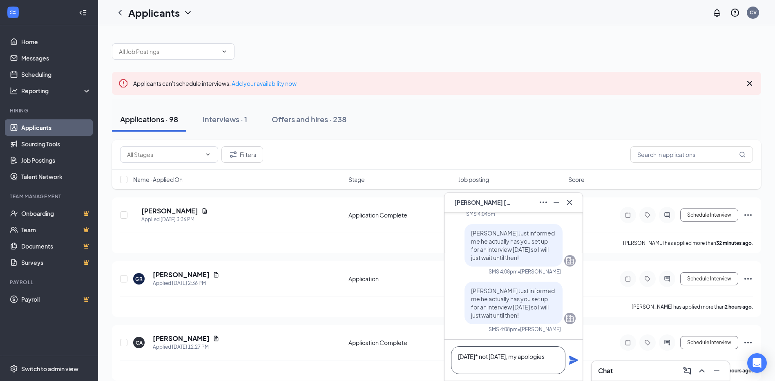
type textarea "Friday* not Wednesday, my apologies"
click at [574, 357] on icon "Plane" at bounding box center [574, 360] width 10 height 10
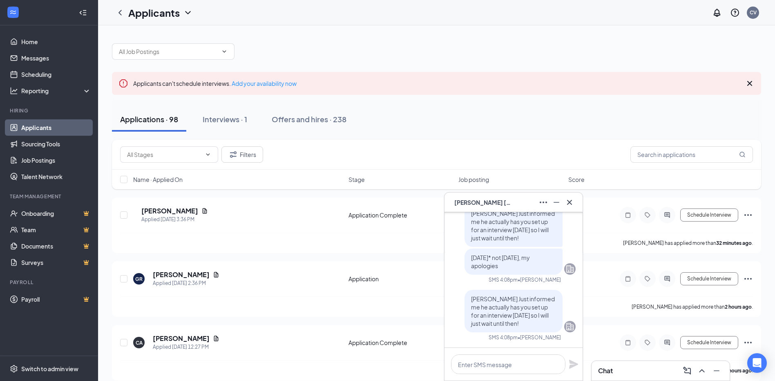
click at [513, 208] on div "JD John Dattilo" at bounding box center [513, 202] width 125 height 13
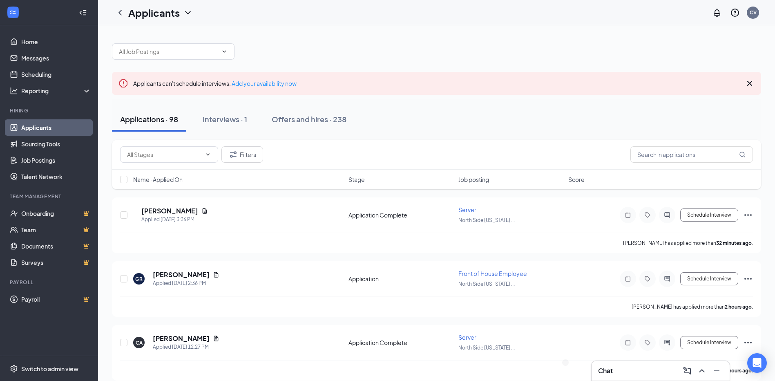
click at [326, 19] on div "Applicants CV" at bounding box center [436, 12] width 677 height 25
click at [572, 371] on div "JD" at bounding box center [567, 365] width 10 height 12
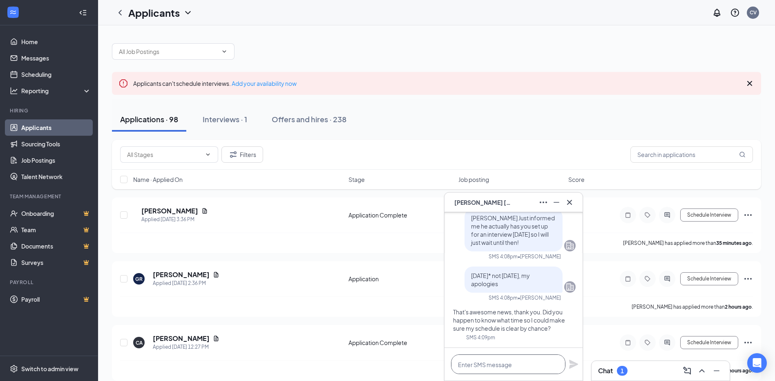
click at [495, 357] on textarea at bounding box center [508, 364] width 114 height 20
type textarea "does 12:30 work for you"
click at [572, 365] on icon "Plane" at bounding box center [573, 363] width 9 height 9
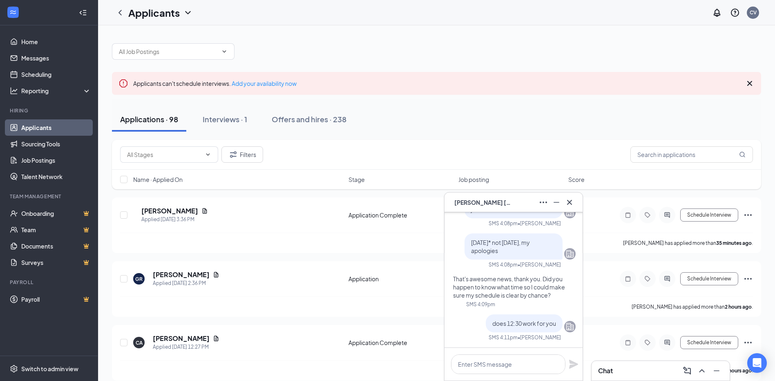
click at [514, 201] on div "JD John Dattilo" at bounding box center [513, 202] width 125 height 13
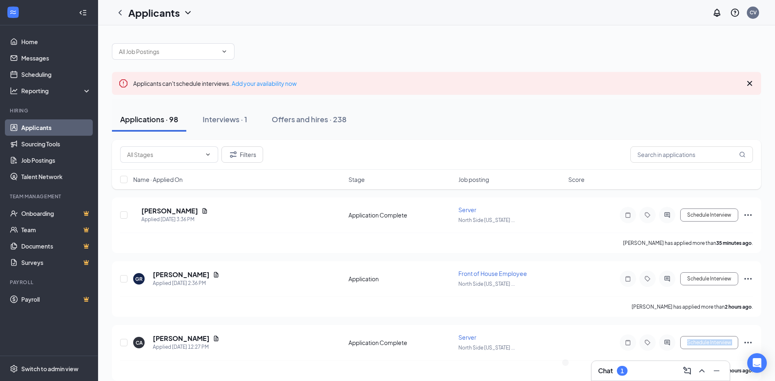
drag, startPoint x: 614, startPoint y: 359, endPoint x: 612, endPoint y: 364, distance: 5.6
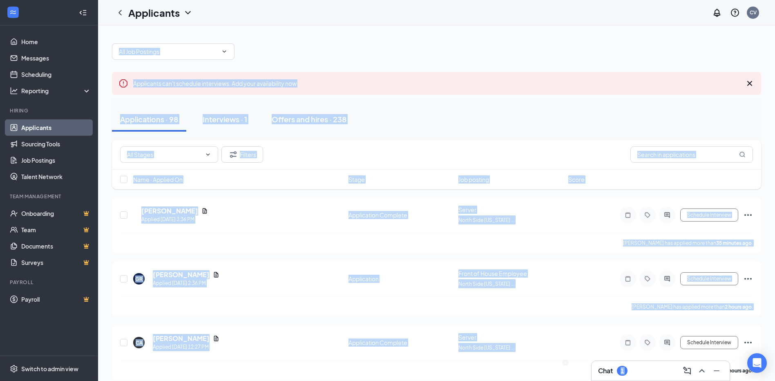
drag, startPoint x: 612, startPoint y: 364, endPoint x: 614, endPoint y: 370, distance: 6.3
click at [614, 370] on div "Chat 1" at bounding box center [612, 371] width 29 height 10
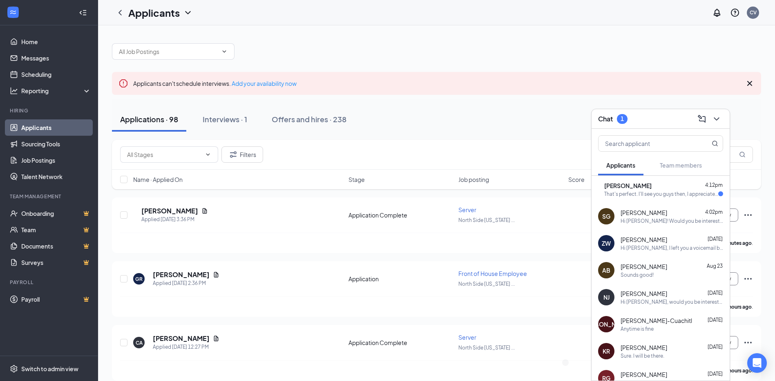
click at [669, 190] on div "John Dattilo 4:12pm That's perfect. I'll see you guys then, I appreciate it." at bounding box center [663, 189] width 119 height 16
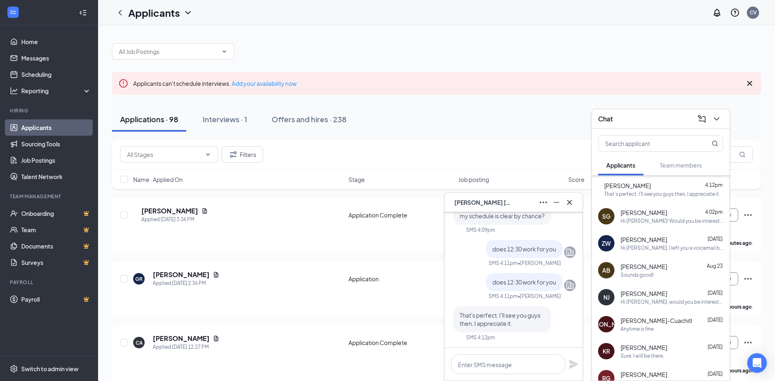
scroll to position [106, 0]
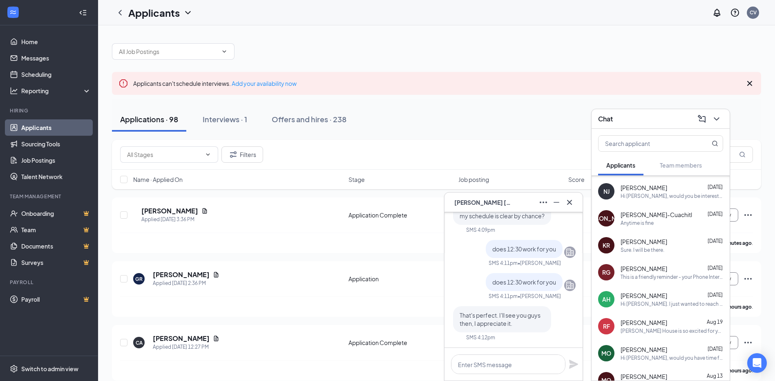
click at [644, 116] on div "Chat" at bounding box center [660, 118] width 125 height 13
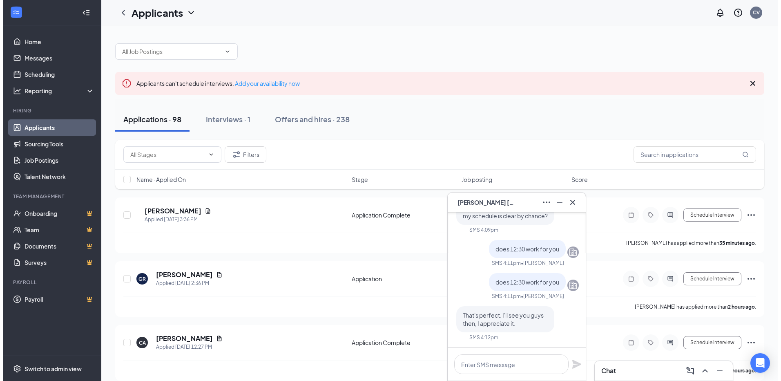
scroll to position [0, 0]
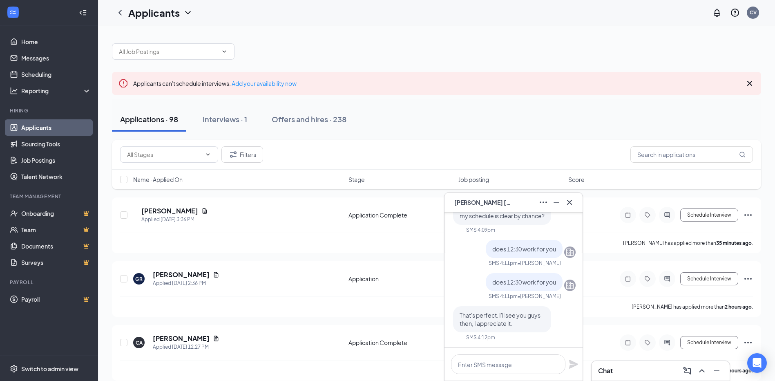
click at [517, 205] on div "JD John Dattilo" at bounding box center [513, 202] width 125 height 13
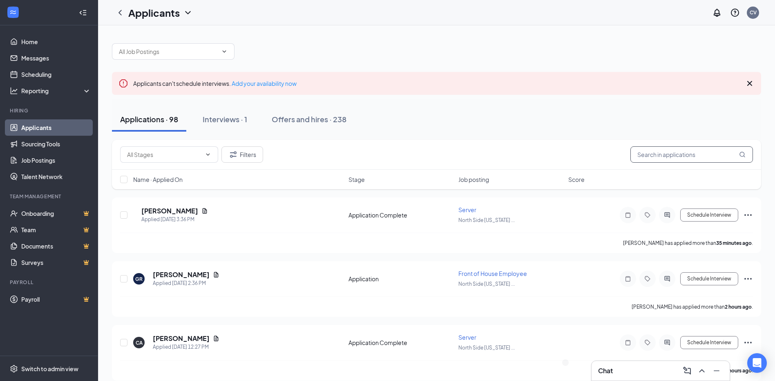
click at [649, 153] on input "text" at bounding box center [691, 154] width 123 height 16
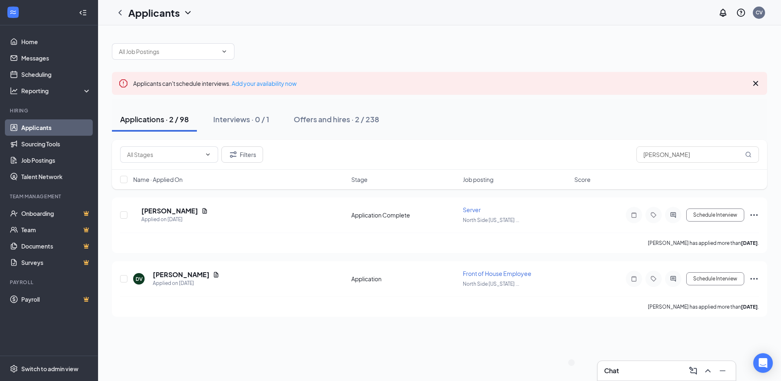
click at [132, 117] on div "Applications · 2 / 98" at bounding box center [154, 119] width 69 height 10
drag, startPoint x: 696, startPoint y: 147, endPoint x: 590, endPoint y: 154, distance: 106.4
click at [573, 154] on div "Filters dani" at bounding box center [439, 154] width 639 height 16
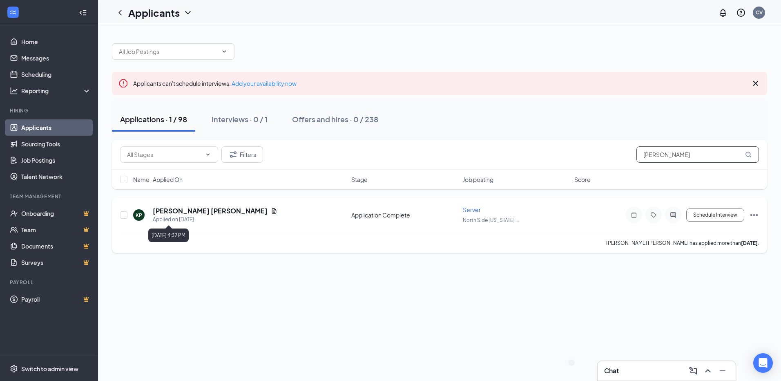
type input "kennedy"
click at [208, 210] on div "KP Kennedy Pitts Applied on Aug 24" at bounding box center [239, 214] width 213 height 17
click at [271, 212] on icon "Document" at bounding box center [274, 211] width 7 height 7
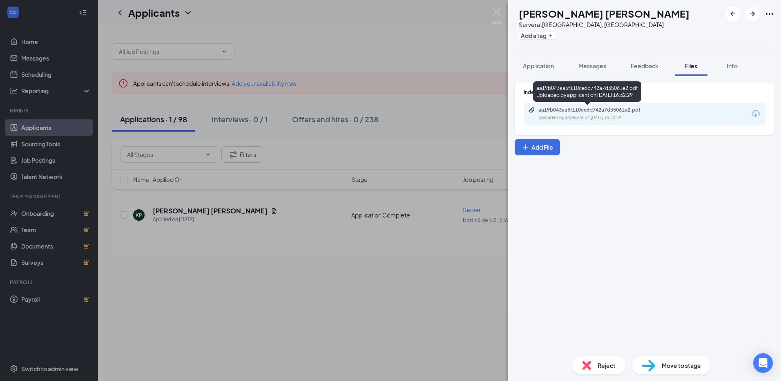
click at [596, 112] on div "aa19b043aa5f110ce6d742a7d35061e2.pdf" at bounding box center [595, 110] width 114 height 7
click at [533, 71] on button "Application" at bounding box center [538, 66] width 47 height 20
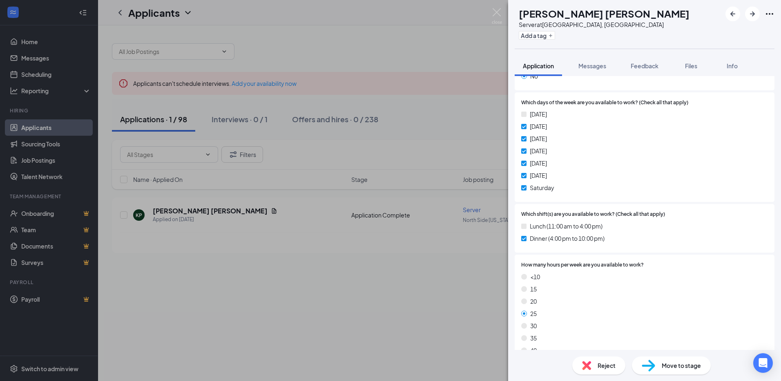
scroll to position [368, 0]
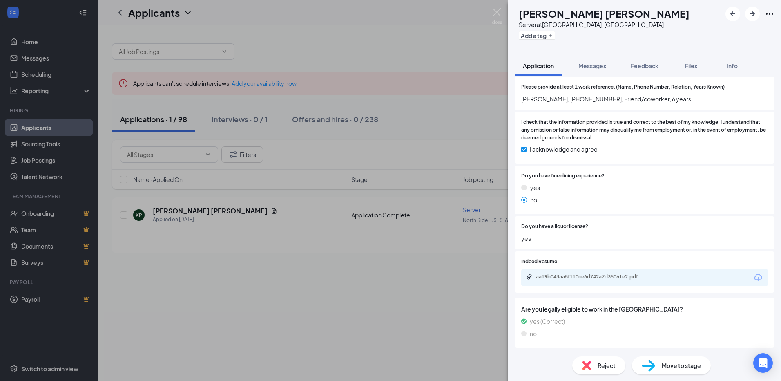
click at [609, 364] on span "Reject" at bounding box center [607, 365] width 18 height 9
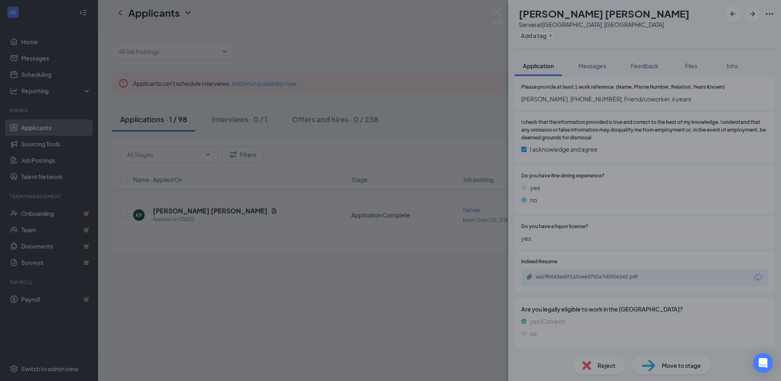
scroll to position [613, 0]
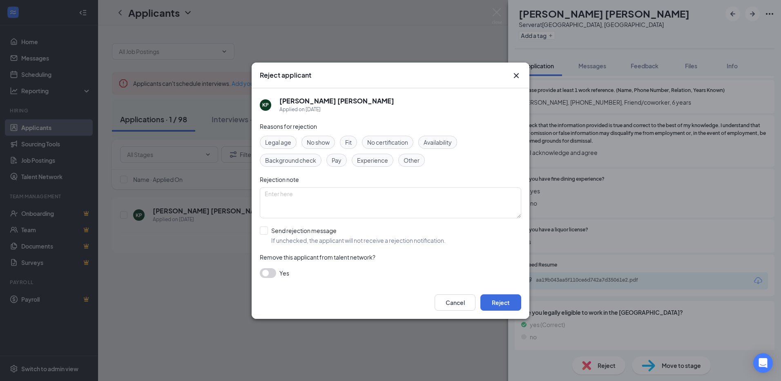
click at [429, 138] on span "Availability" at bounding box center [438, 142] width 28 height 9
drag, startPoint x: 508, startPoint y: 300, endPoint x: 509, endPoint y: 292, distance: 7.9
click at [509, 298] on button "Reject" at bounding box center [500, 302] width 41 height 16
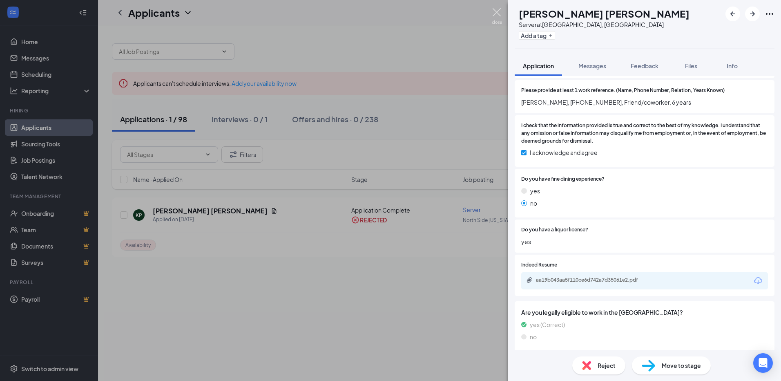
click at [500, 19] on img at bounding box center [497, 16] width 10 height 16
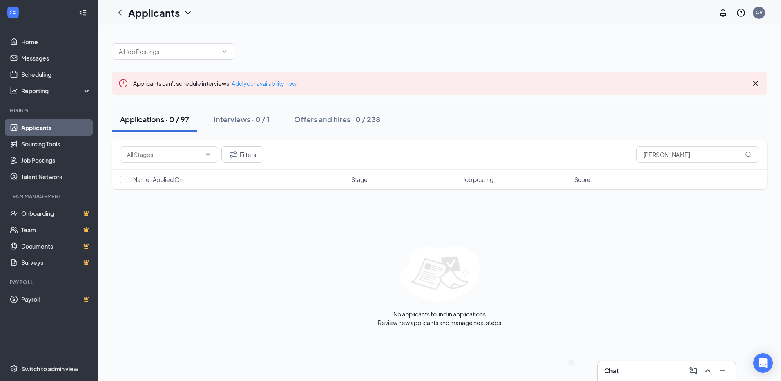
click at [23, 128] on link "Applicants" at bounding box center [56, 127] width 70 height 16
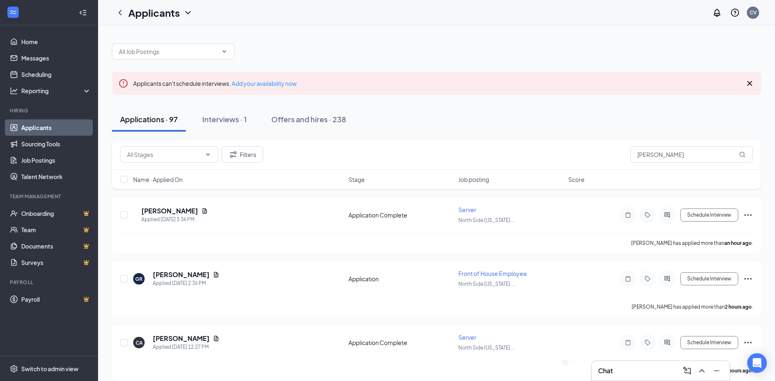
click at [618, 370] on div "Chat" at bounding box center [660, 370] width 125 height 13
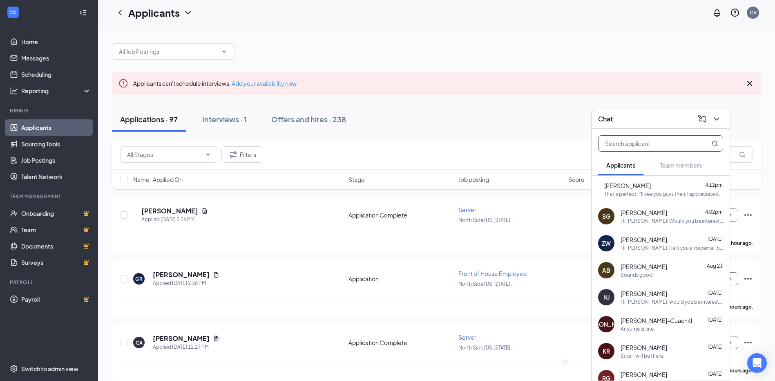
click at [658, 149] on input "text" at bounding box center [646, 144] width 97 height 16
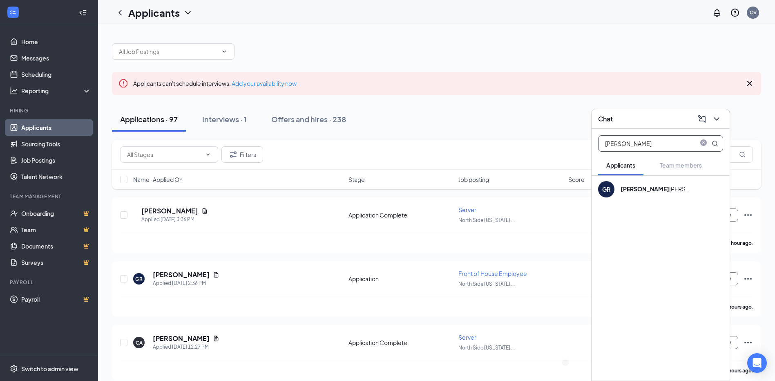
type input "garry"
click at [641, 190] on div "Garry Rhodes" at bounding box center [657, 188] width 74 height 9
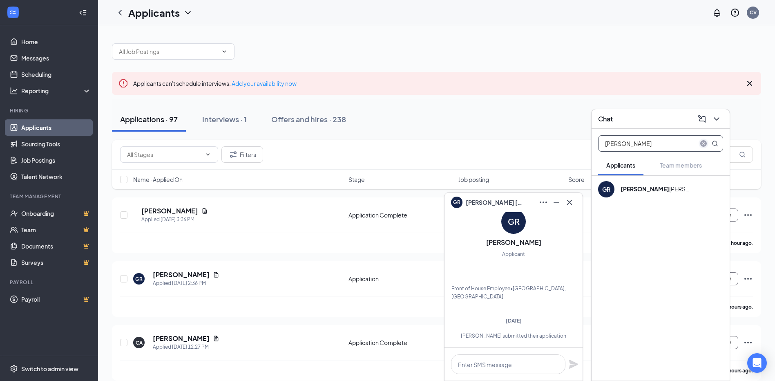
click at [701, 144] on icon "close-circle" at bounding box center [703, 143] width 7 height 7
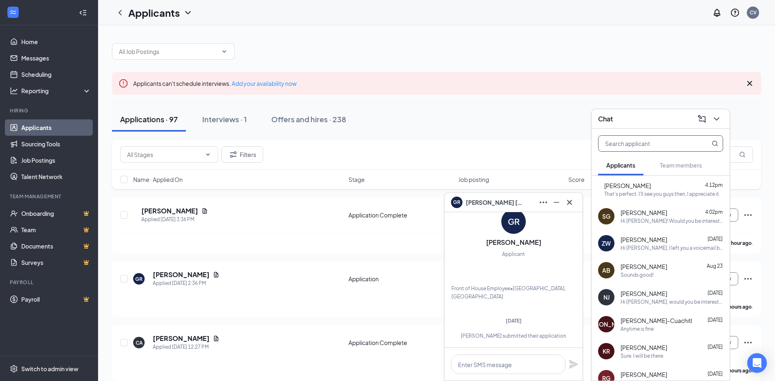
click at [643, 127] on div "Chat" at bounding box center [660, 119] width 138 height 20
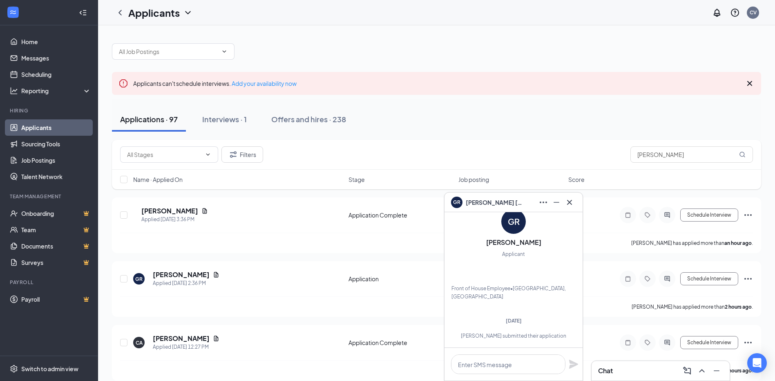
click at [513, 208] on div "GR Garry Rhodes" at bounding box center [513, 202] width 125 height 13
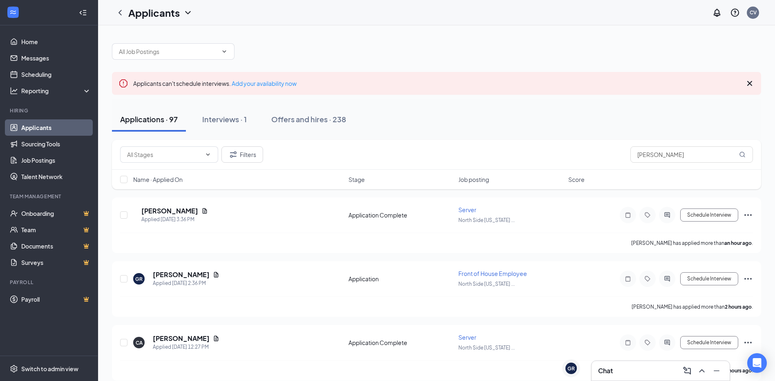
click at [632, 371] on div "Chat" at bounding box center [660, 370] width 125 height 13
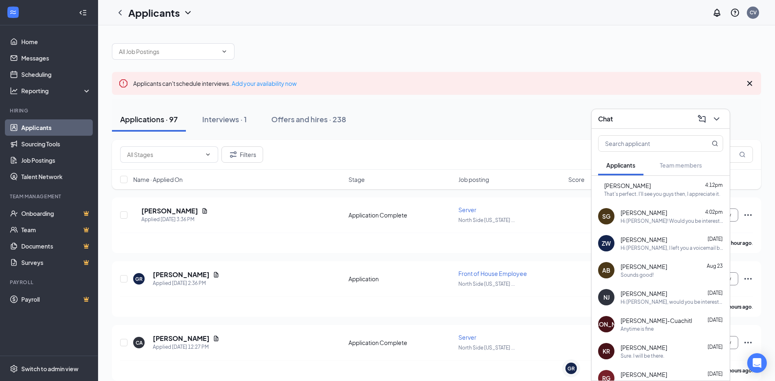
click at [422, 134] on div "Applications · 97 Interviews · 1 Offers and hires · 238" at bounding box center [436, 119] width 649 height 41
click at [430, 163] on div "Filters kennedy" at bounding box center [436, 155] width 649 height 30
click at [632, 119] on div "Chat" at bounding box center [660, 118] width 125 height 13
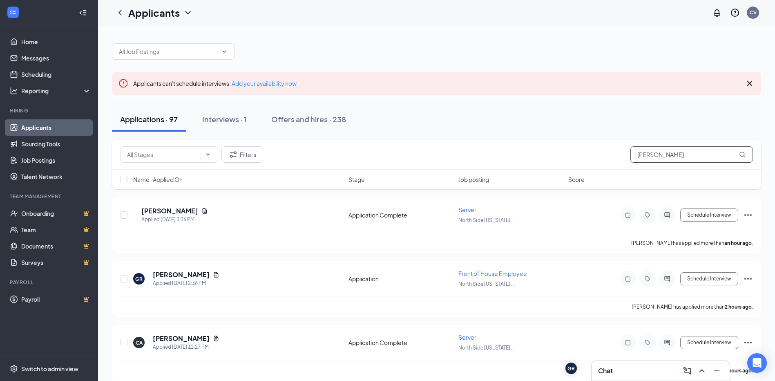
click at [686, 156] on input "kennedy" at bounding box center [691, 154] width 123 height 16
drag, startPoint x: 686, startPoint y: 156, endPoint x: 654, endPoint y: 161, distance: 32.1
click at [653, 161] on input "kennedy" at bounding box center [691, 154] width 123 height 16
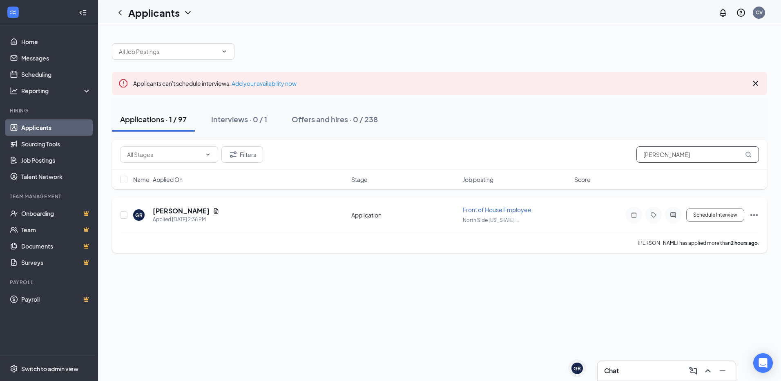
type input "garry"
click at [755, 216] on icon "Ellipses" at bounding box center [754, 215] width 10 height 10
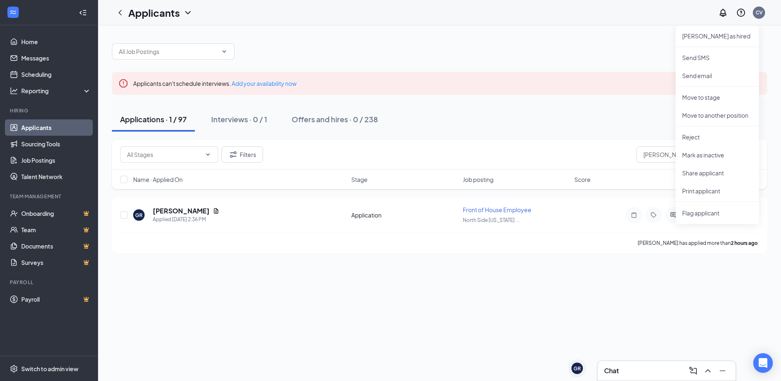
click at [600, 344] on div "Applicants can't schedule interviews. Add your availability now Applications · …" at bounding box center [439, 202] width 683 height 355
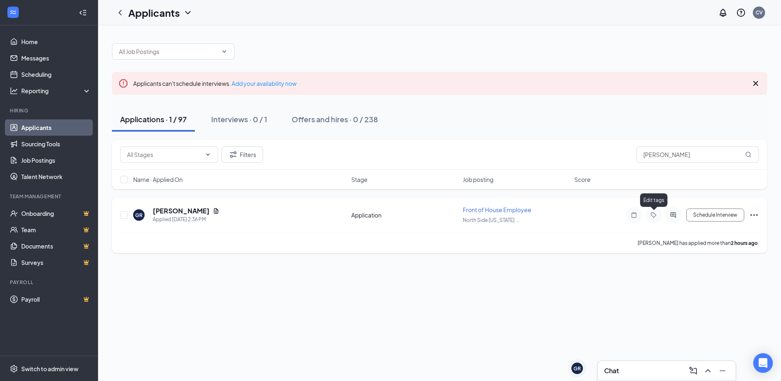
click at [654, 215] on icon "Tag" at bounding box center [654, 215] width 10 height 7
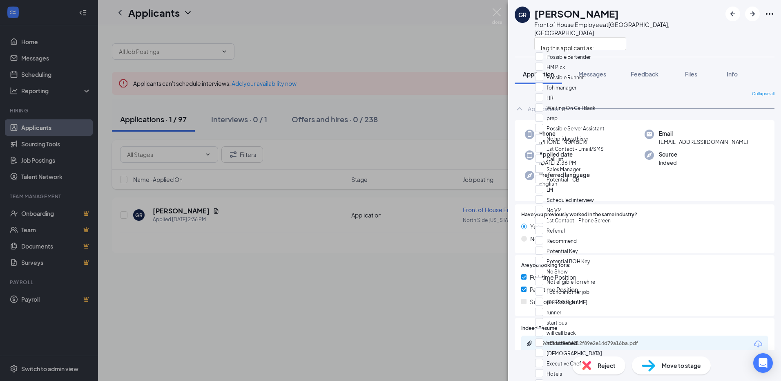
scroll to position [123, 0]
click at [580, 185] on div "LM" at bounding box center [587, 190] width 104 height 10
checkbox input "true"
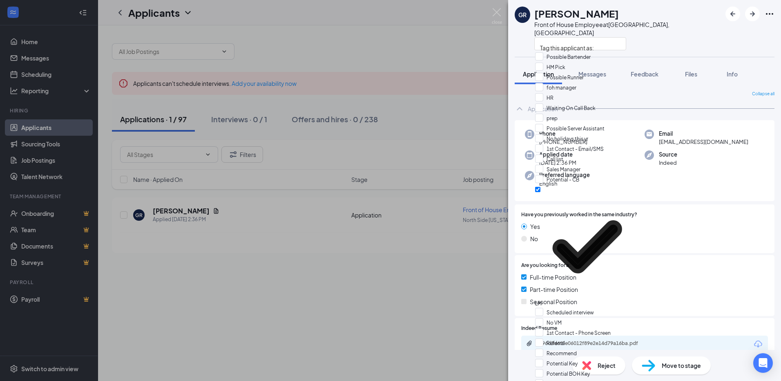
click at [212, 93] on div "GR Garry Rhodes Front of House Employee at North Side Indianapolis, IN Applicat…" at bounding box center [390, 190] width 781 height 381
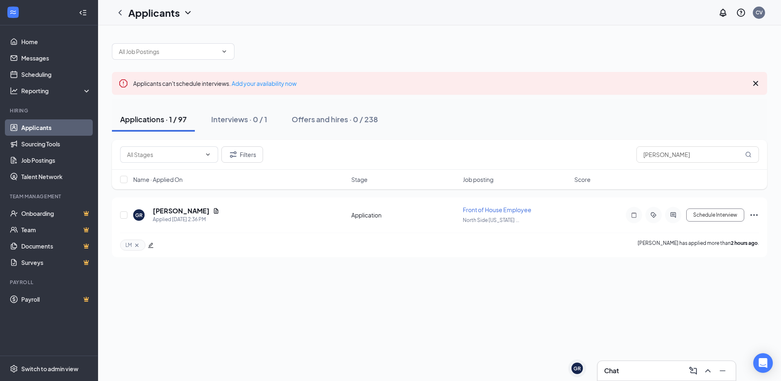
click at [290, 54] on div at bounding box center [439, 47] width 655 height 25
drag, startPoint x: 687, startPoint y: 151, endPoint x: 464, endPoint y: 139, distance: 222.9
click at [478, 137] on div "Applicants can't schedule interviews. Add your availability now Applications · …" at bounding box center [439, 146] width 655 height 222
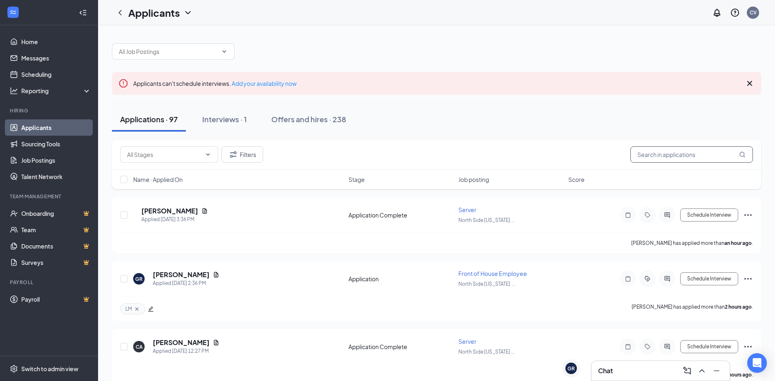
click at [665, 153] on input "text" at bounding box center [691, 154] width 123 height 16
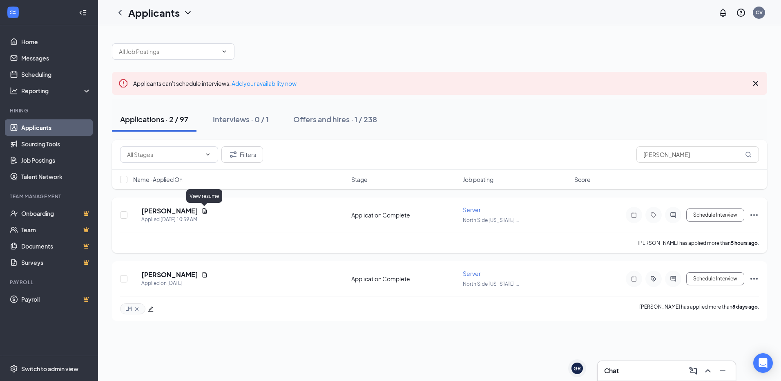
click at [205, 212] on icon "Document" at bounding box center [204, 211] width 7 height 7
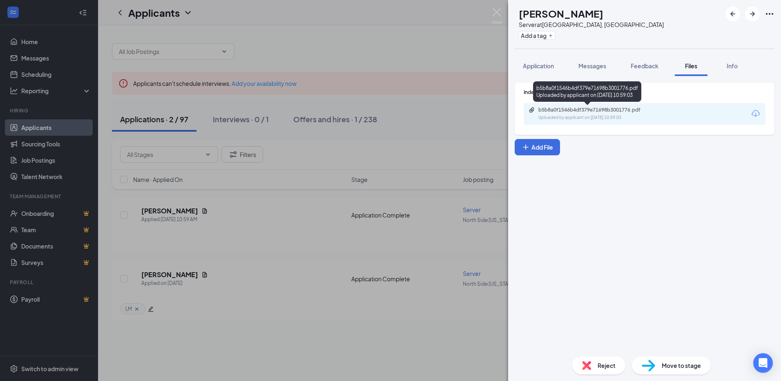
click at [608, 115] on div "Uploaded by applicant on Aug 26, 2025 at 10:59:03" at bounding box center [599, 117] width 123 height 7
drag, startPoint x: 533, startPoint y: 67, endPoint x: 539, endPoint y: 69, distance: 6.5
click at [533, 67] on span "Application" at bounding box center [538, 65] width 31 height 7
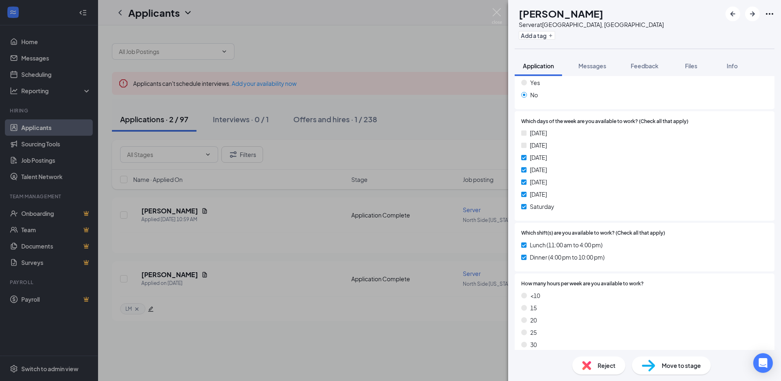
scroll to position [245, 0]
click at [595, 369] on div "Reject" at bounding box center [598, 365] width 53 height 18
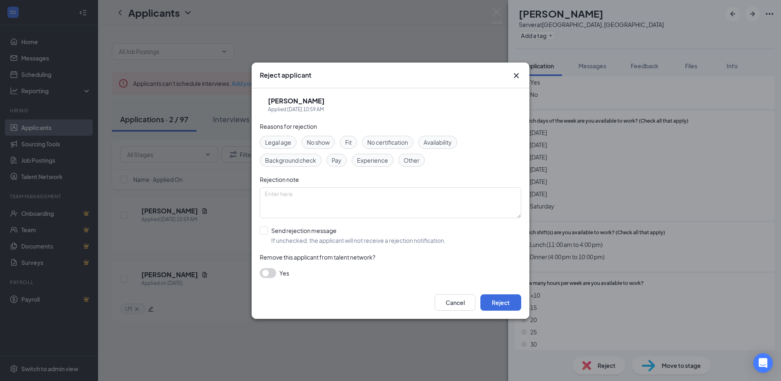
click at [444, 145] on span "Availability" at bounding box center [438, 142] width 28 height 9
click at [495, 302] on button "Reject" at bounding box center [500, 302] width 41 height 16
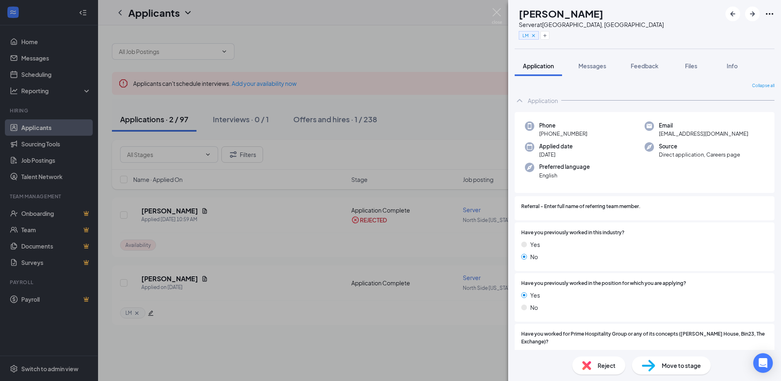
click at [491, 12] on div "MK Molly Kelly Server at North Side Indianapolis, IN LM Application Messages Fe…" at bounding box center [390, 190] width 781 height 381
click at [409, 127] on div "MK Molly Kelly Server at North Side Indianapolis, IN LM Application Messages Fe…" at bounding box center [390, 190] width 781 height 381
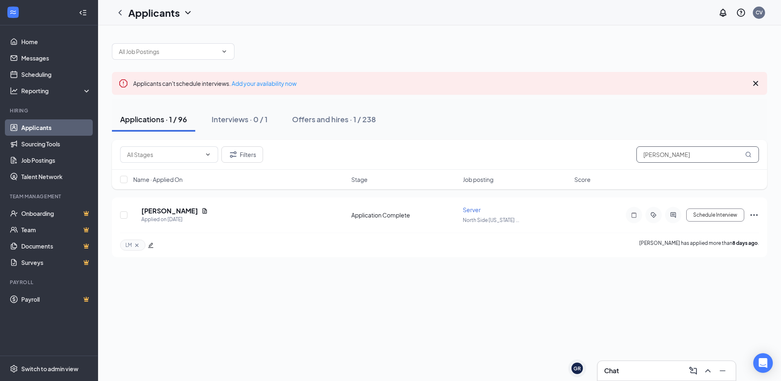
click at [691, 153] on input "kell" at bounding box center [697, 154] width 123 height 16
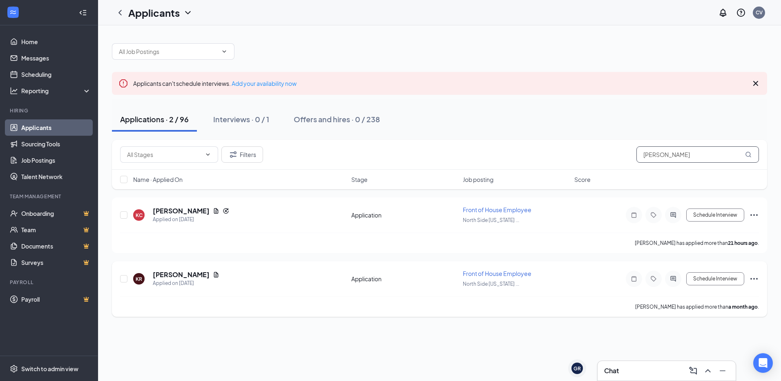
type input "kevin"
click at [753, 215] on icon "Ellipses" at bounding box center [753, 215] width 7 height 2
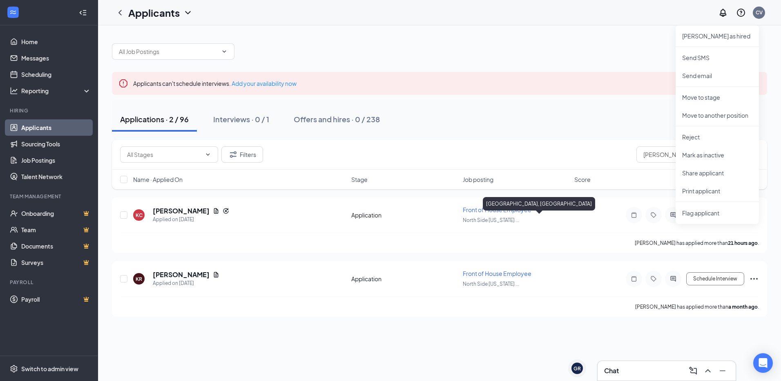
click at [560, 81] on div "Applicants can't schedule interviews. Add your availability now" at bounding box center [439, 83] width 655 height 23
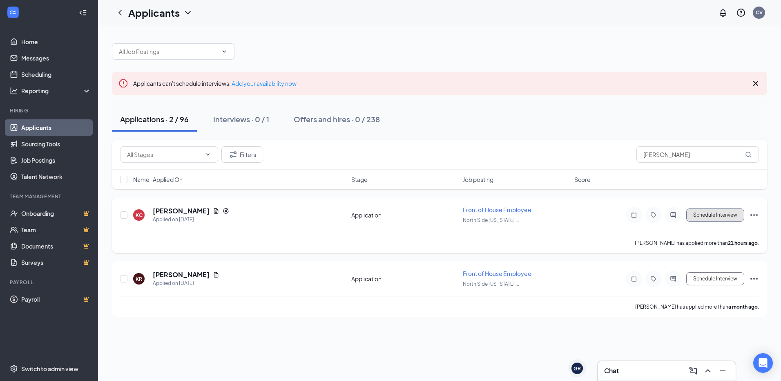
click at [705, 218] on button "Schedule Interview" at bounding box center [715, 214] width 58 height 13
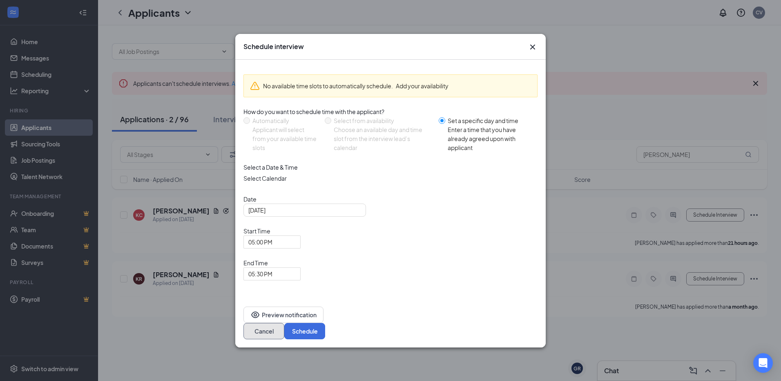
click at [284, 323] on button "Cancel" at bounding box center [263, 331] width 41 height 16
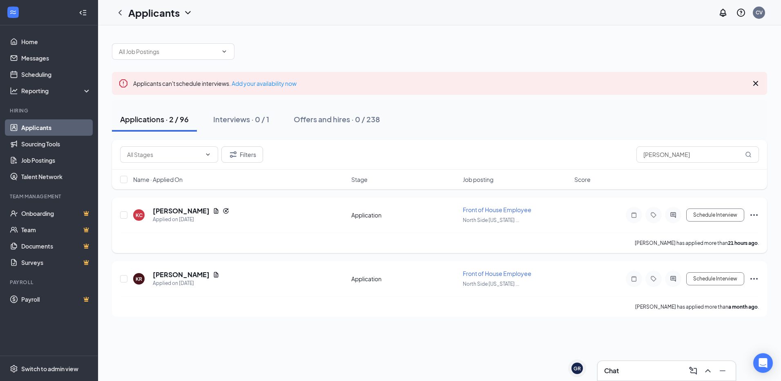
click at [752, 213] on icon "Ellipses" at bounding box center [754, 215] width 10 height 10
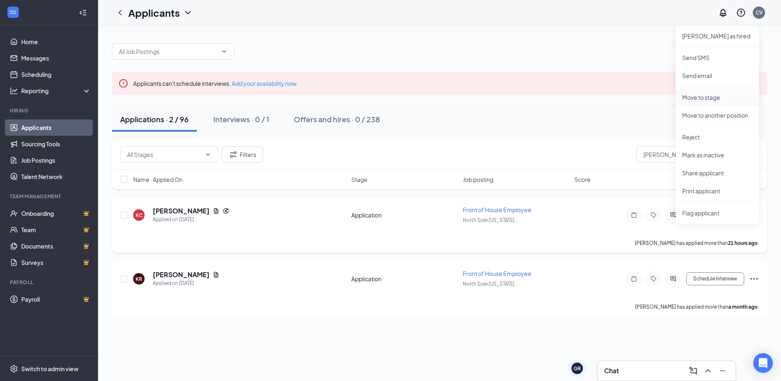
click at [701, 97] on p "Move to stage" at bounding box center [717, 97] width 70 height 8
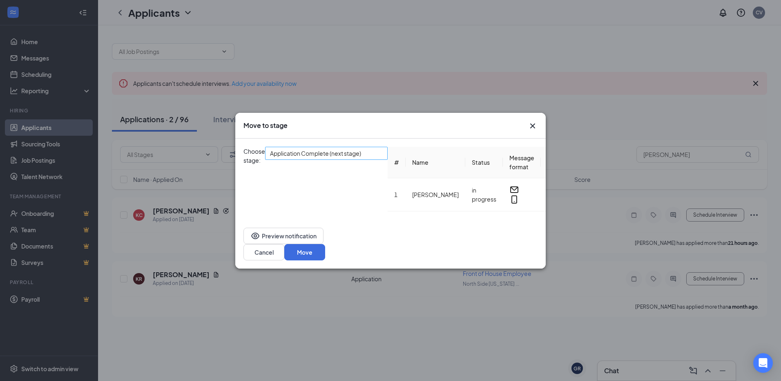
click at [334, 159] on span "Application Complete (next stage)" at bounding box center [315, 153] width 91 height 12
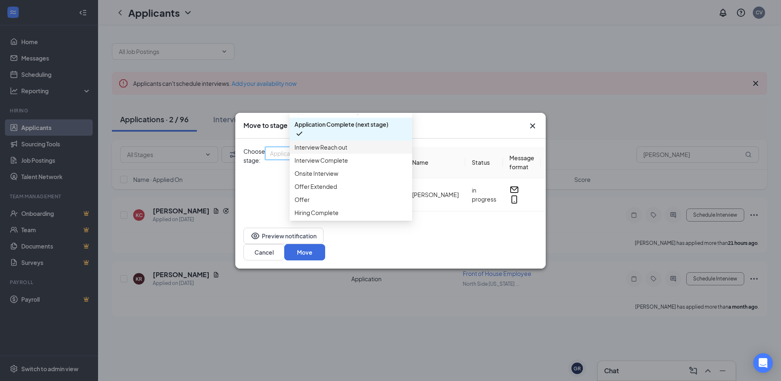
scroll to position [41, 0]
click at [330, 169] on span "Onsite Interview" at bounding box center [317, 173] width 44 height 9
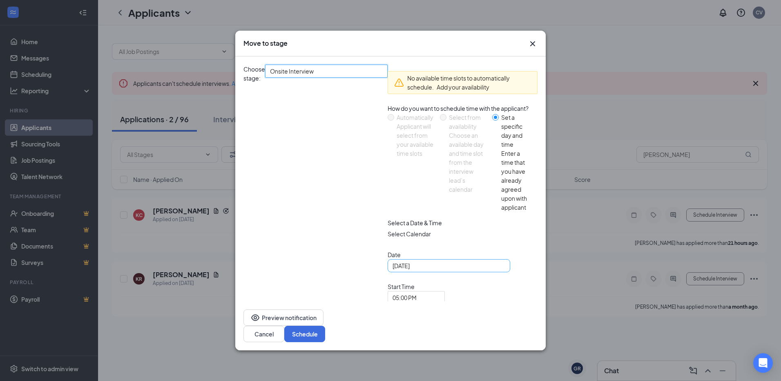
click at [393, 265] on input "Aug 26, 2025" at bounding box center [448, 265] width 111 height 9
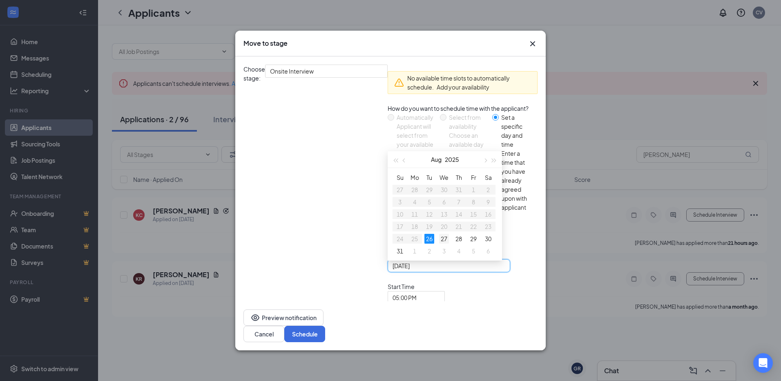
type input "Aug 27, 2025"
click at [439, 235] on div "27" at bounding box center [444, 239] width 10 height 10
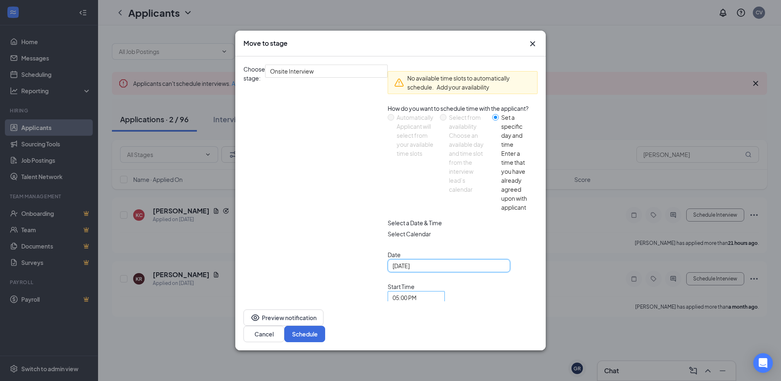
click at [402, 291] on span "05:00 PM" at bounding box center [405, 297] width 24 height 12
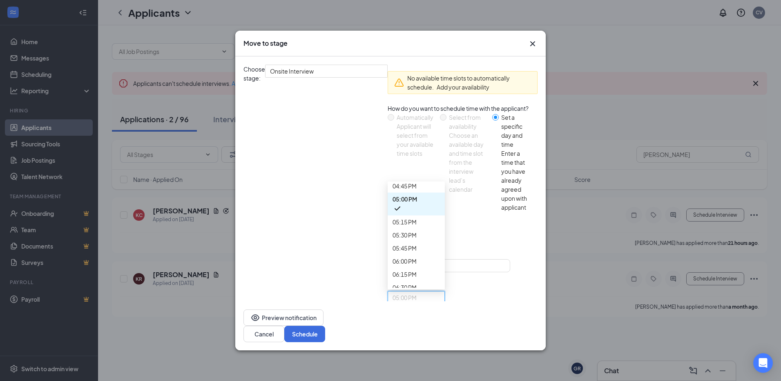
scroll to position [866, 0]
click at [417, 323] on span "05:30 PM" at bounding box center [405, 329] width 24 height 12
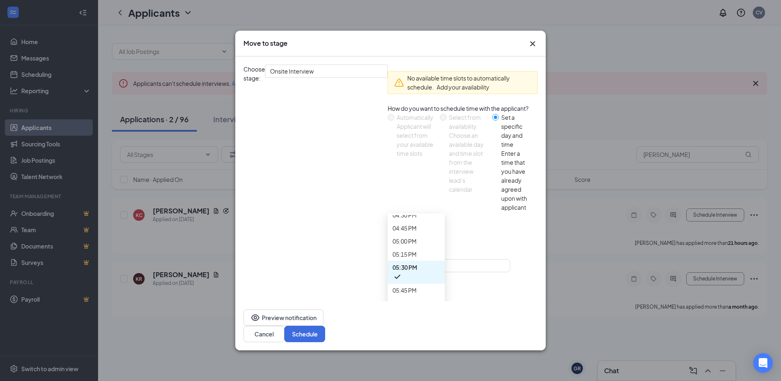
scroll to position [883, 0]
click at [325, 326] on button "Schedule" at bounding box center [304, 334] width 41 height 16
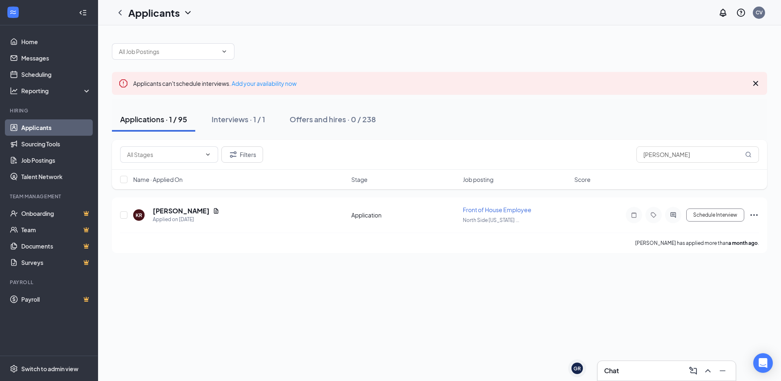
click at [146, 123] on div "Applications · 1 / 95" at bounding box center [153, 119] width 67 height 10
click at [654, 158] on input "kevin" at bounding box center [697, 154] width 123 height 16
drag, startPoint x: 666, startPoint y: 151, endPoint x: 583, endPoint y: 163, distance: 84.2
click at [583, 163] on div "Filters kevin" at bounding box center [439, 155] width 655 height 30
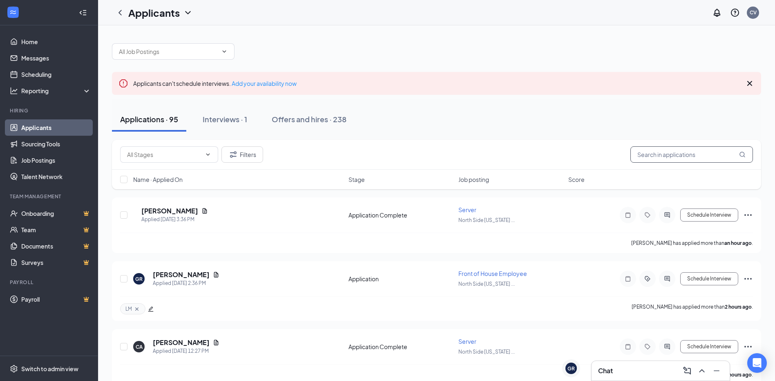
click at [696, 149] on input "text" at bounding box center [691, 154] width 123 height 16
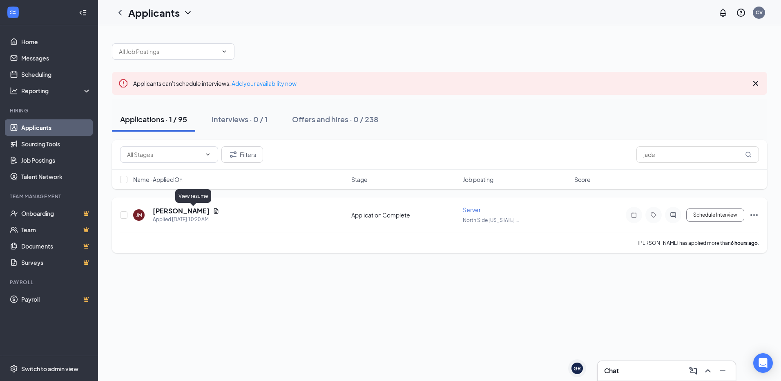
click at [214, 211] on icon "Document" at bounding box center [216, 210] width 4 height 5
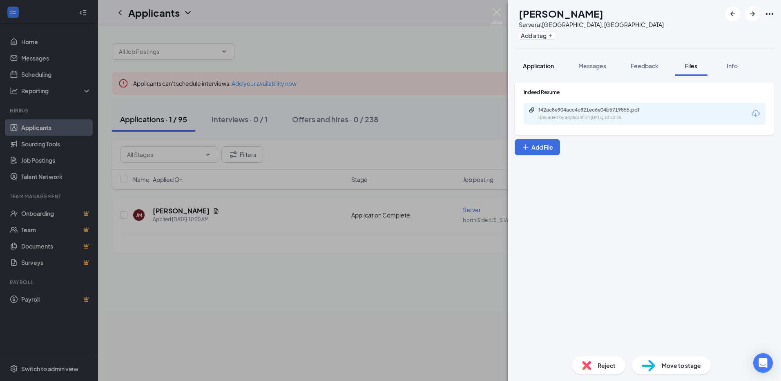
click at [551, 71] on button "Application" at bounding box center [538, 66] width 47 height 20
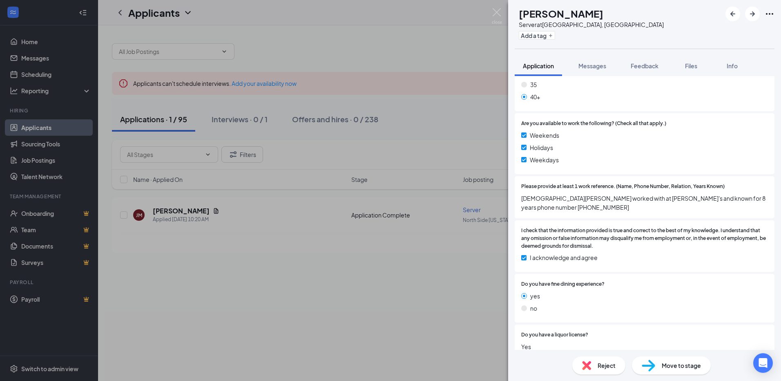
scroll to position [531, 0]
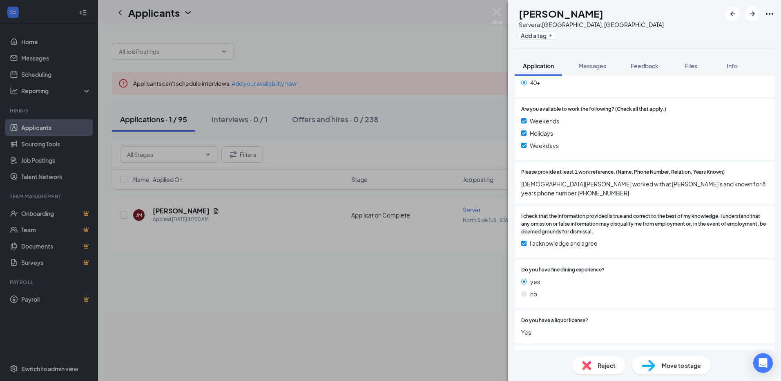
drag, startPoint x: 332, startPoint y: 116, endPoint x: 261, endPoint y: 94, distance: 74.8
click at [332, 116] on div "JM Jade Moon Server at North Side Indianapolis, IN Add a tag Application Messag…" at bounding box center [390, 190] width 781 height 381
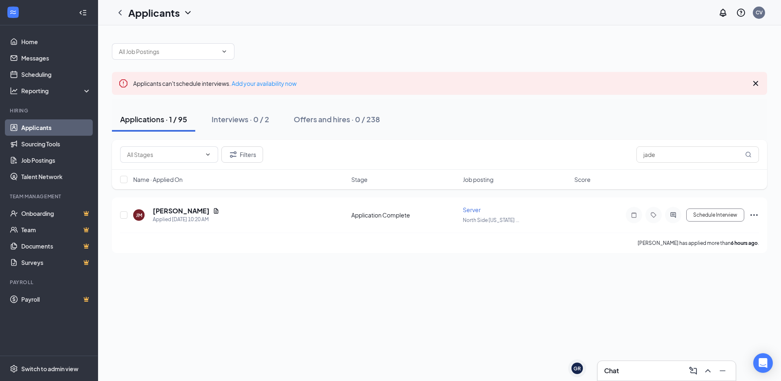
click at [153, 119] on div "Applications · 1 / 95" at bounding box center [153, 119] width 67 height 10
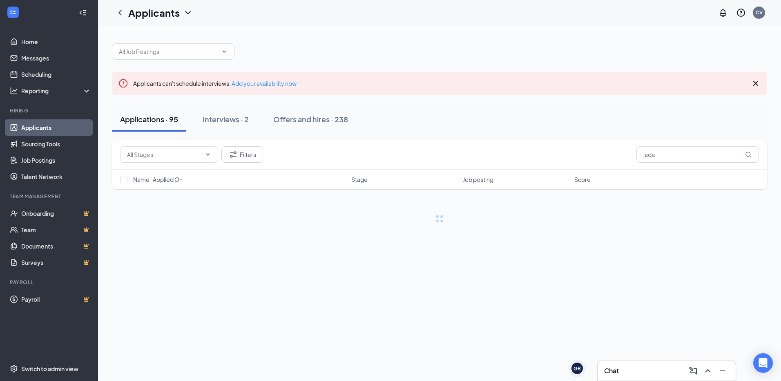
drag, startPoint x: 647, startPoint y: 162, endPoint x: 630, endPoint y: 156, distance: 18.4
click at [630, 156] on div "Filters jade" at bounding box center [439, 155] width 655 height 30
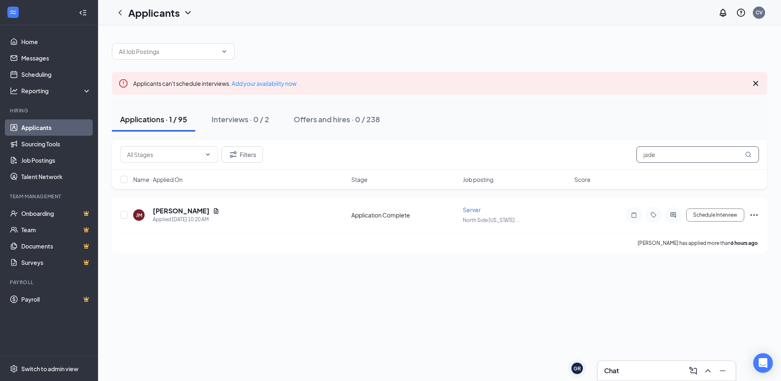
click at [681, 152] on input "jade" at bounding box center [697, 154] width 123 height 16
type input "j"
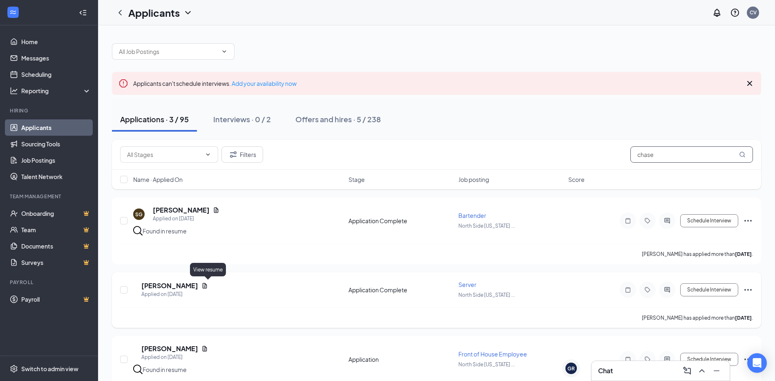
type input "chase"
click at [207, 284] on icon "Document" at bounding box center [205, 285] width 4 height 5
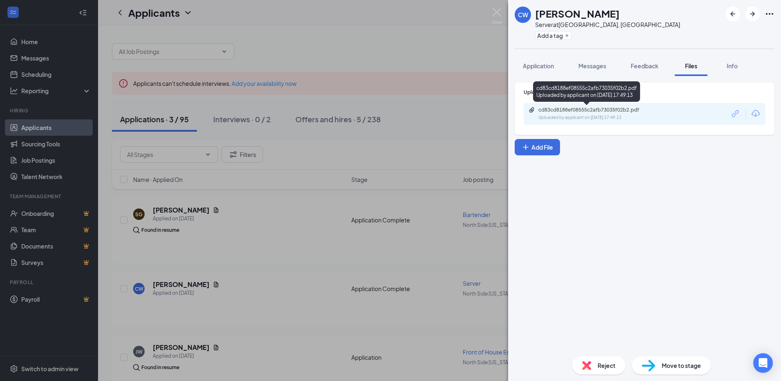
click at [592, 113] on div "cd83cd8188ef08555c2afb73035f02b2.pdf Uploaded by applicant on Aug 22, 2025 at 1…" at bounding box center [595, 114] width 132 height 14
click at [318, 114] on div "CW Chase Wellman Server at North Side Indianapolis, IN Add a tag Application Me…" at bounding box center [390, 190] width 781 height 381
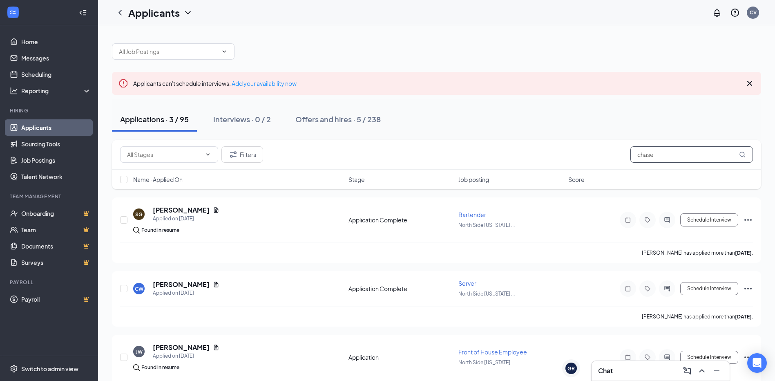
drag, startPoint x: 668, startPoint y: 149, endPoint x: 571, endPoint y: 157, distance: 96.7
click at [571, 157] on div "Filters chase" at bounding box center [436, 154] width 633 height 16
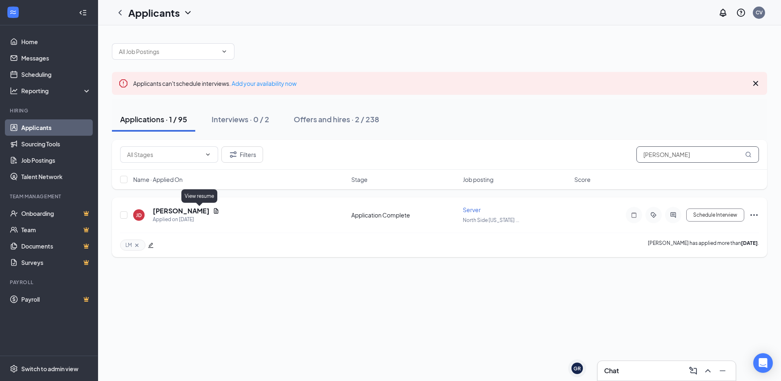
type input "jessica"
click at [213, 210] on icon "Document" at bounding box center [216, 211] width 7 height 7
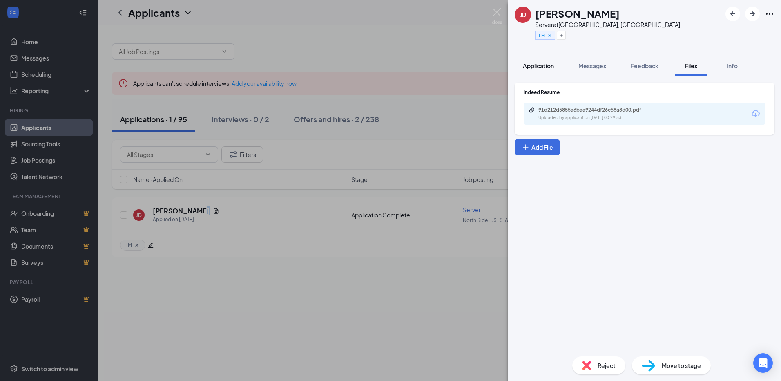
click at [533, 62] on span "Application" at bounding box center [538, 65] width 31 height 7
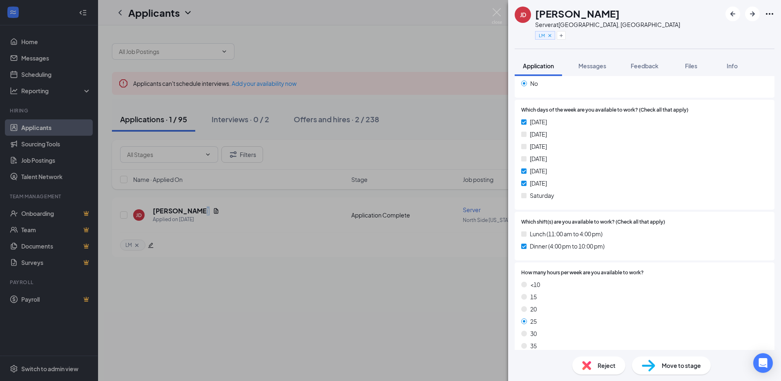
scroll to position [368, 0]
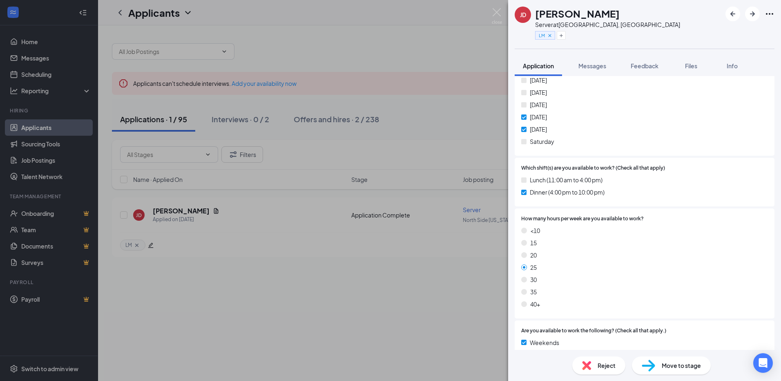
click at [605, 367] on span "Reject" at bounding box center [607, 365] width 18 height 9
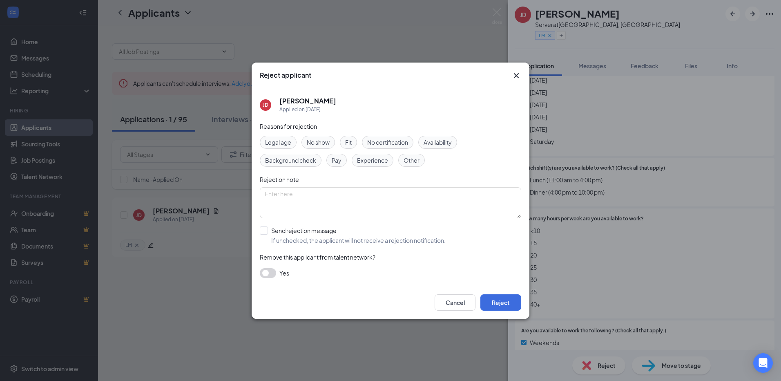
click at [436, 142] on span "Availability" at bounding box center [438, 142] width 28 height 9
click at [505, 298] on button "Reject" at bounding box center [500, 302] width 41 height 16
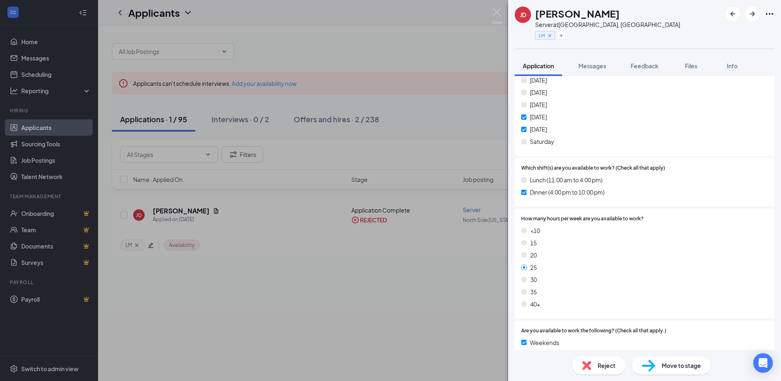
click at [307, 40] on div "JD Jessica Dean Server at North Side Indianapolis, IN LM Application Messages F…" at bounding box center [390, 190] width 781 height 381
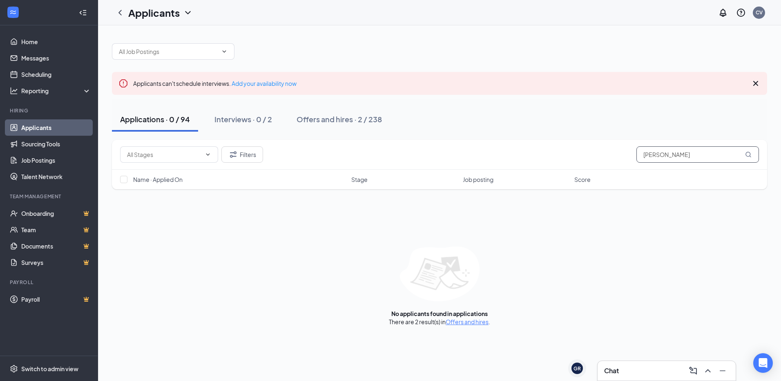
drag, startPoint x: 695, startPoint y: 152, endPoint x: 531, endPoint y: 192, distance: 168.9
click at [531, 192] on div "Filters jessica Name · Applied On Stage Job posting Score" at bounding box center [439, 169] width 655 height 58
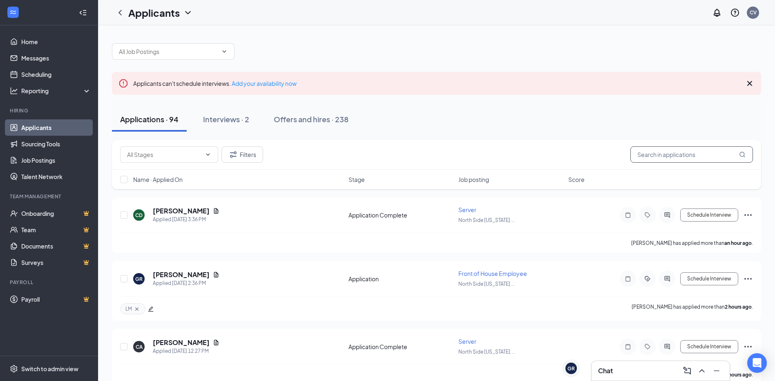
click at [673, 147] on input "text" at bounding box center [691, 154] width 123 height 16
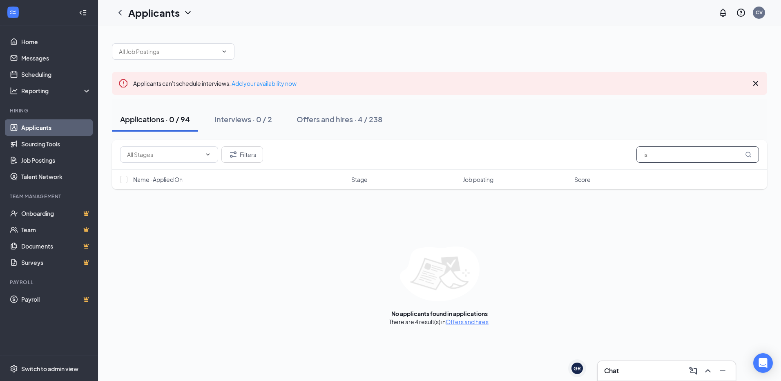
type input "i"
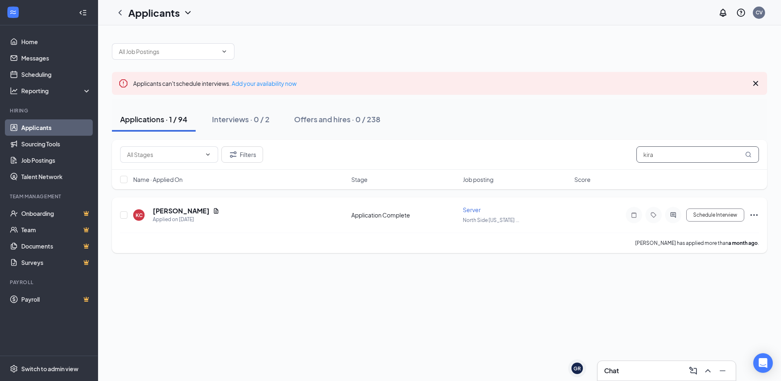
type input "kira"
click at [752, 217] on icon "Ellipses" at bounding box center [754, 215] width 10 height 10
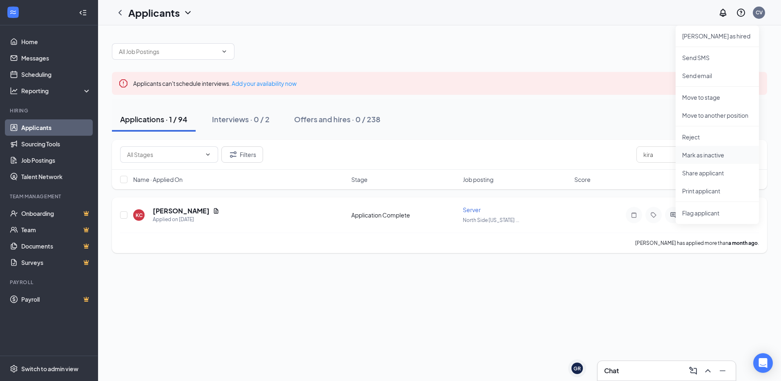
click at [730, 154] on p "Mark as inactive" at bounding box center [717, 155] width 70 height 8
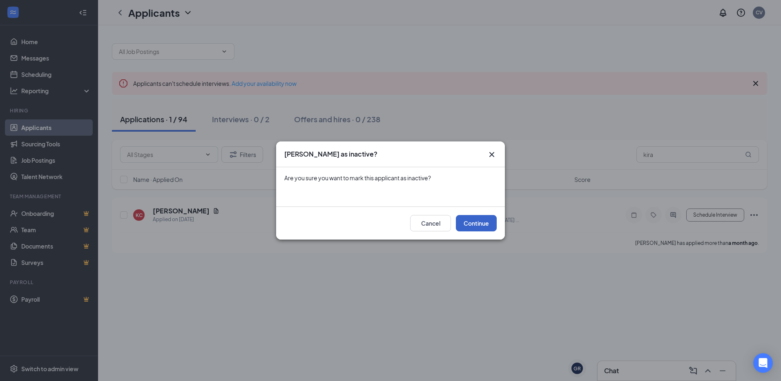
click at [477, 223] on button "Continue" at bounding box center [476, 223] width 41 height 16
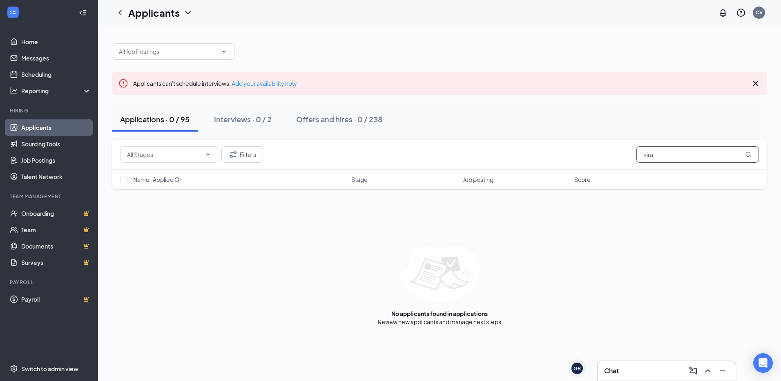
drag, startPoint x: 668, startPoint y: 150, endPoint x: 617, endPoint y: 160, distance: 52.0
click at [605, 158] on div "Filters kira" at bounding box center [439, 154] width 639 height 16
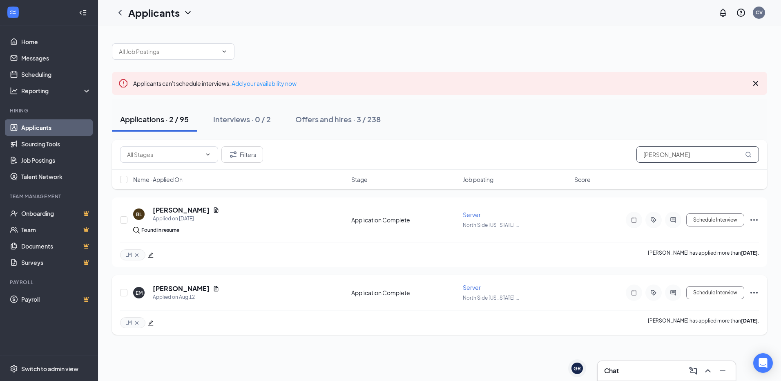
type input "erica"
click at [752, 294] on icon "Ellipses" at bounding box center [754, 293] width 10 height 10
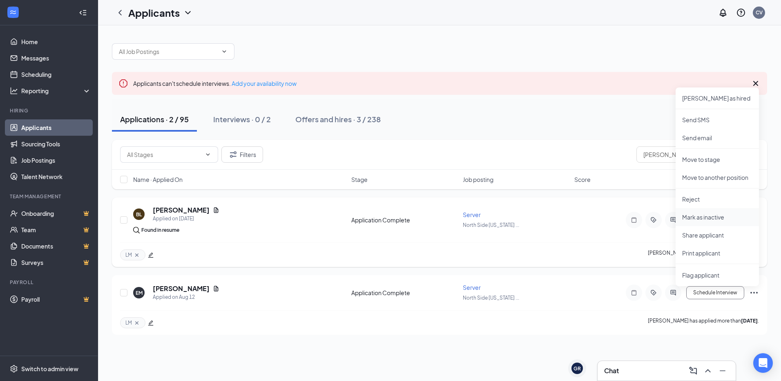
click at [720, 217] on p "Mark as inactive" at bounding box center [717, 217] width 70 height 8
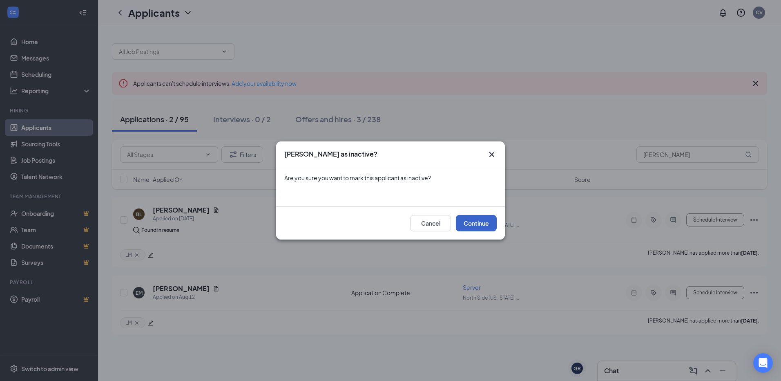
click at [482, 219] on button "Continue" at bounding box center [476, 223] width 41 height 16
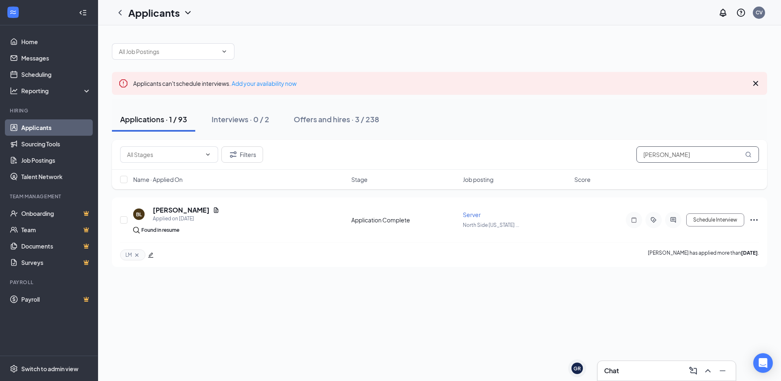
drag, startPoint x: 663, startPoint y: 156, endPoint x: 537, endPoint y: 143, distance: 126.4
click at [541, 143] on div "Filters erica" at bounding box center [439, 155] width 655 height 30
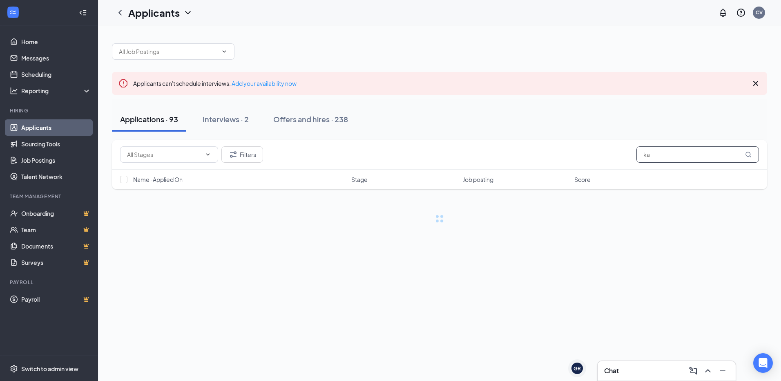
type input "kam"
drag, startPoint x: 681, startPoint y: 154, endPoint x: 424, endPoint y: 163, distance: 257.1
click at [425, 163] on div "Filters kam" at bounding box center [439, 155] width 655 height 30
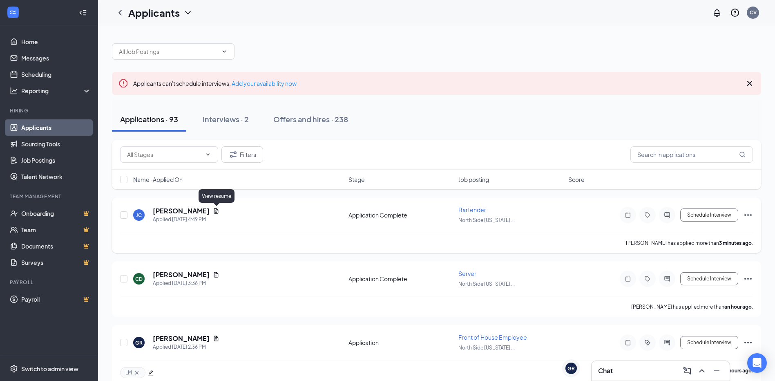
click at [214, 211] on icon "Document" at bounding box center [216, 210] width 4 height 5
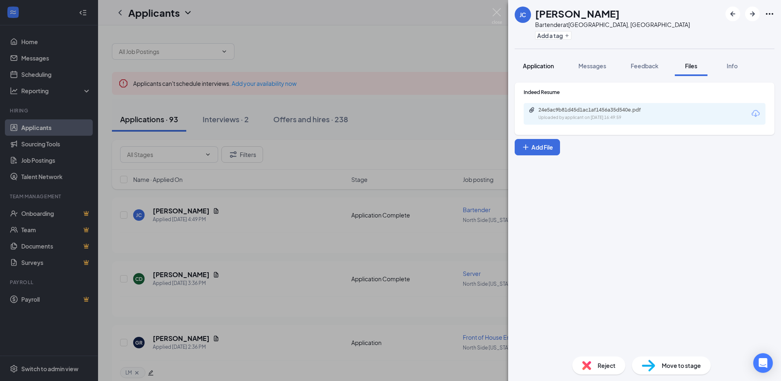
drag, startPoint x: 533, startPoint y: 69, endPoint x: 537, endPoint y: 69, distance: 4.1
click at [533, 69] on span "Application" at bounding box center [538, 65] width 31 height 7
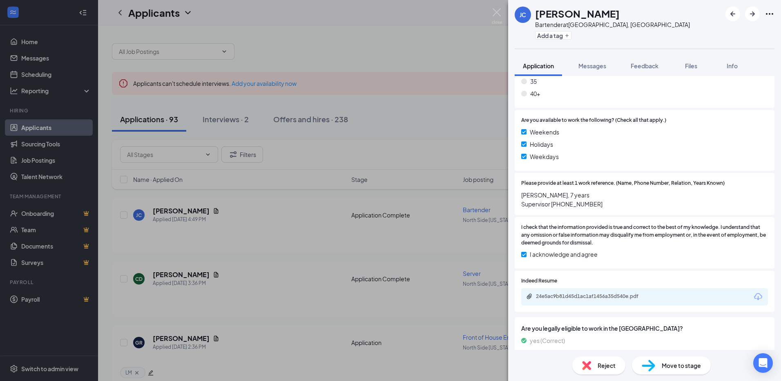
scroll to position [562, 0]
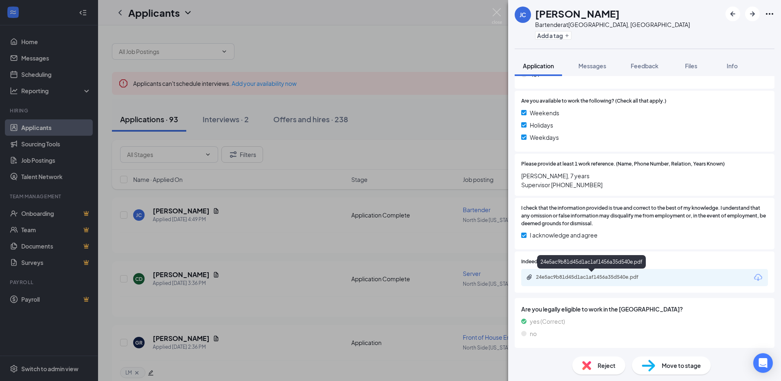
click at [602, 279] on div "24e5ac9b81d45d1ac1af1456a35d540e.pdf" at bounding box center [593, 277] width 114 height 7
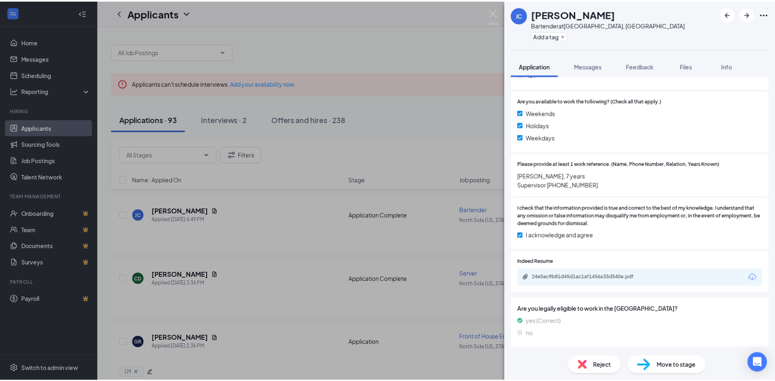
scroll to position [559, 0]
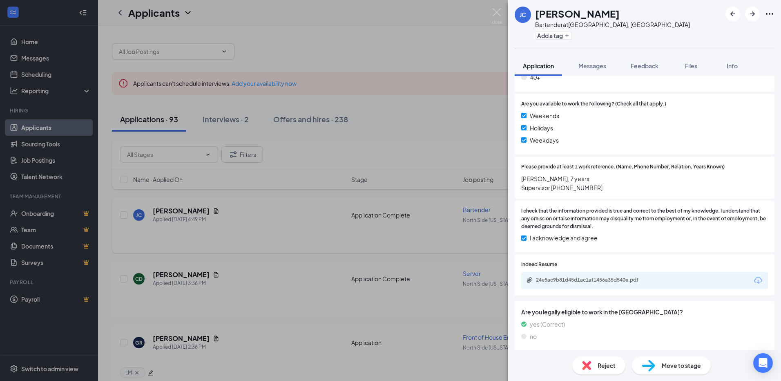
click at [432, 180] on div "JC Justyce Carrodine Bartender at North Side Indianapolis, IN Add a tag Applica…" at bounding box center [390, 190] width 781 height 381
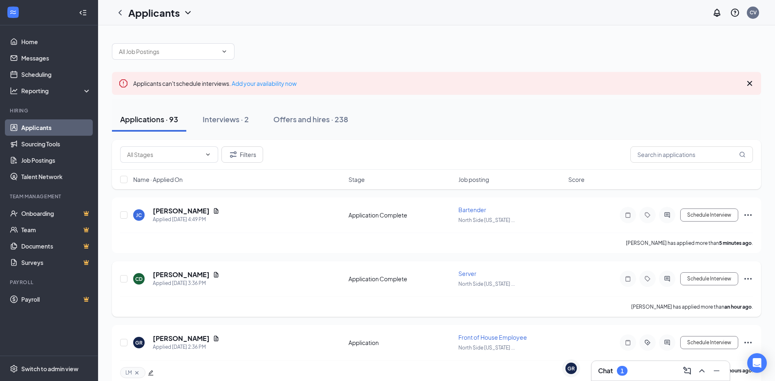
click at [200, 274] on div "[PERSON_NAME]" at bounding box center [186, 274] width 67 height 9
click at [213, 272] on icon "Document" at bounding box center [216, 274] width 7 height 7
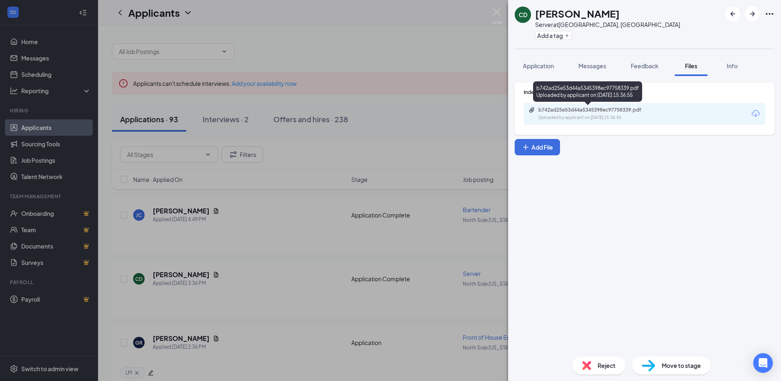
click at [551, 117] on div "Uploaded by applicant on Aug 26, 2025 at 15:36:55" at bounding box center [599, 117] width 123 height 7
click at [373, 110] on div "CD Cortney Dodd Server at North Side Indianapolis, IN Add a tag Application Mes…" at bounding box center [390, 190] width 781 height 381
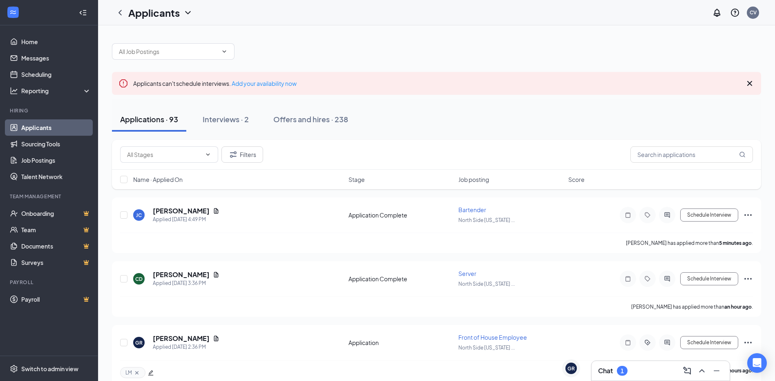
click at [613, 372] on h3 "Chat" at bounding box center [605, 370] width 15 height 9
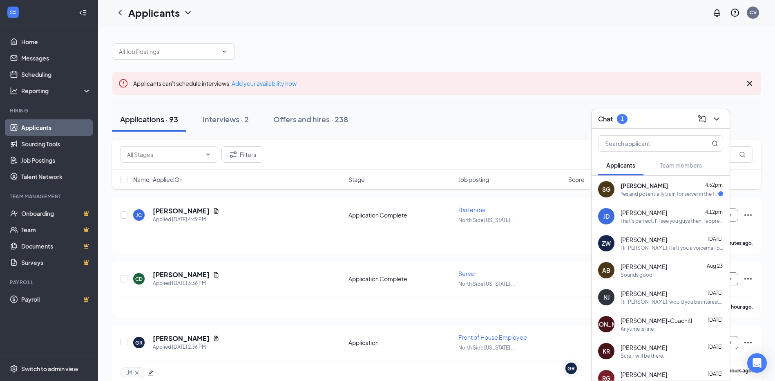
click at [672, 185] on div "[PERSON_NAME] 4:52pm" at bounding box center [671, 185] width 103 height 8
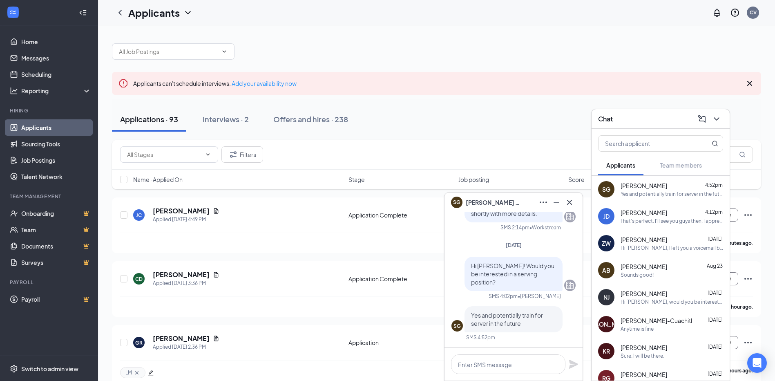
click at [641, 121] on div "Chat" at bounding box center [660, 118] width 125 height 13
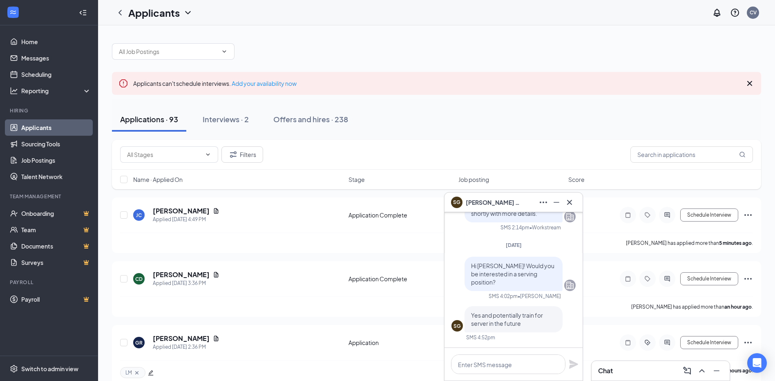
click at [508, 201] on div "SG [PERSON_NAME]" at bounding box center [513, 202] width 125 height 13
